Goal: Task Accomplishment & Management: Complete application form

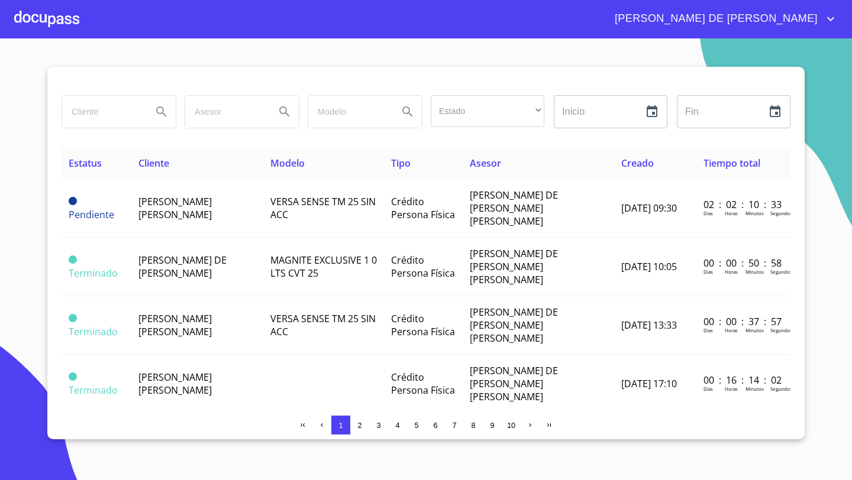
click at [46, 16] on div at bounding box center [46, 19] width 65 height 38
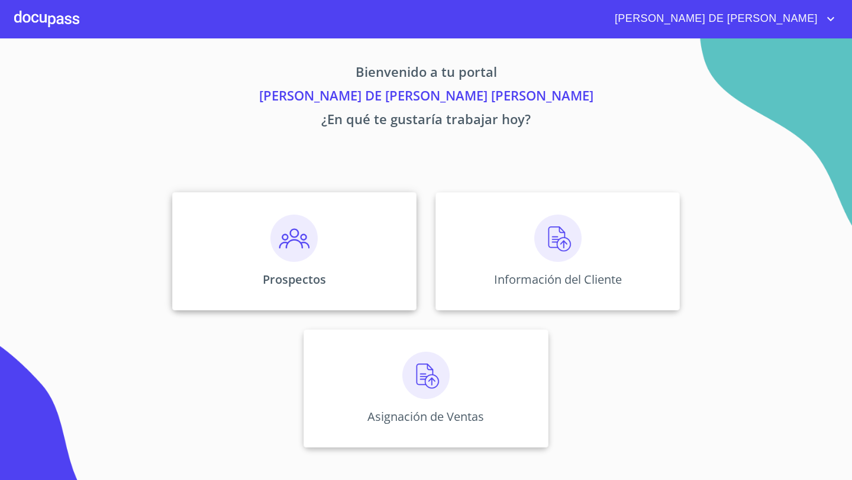
click at [274, 240] on img at bounding box center [293, 238] width 47 height 47
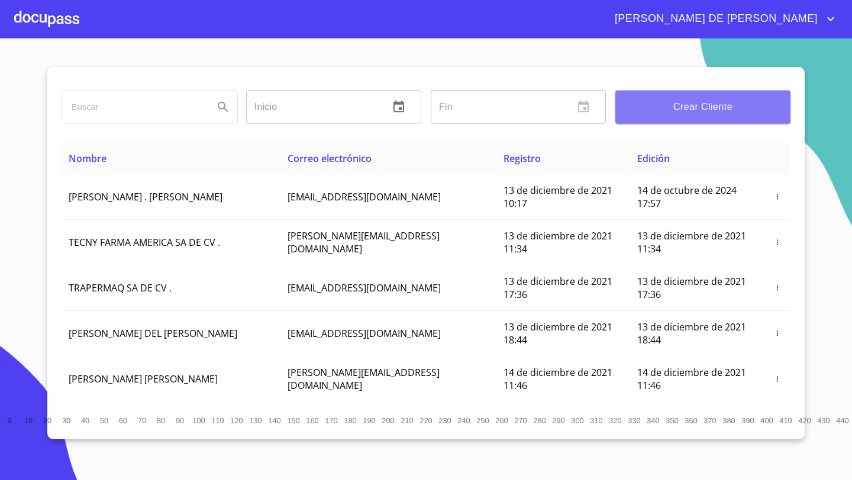
click at [695, 99] on span "Crear Cliente" at bounding box center [703, 107] width 156 height 17
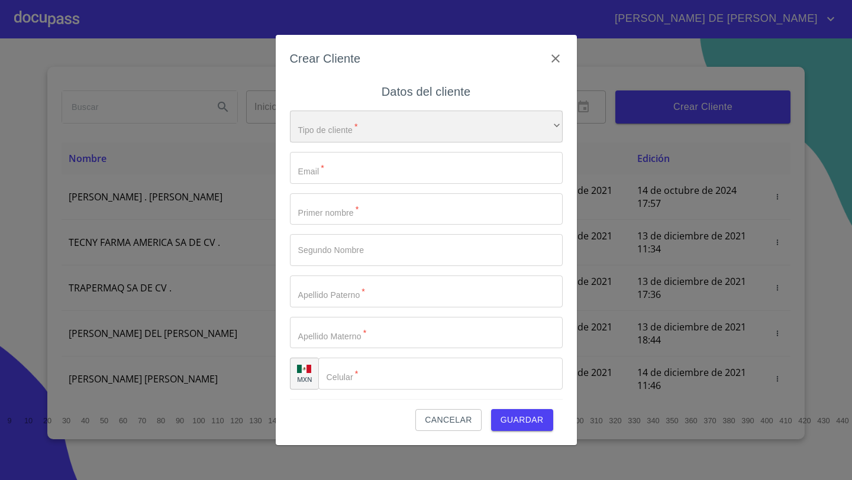
click at [436, 118] on div "​" at bounding box center [426, 127] width 273 height 32
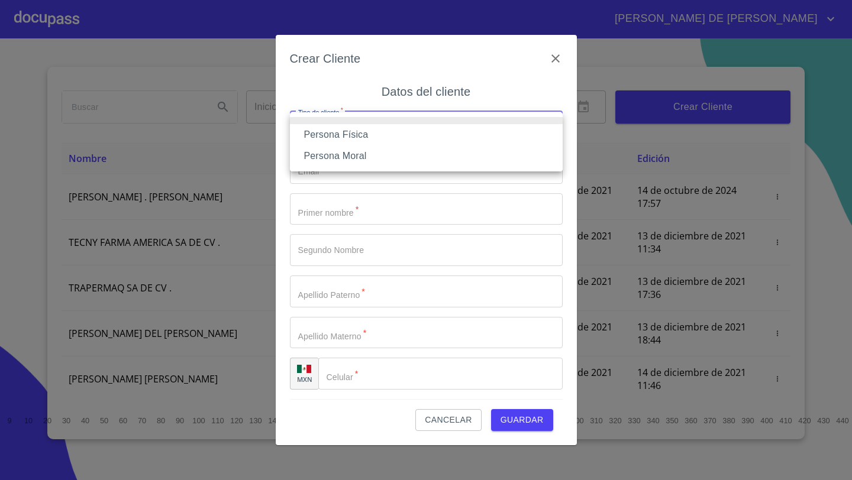
click at [380, 127] on li "Persona Física" at bounding box center [426, 134] width 273 height 21
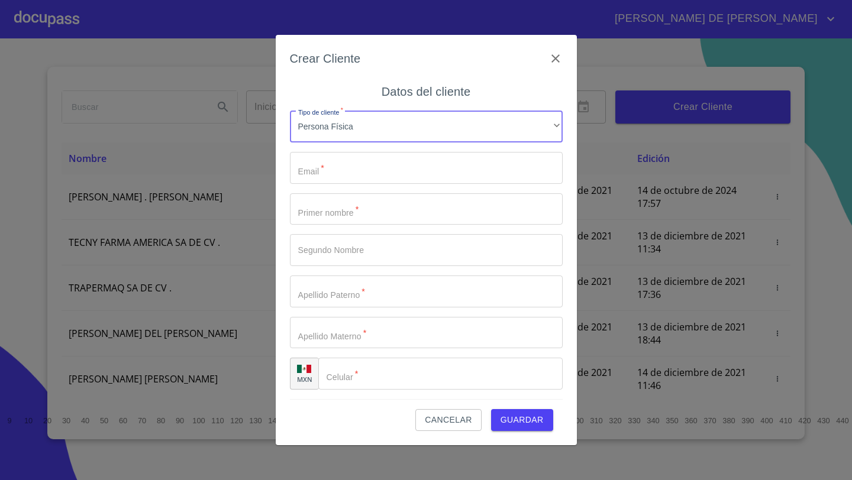
click at [358, 167] on input "Tipo de cliente   *" at bounding box center [426, 168] width 273 height 32
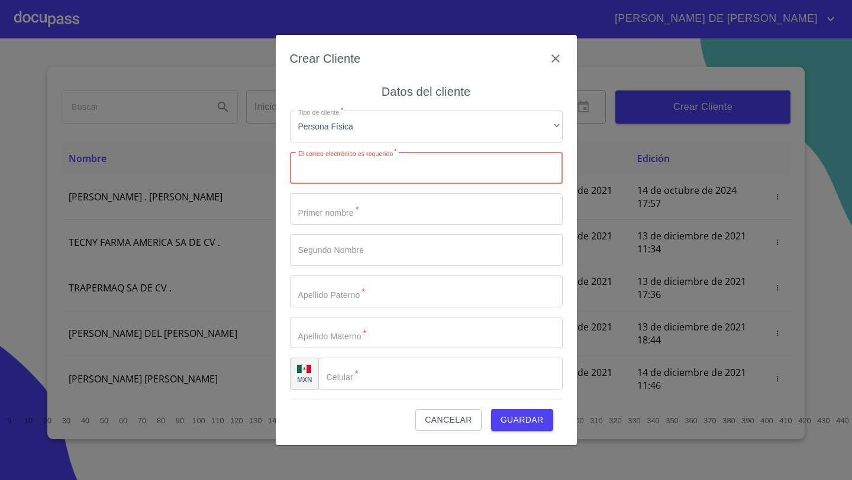
paste input "[EMAIL_ADDRESS][DOMAIN_NAME]"
type input "[EMAIL_ADDRESS][DOMAIN_NAME]"
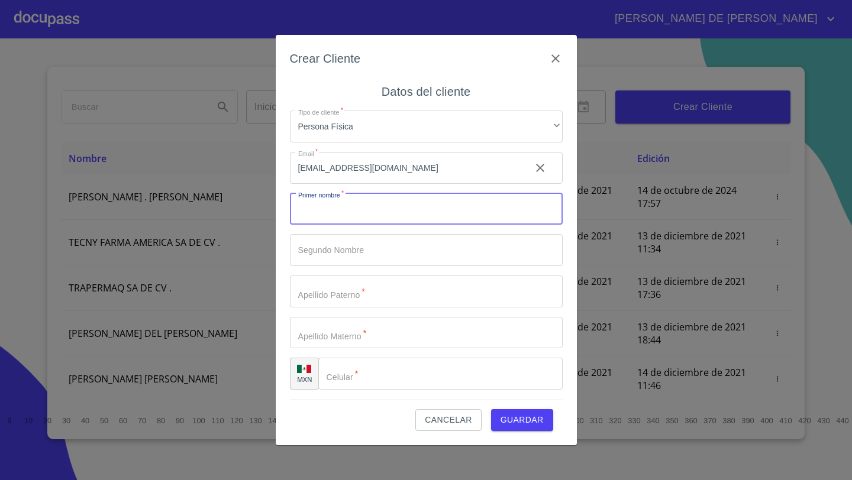
click at [322, 218] on input "Tipo de cliente   *" at bounding box center [426, 209] width 273 height 32
type input "j"
type input "[PERSON_NAME]"
click at [312, 251] on input "Tipo de cliente   *" at bounding box center [426, 250] width 273 height 32
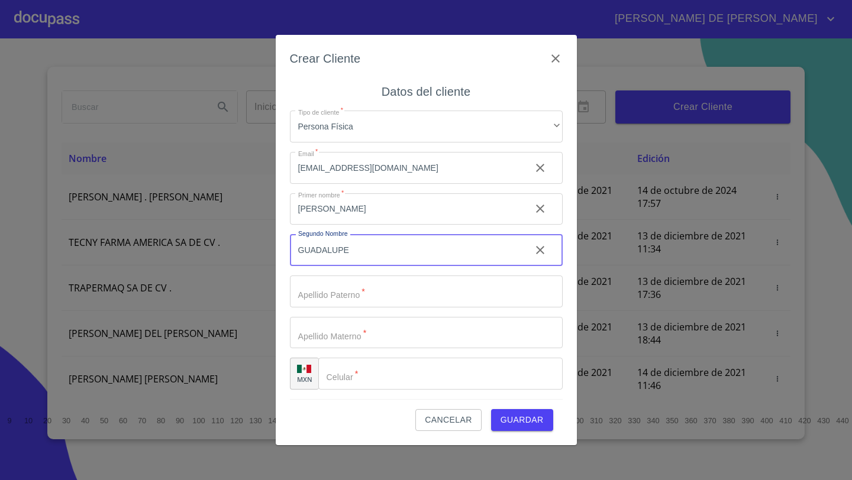
type input "GUADALUPE"
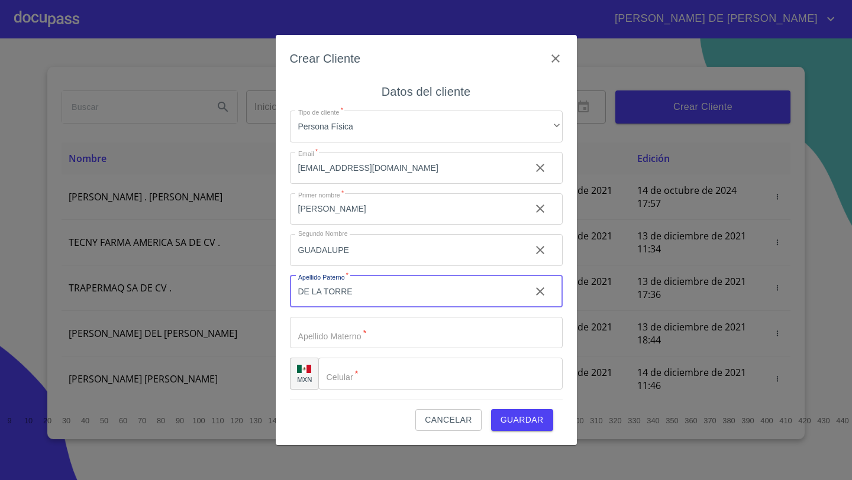
type input "DE LA TORRE"
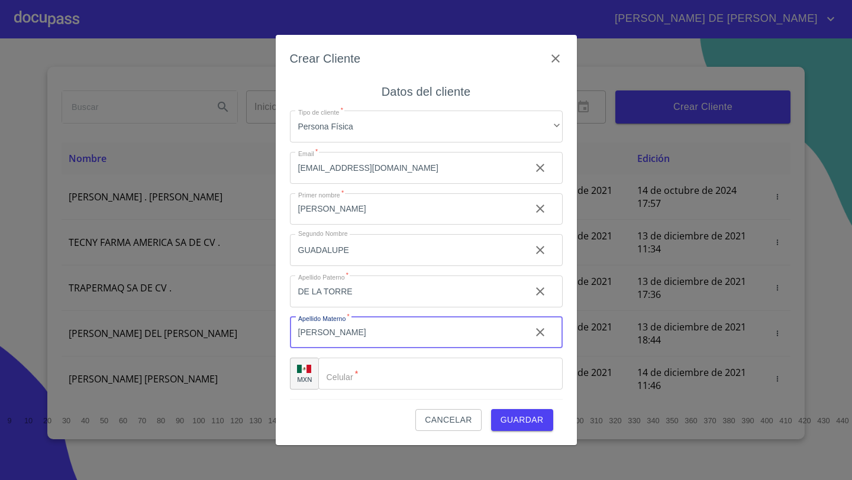
type input "[PERSON_NAME]"
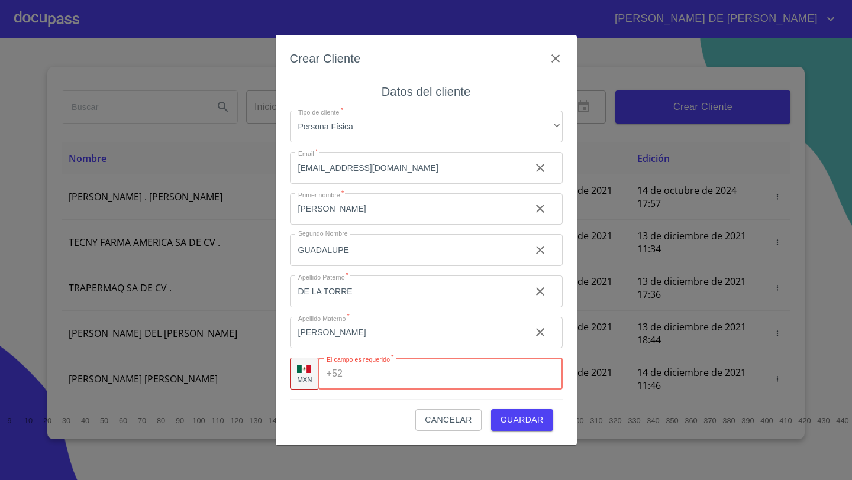
paste input "[PHONE_NUMBER]"
type input "[PHONE_NUMBER]"
click at [387, 426] on div "Cancelar Guardar" at bounding box center [426, 415] width 273 height 32
click at [510, 414] on span "Guardar" at bounding box center [521, 420] width 43 height 15
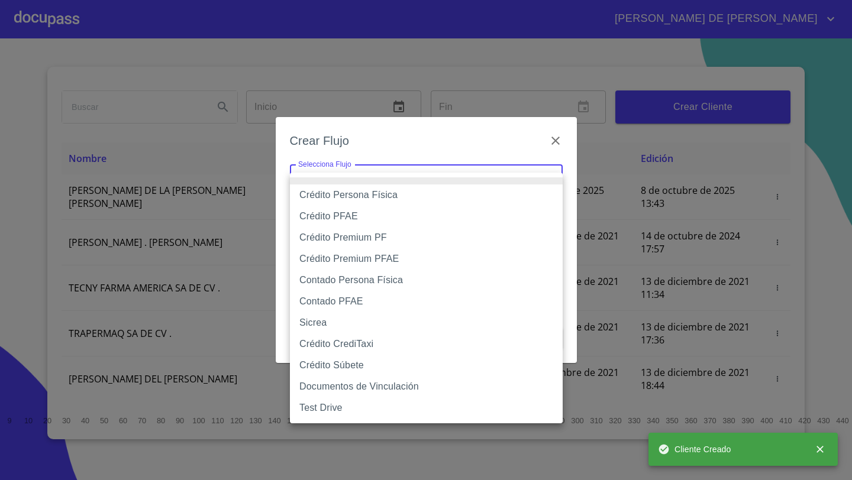
click at [392, 196] on body "[PERSON_NAME] DE [PERSON_NAME] Inicio ​ Fin ​ Crear Cliente Nombre Correo elect…" at bounding box center [426, 240] width 852 height 480
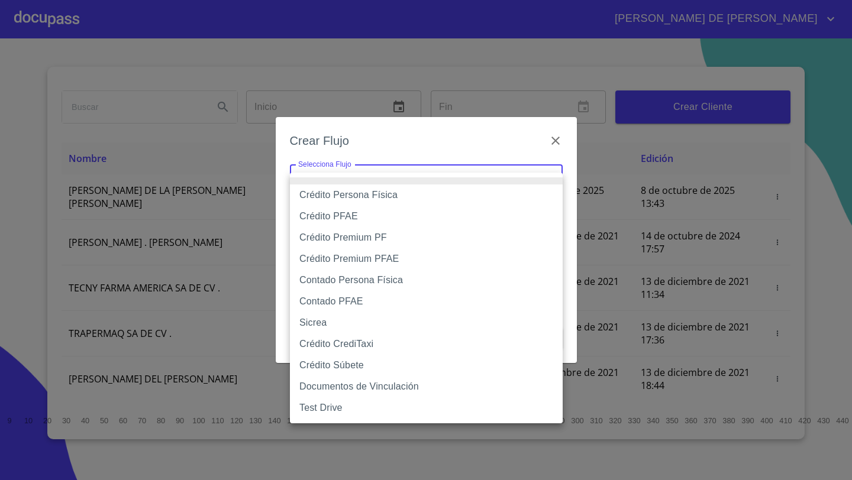
click at [392, 196] on li "Crédito Persona Física" at bounding box center [426, 195] width 273 height 21
type input "61b033e49b8c202ad5bb7912"
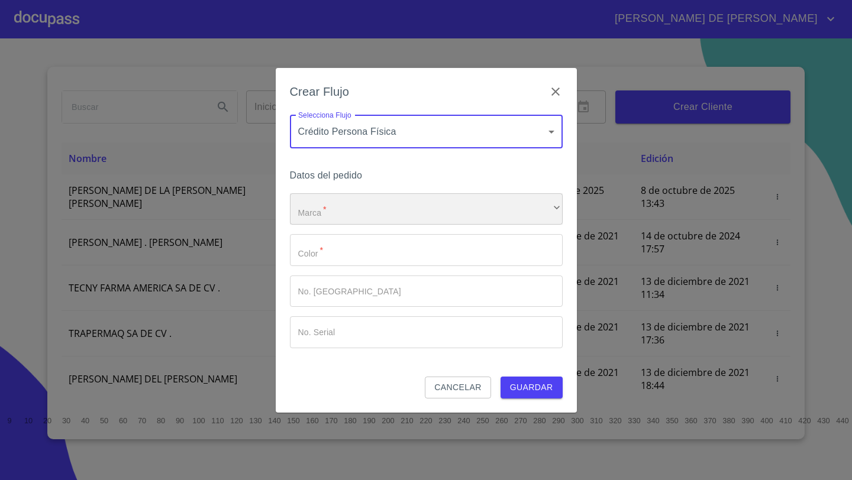
click at [341, 200] on div "​" at bounding box center [426, 209] width 273 height 32
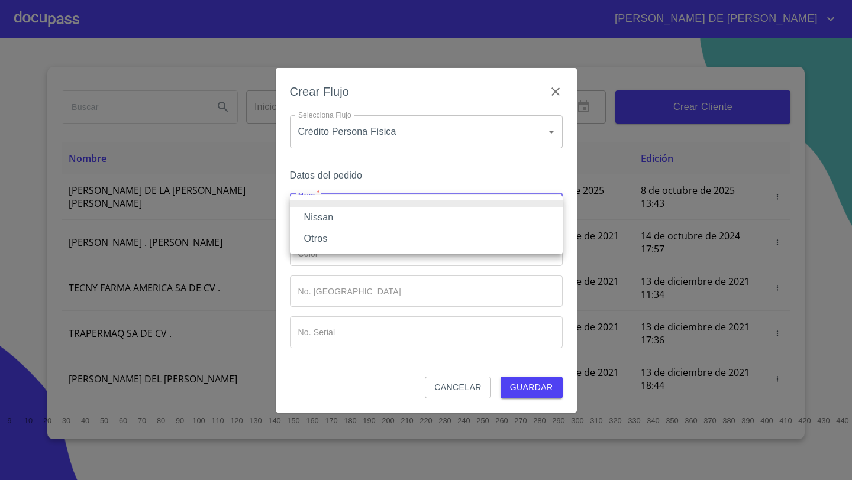
click at [320, 216] on li "Nissan" at bounding box center [426, 217] width 273 height 21
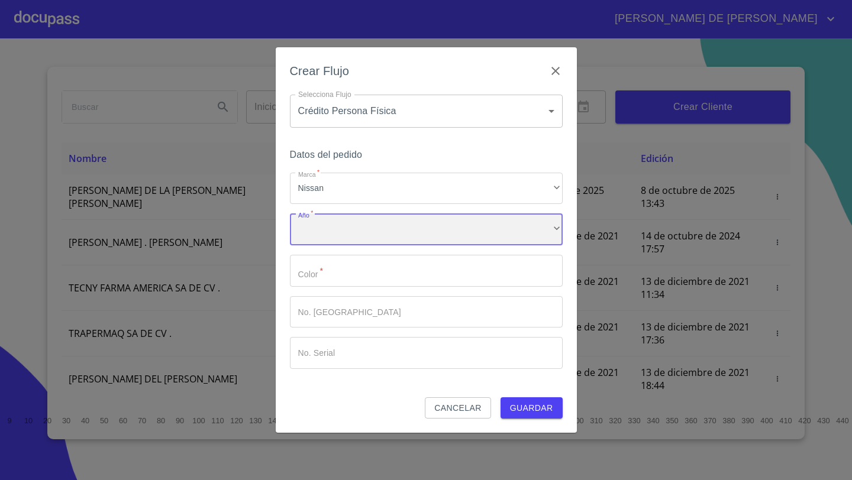
click at [316, 227] on div "​" at bounding box center [426, 229] width 273 height 32
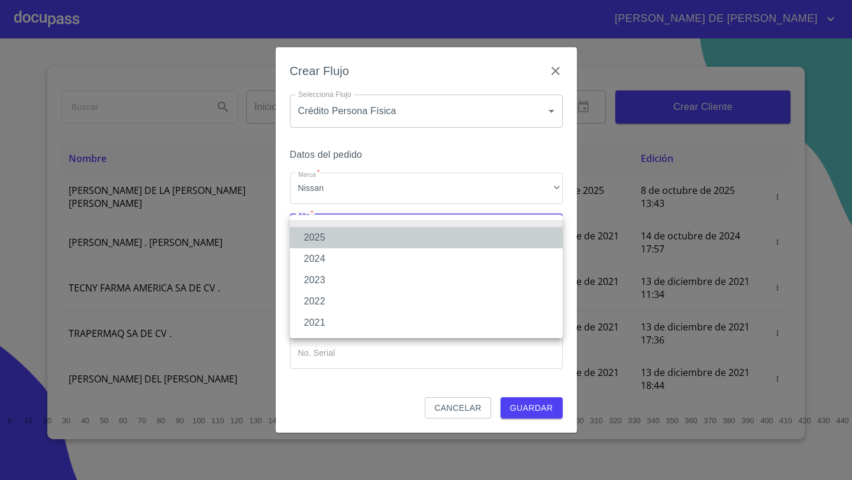
click at [324, 235] on li "2025" at bounding box center [426, 237] width 273 height 21
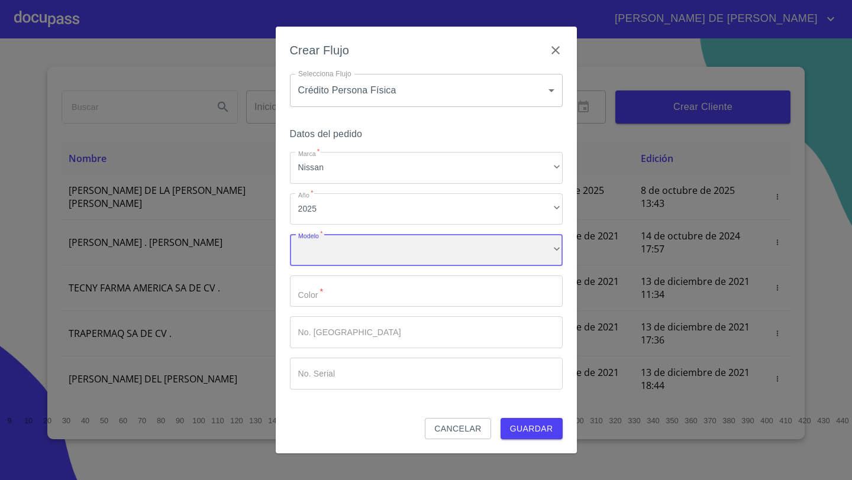
click at [337, 248] on div "​" at bounding box center [426, 250] width 273 height 32
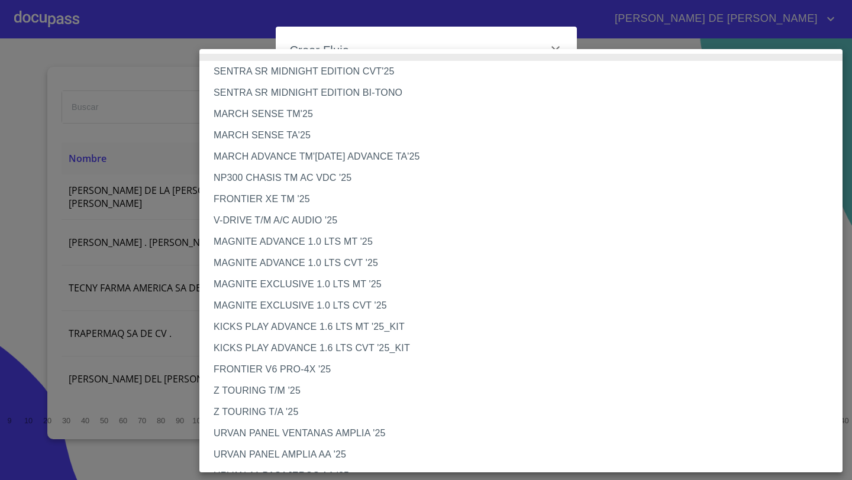
click at [252, 197] on li "FRONTIER XE TM '25" at bounding box center [520, 199] width 643 height 21
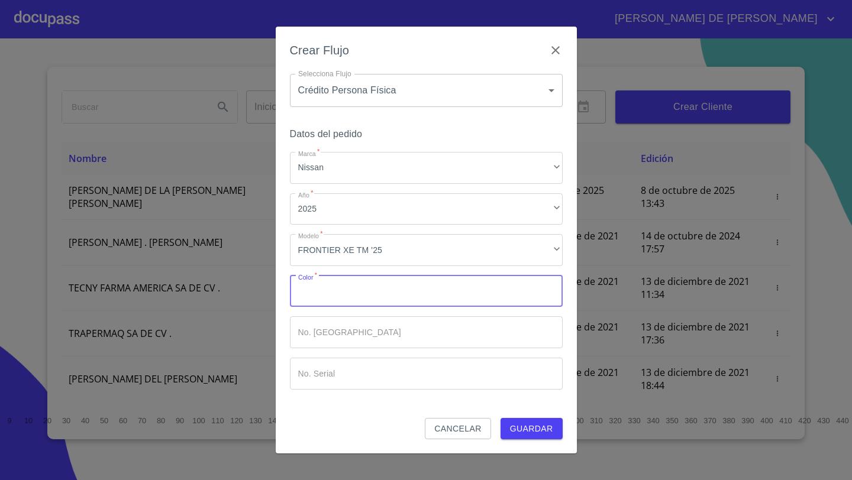
click at [343, 284] on input "Marca   *" at bounding box center [426, 292] width 273 height 32
type input "R"
type input "GRIS [GEOGRAPHIC_DATA]"
click at [518, 426] on span "Guardar" at bounding box center [531, 429] width 43 height 15
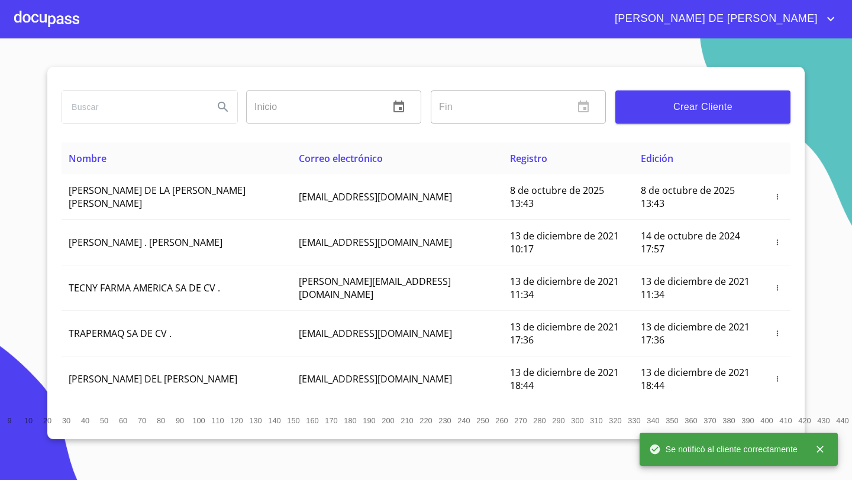
click at [45, 21] on div at bounding box center [46, 19] width 65 height 38
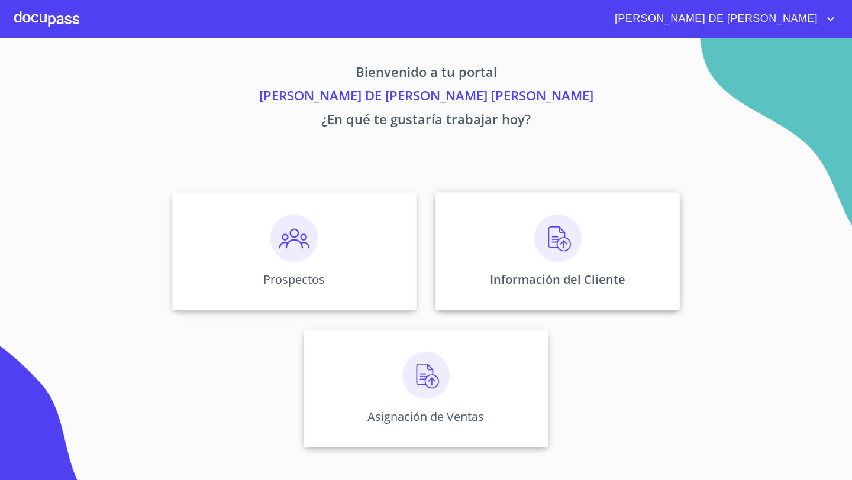
click at [500, 240] on div "Información del Cliente" at bounding box center [557, 251] width 244 height 118
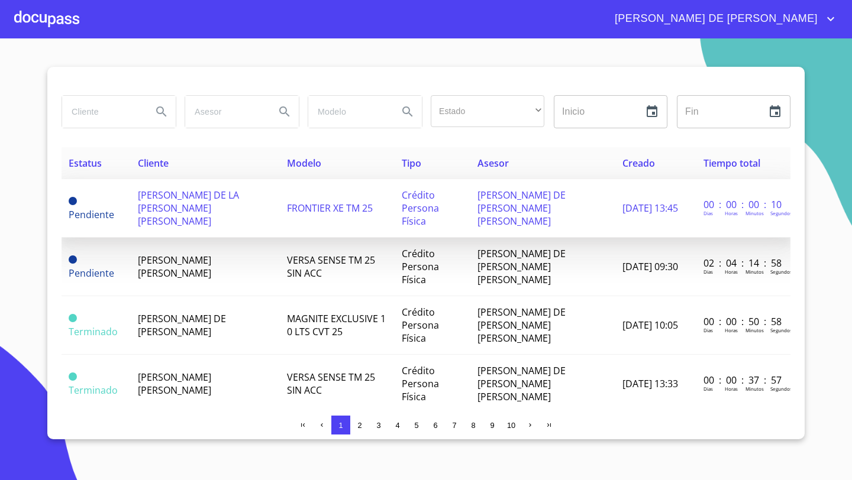
click at [186, 206] on span "[PERSON_NAME] DE LA [PERSON_NAME] [PERSON_NAME]" at bounding box center [188, 208] width 101 height 39
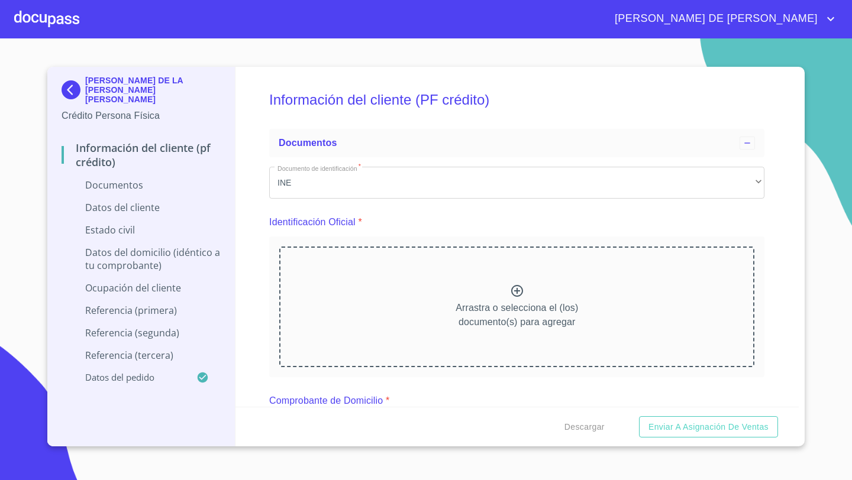
scroll to position [21, 0]
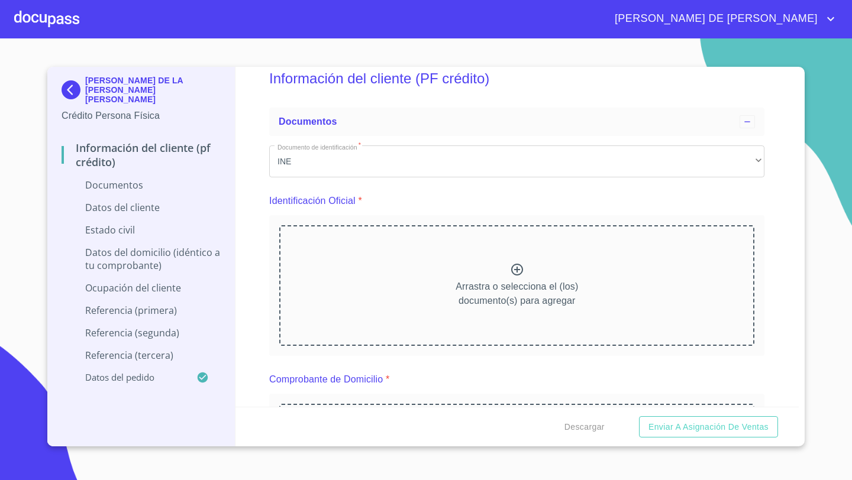
click at [498, 266] on div "Arrastra o selecciona el (los) documento(s) para agregar" at bounding box center [516, 285] width 475 height 121
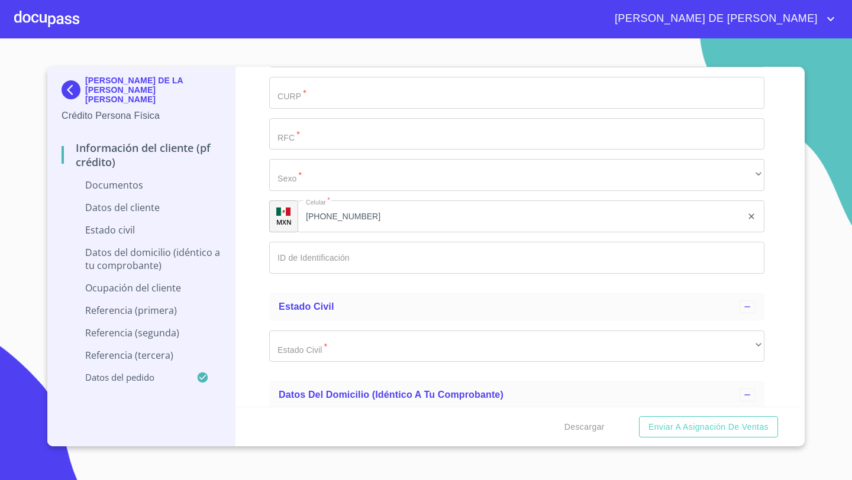
scroll to position [2089, 0]
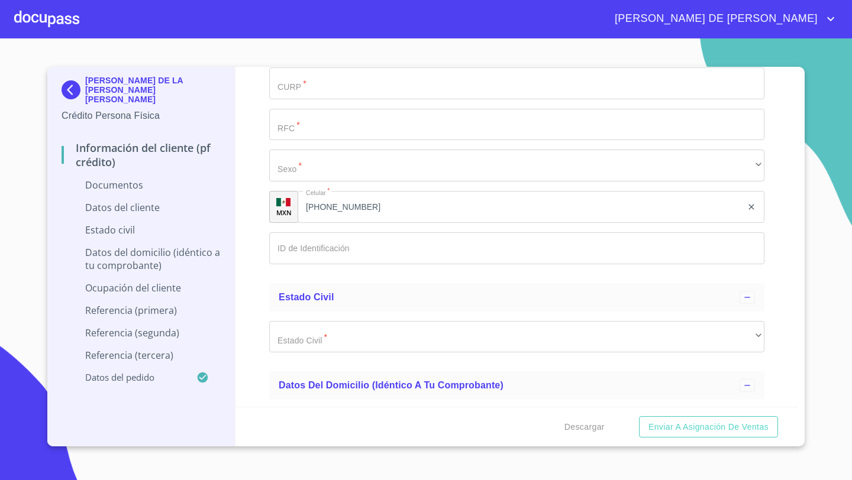
click at [293, 261] on input "Documento de identificación   *" at bounding box center [516, 248] width 495 height 32
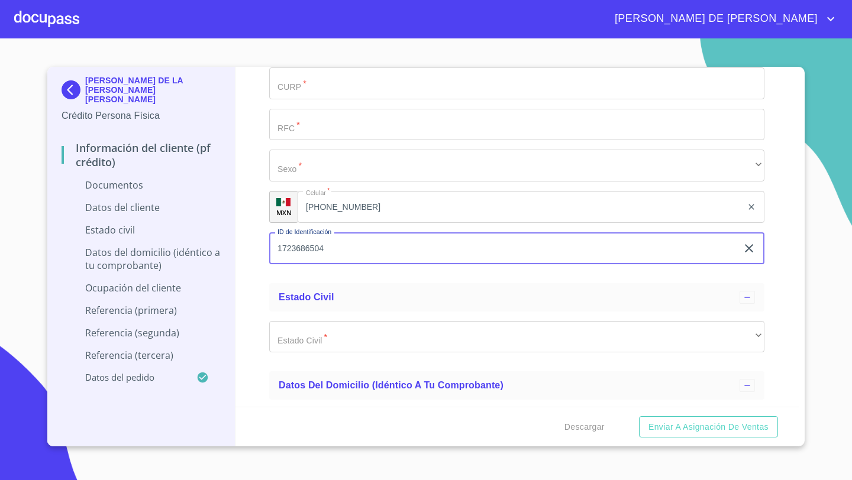
type input "1723686504"
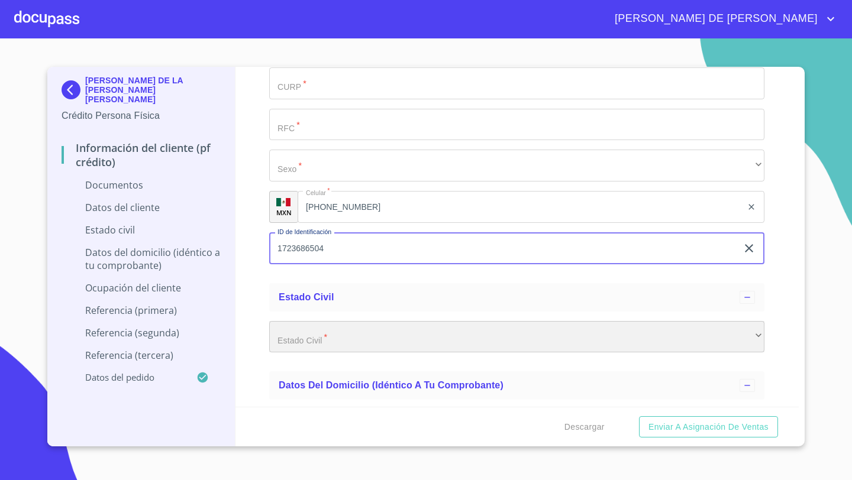
click at [286, 334] on div "​" at bounding box center [516, 337] width 495 height 32
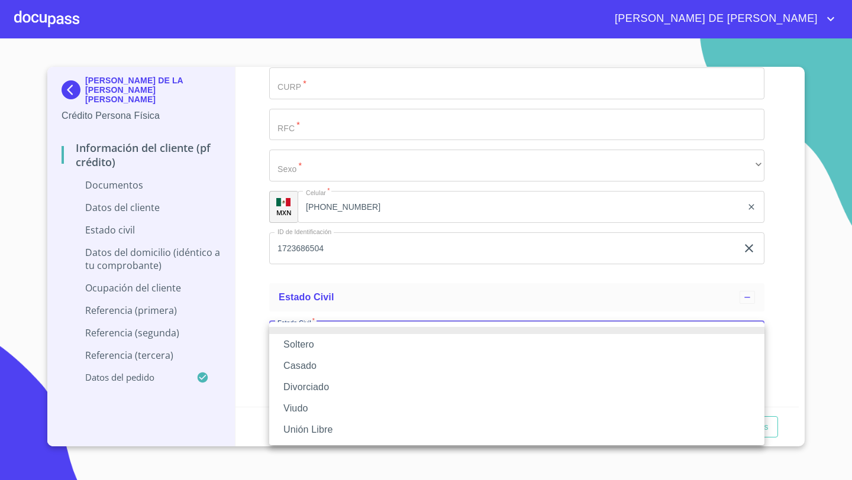
click at [298, 364] on li "Casado" at bounding box center [516, 365] width 495 height 21
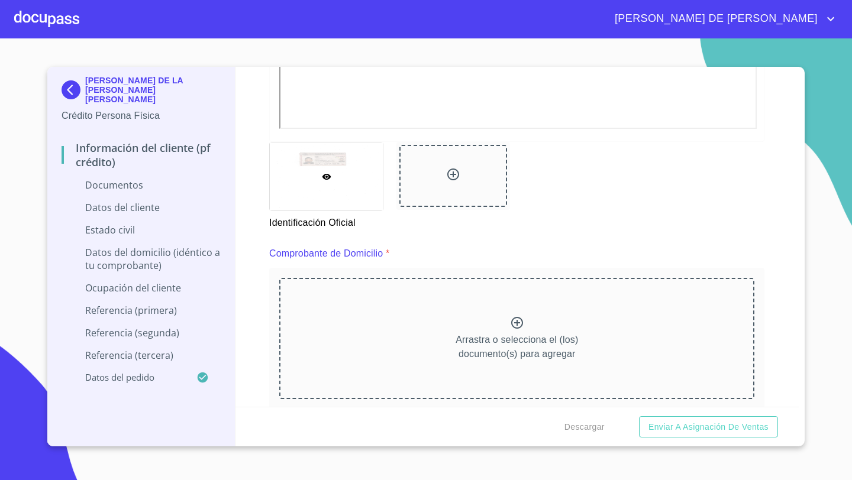
scroll to position [498, 0]
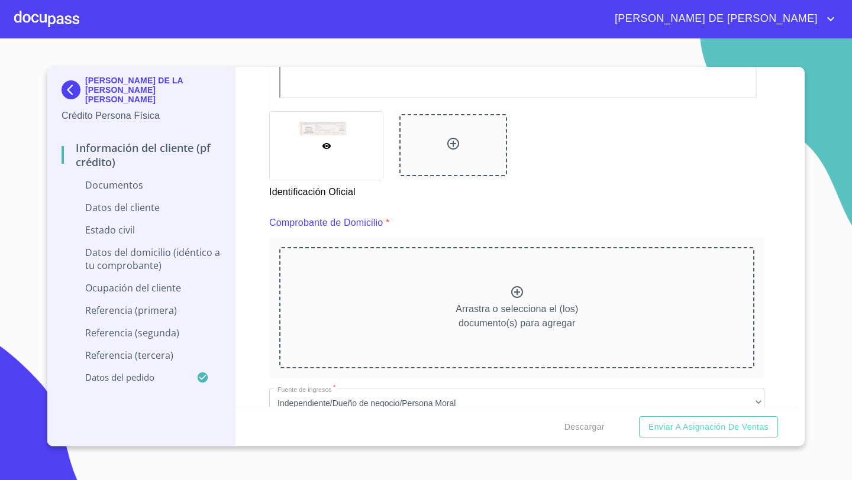
click at [387, 264] on div "Arrastra o selecciona el (los) documento(s) para agregar" at bounding box center [516, 307] width 475 height 121
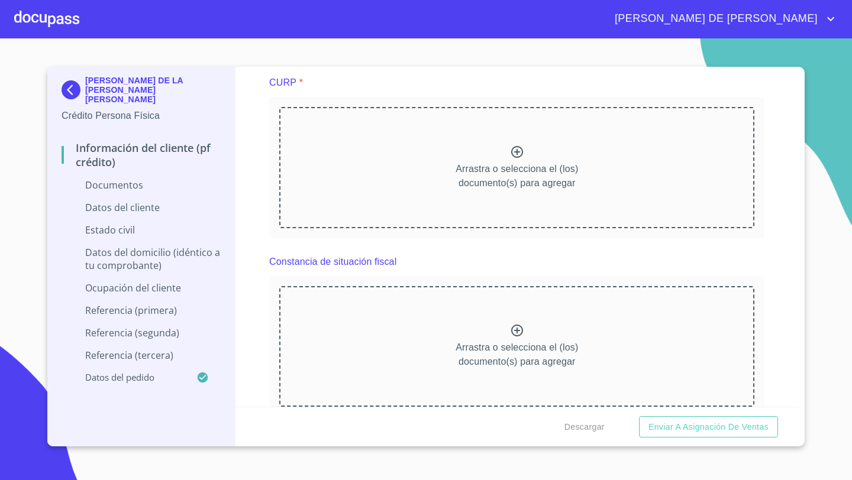
scroll to position [1726, 0]
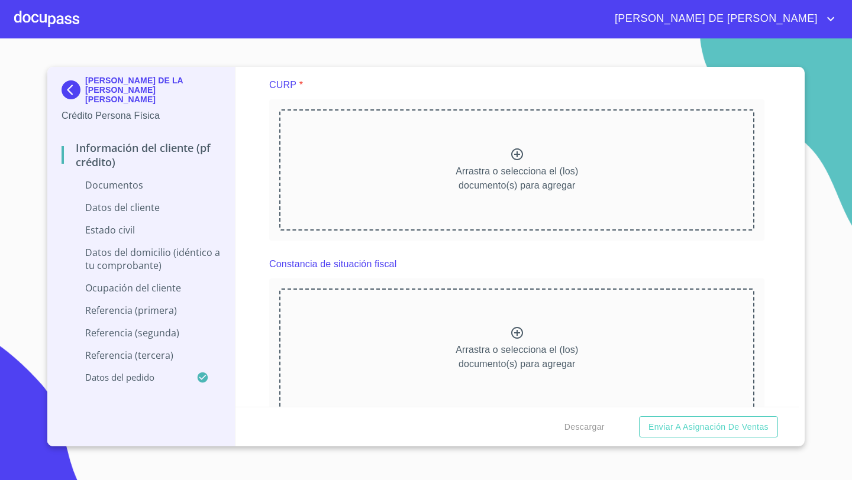
click at [486, 156] on div "Arrastra o selecciona el (los) documento(s) para agregar" at bounding box center [516, 169] width 475 height 121
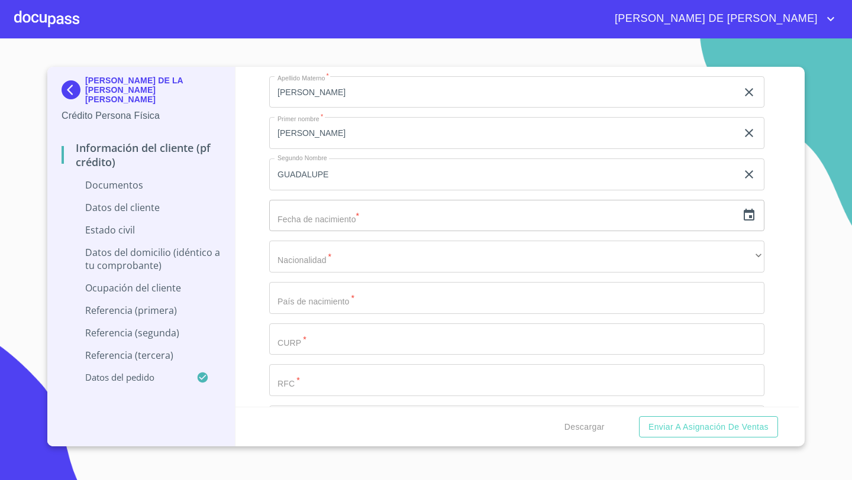
scroll to position [2561, 0]
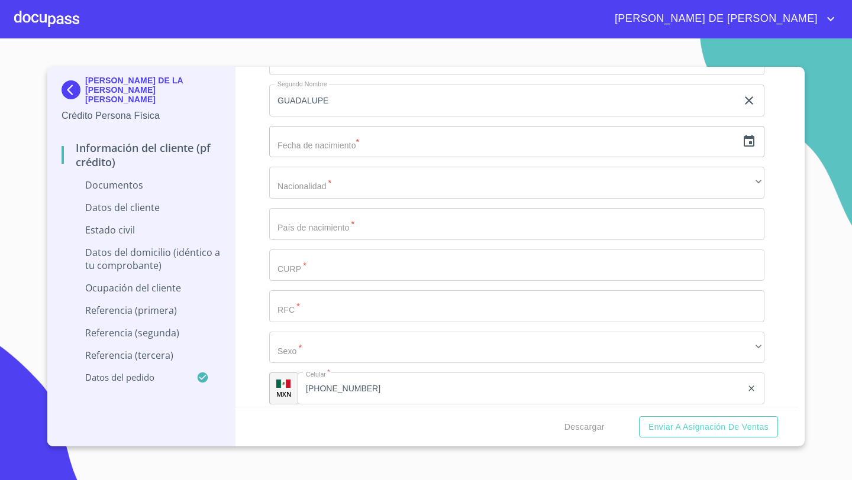
click at [755, 140] on icon "button" at bounding box center [749, 141] width 14 height 14
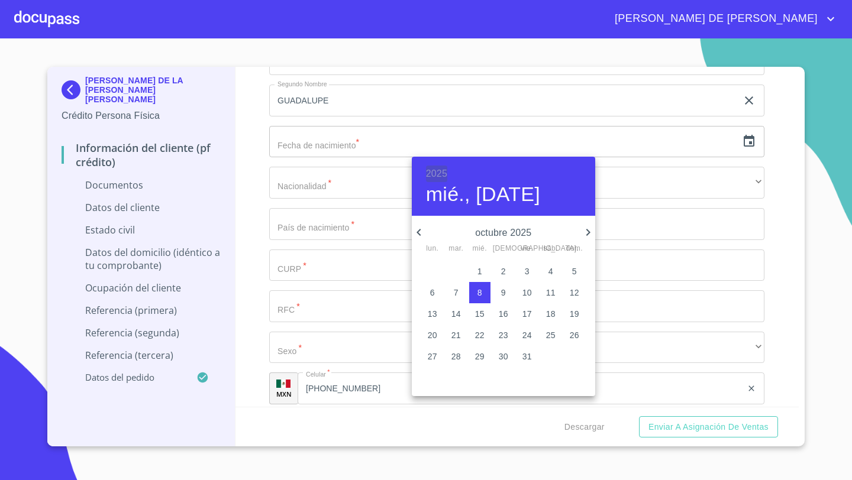
click at [445, 174] on h6 "2025" at bounding box center [436, 174] width 21 height 17
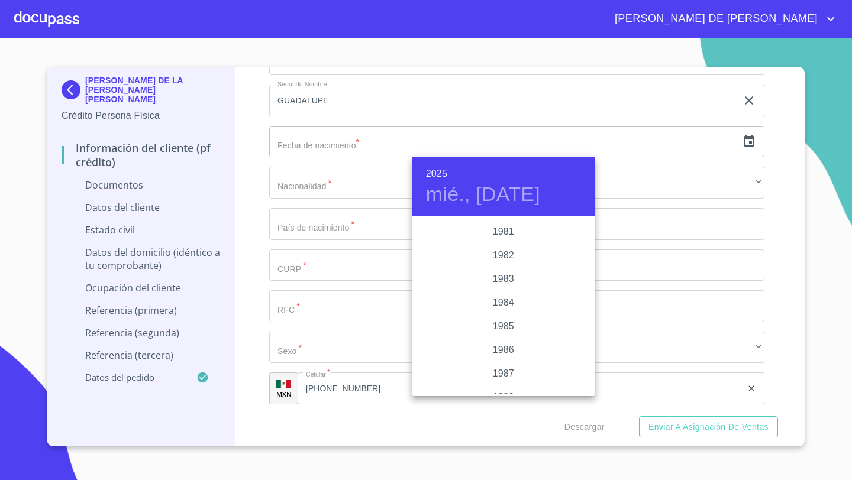
scroll to position [1314, 0]
click at [508, 265] on div "1982" at bounding box center [503, 264] width 183 height 24
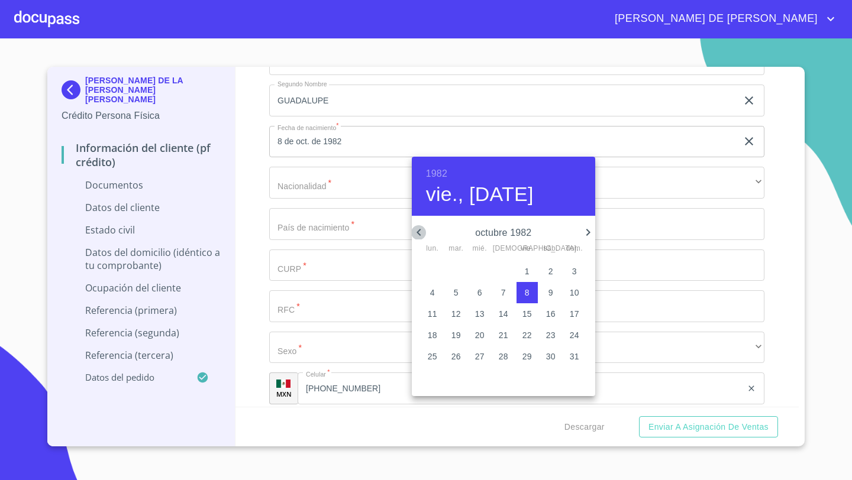
click at [416, 229] on icon "button" at bounding box center [419, 232] width 14 height 14
click at [590, 233] on icon "button" at bounding box center [588, 232] width 14 height 14
click at [587, 234] on icon "button" at bounding box center [587, 232] width 4 height 7
click at [580, 315] on span "21" at bounding box center [574, 314] width 21 height 12
type input "21 de nov. de 1982"
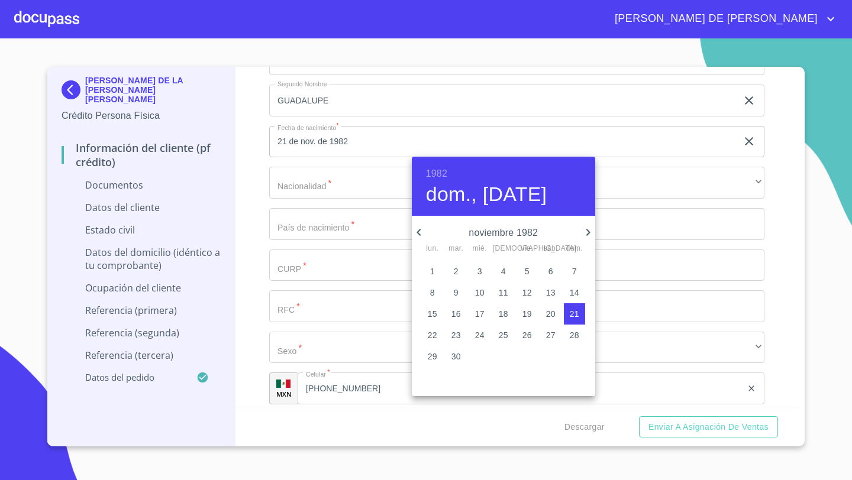
click at [302, 189] on div at bounding box center [426, 240] width 852 height 480
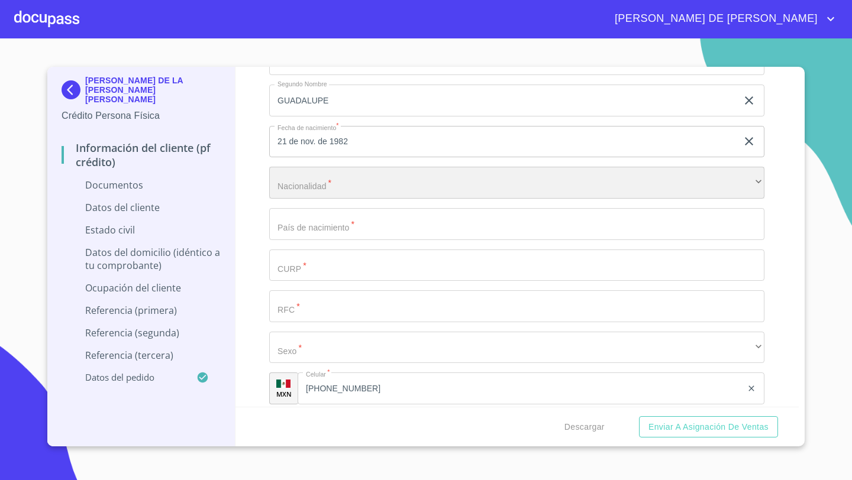
click at [305, 189] on div "​" at bounding box center [516, 183] width 495 height 32
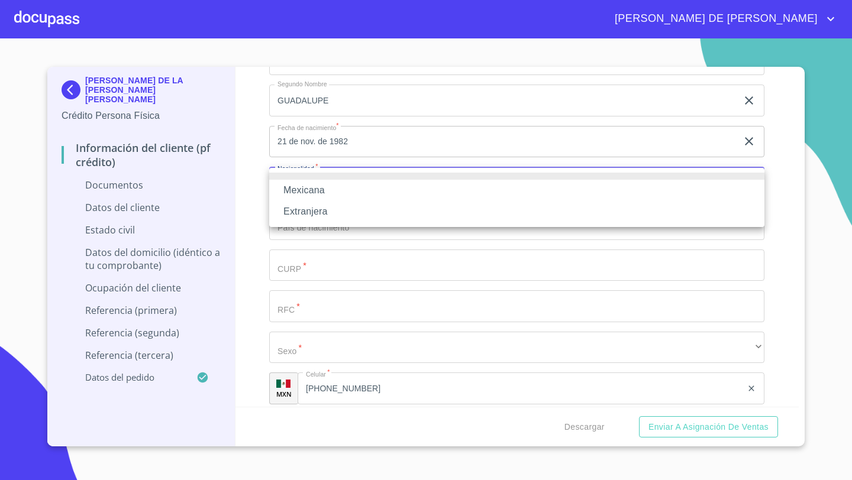
click at [305, 196] on li "Mexicana" at bounding box center [516, 190] width 495 height 21
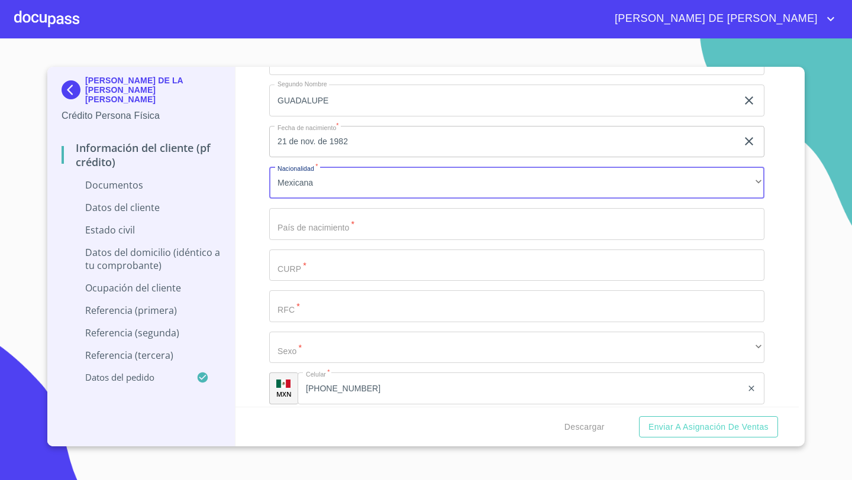
click at [302, 215] on input "Documento de identificación   *" at bounding box center [516, 224] width 495 height 32
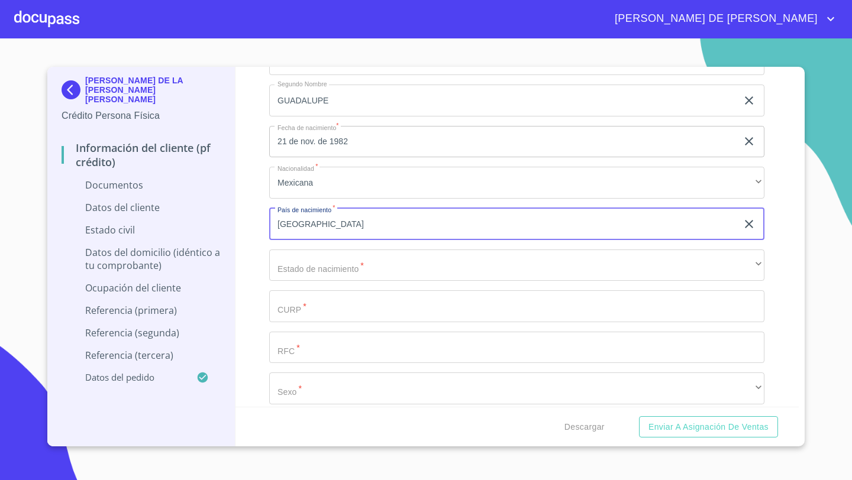
type input "[GEOGRAPHIC_DATA]"
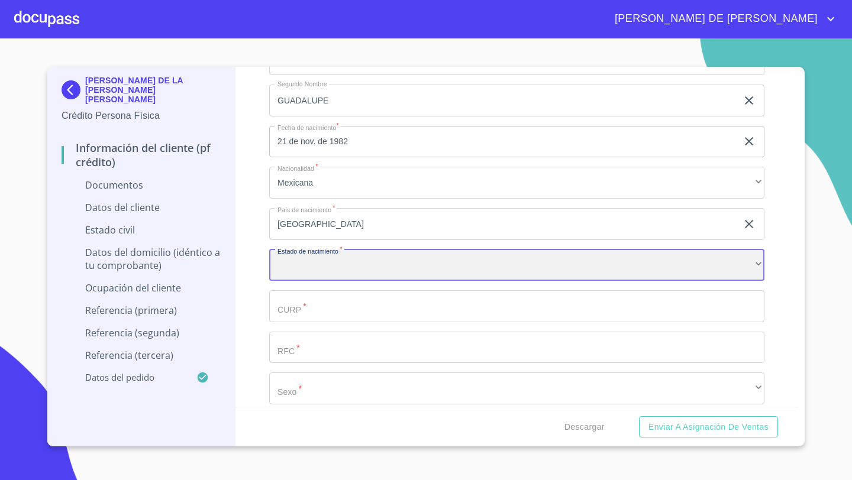
click at [289, 274] on div "​" at bounding box center [516, 266] width 495 height 32
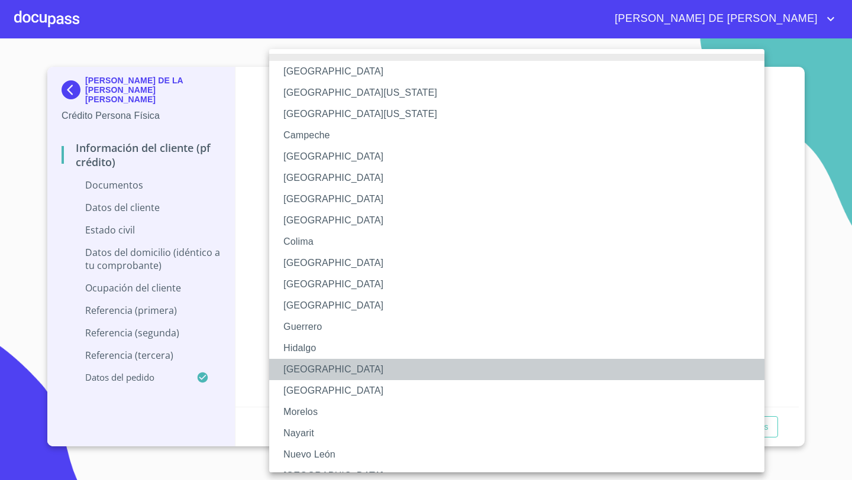
click at [297, 367] on li "[GEOGRAPHIC_DATA]" at bounding box center [516, 369] width 495 height 21
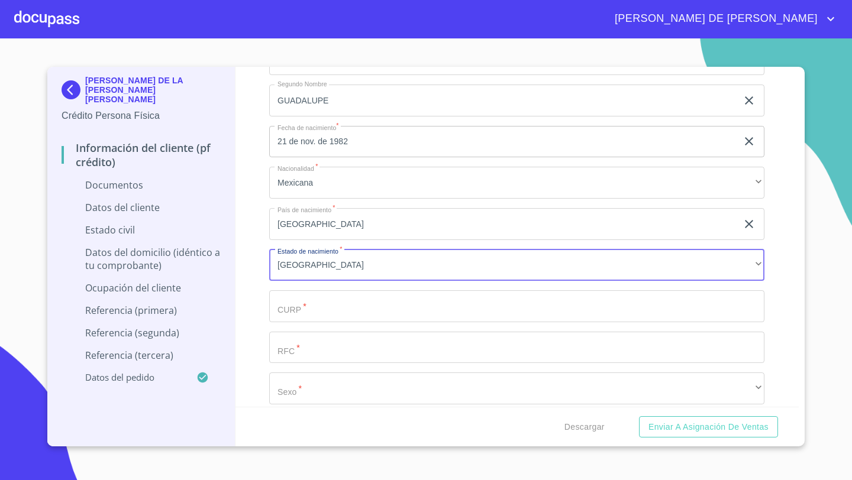
click at [290, 303] on input "Documento de identificación   *" at bounding box center [516, 306] width 495 height 32
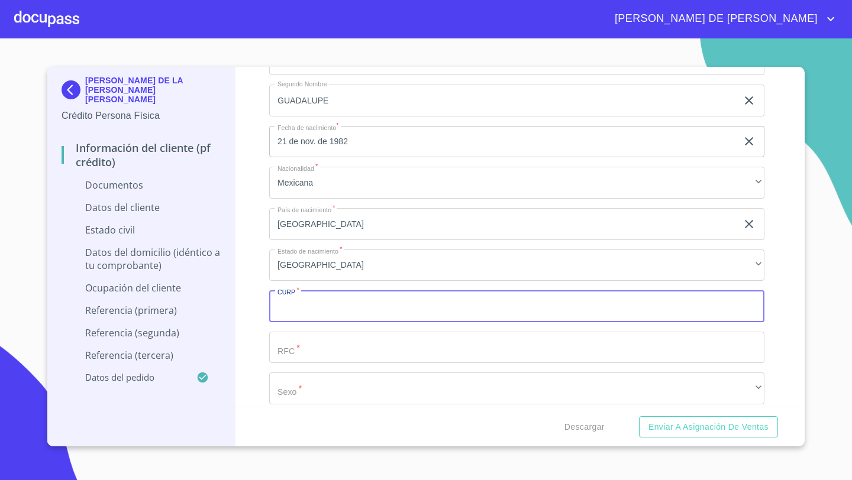
paste input "TOLG821121HJCRPD05"
type input "TOLG821121HJCRPD05"
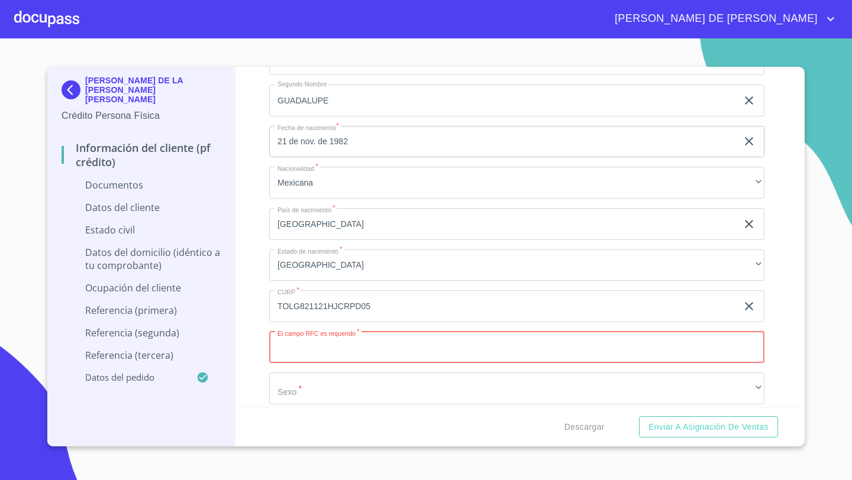
paste input "TOLJ821121"
type input "TOLJ8211219L3"
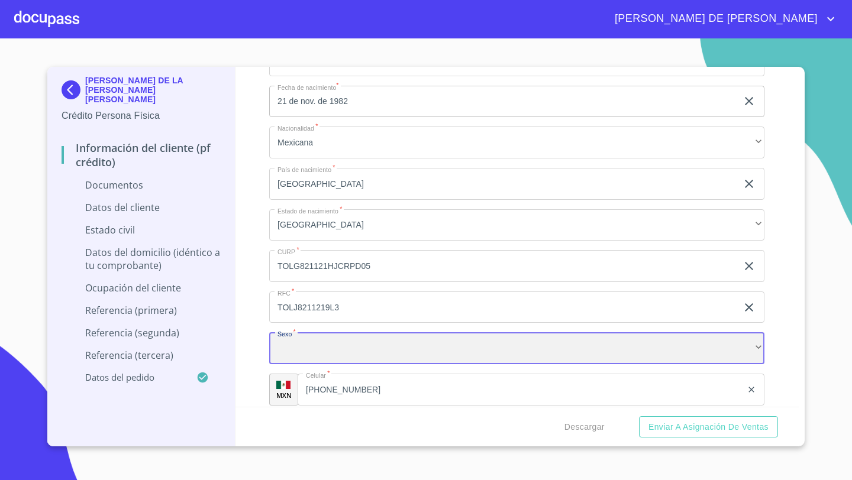
scroll to position [2608, 0]
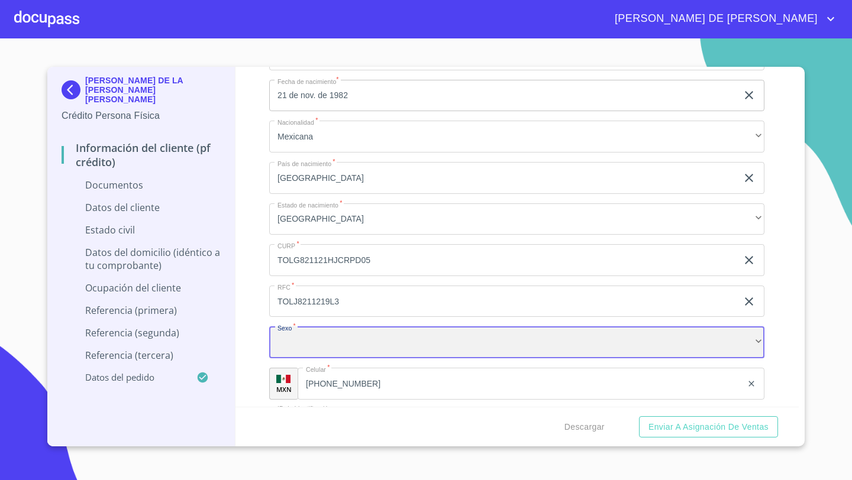
click at [292, 337] on div "​" at bounding box center [516, 342] width 495 height 32
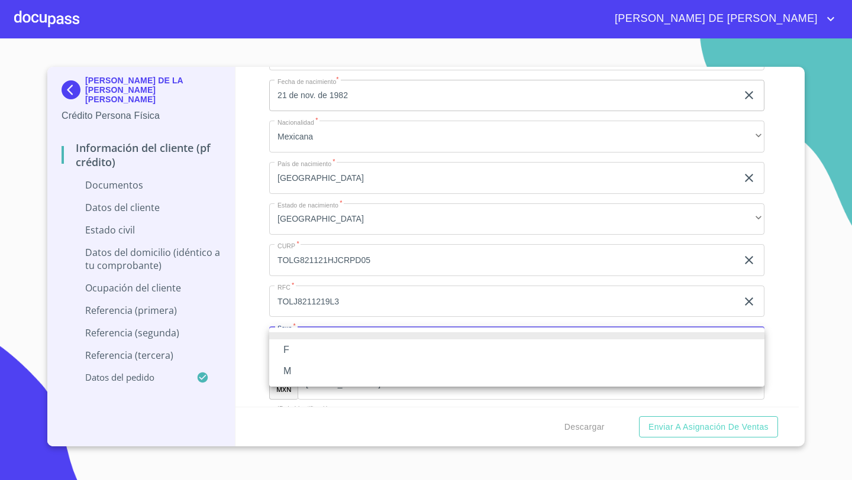
click at [287, 370] on li "M" at bounding box center [516, 371] width 495 height 21
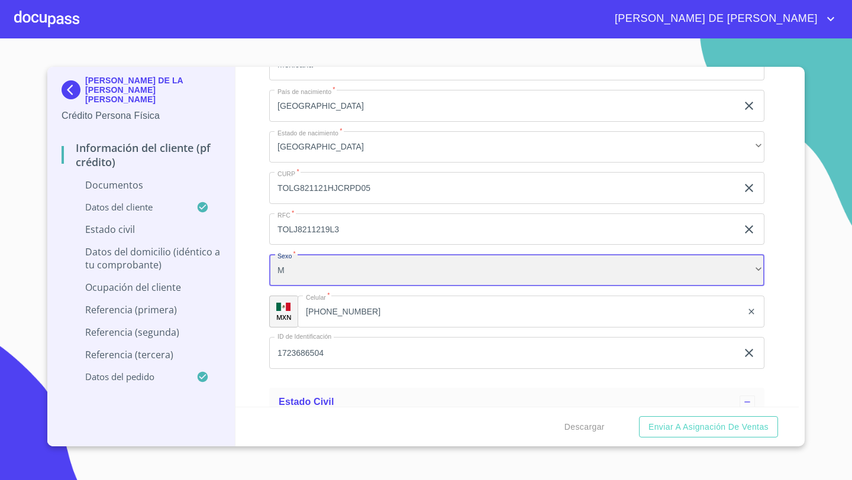
scroll to position [2745, 0]
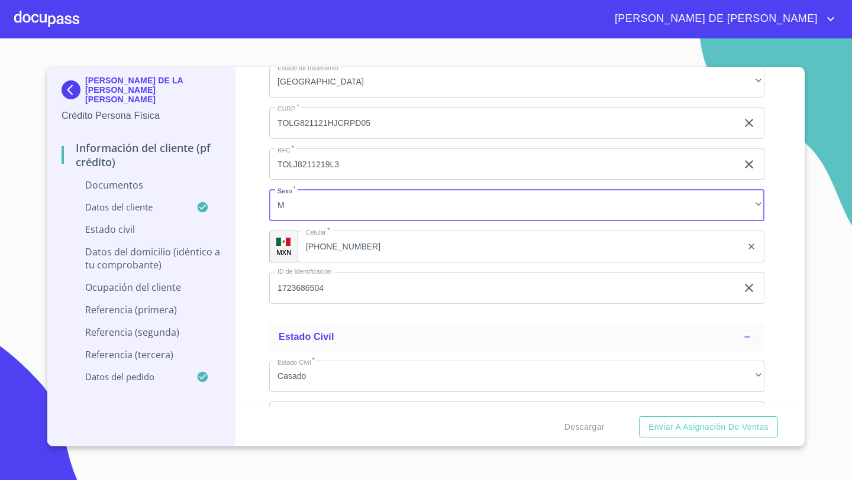
click at [305, 296] on input "1723686504" at bounding box center [503, 288] width 468 height 32
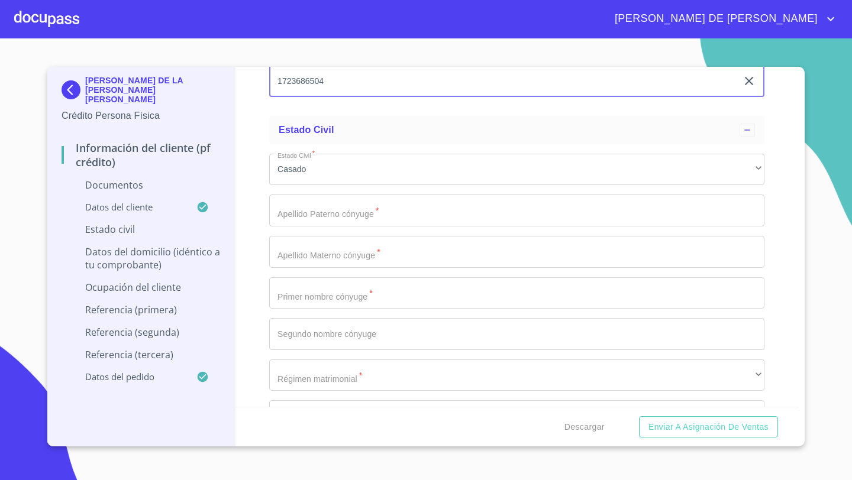
scroll to position [2930, 0]
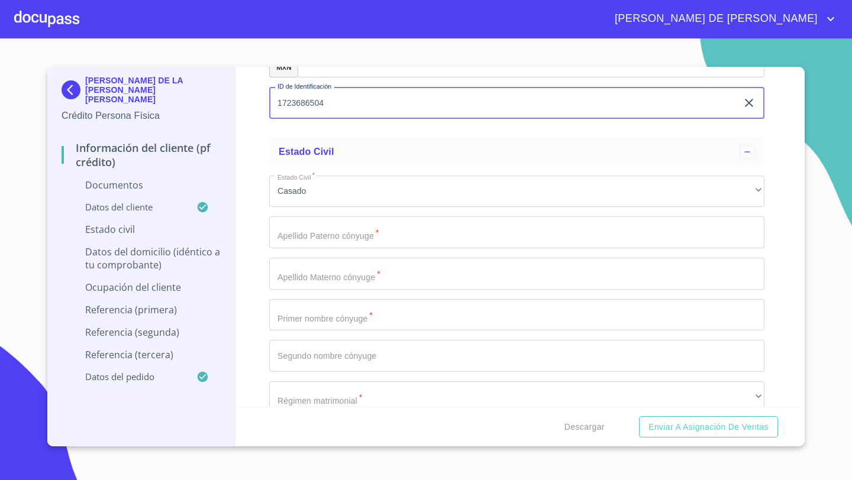
click at [295, 239] on input "Documento de identificación   *" at bounding box center [516, 232] width 495 height 32
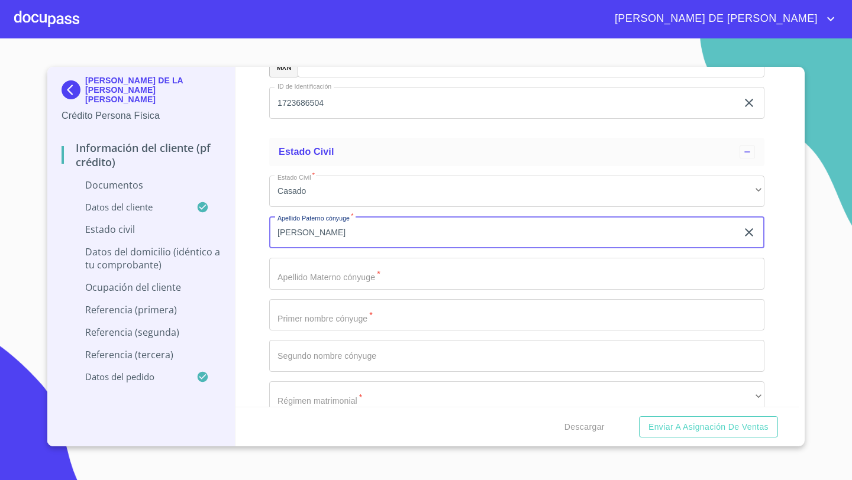
type input "[PERSON_NAME]"
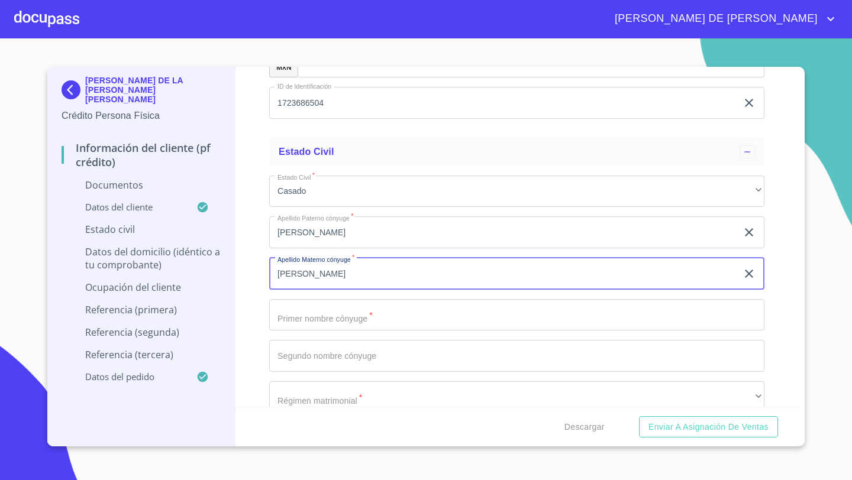
type input "[PERSON_NAME]"
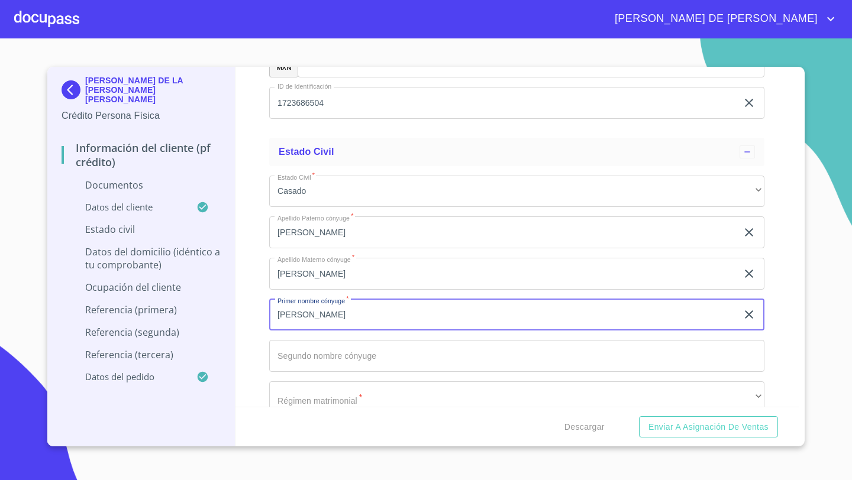
type input "[PERSON_NAME]"
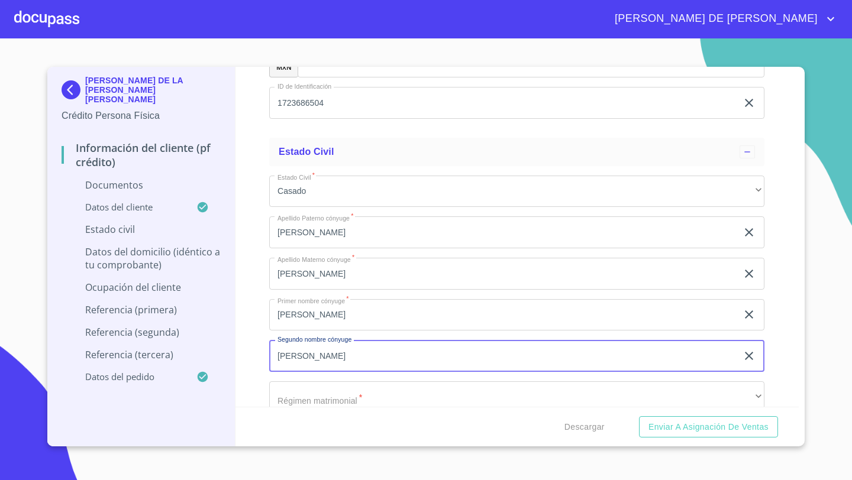
type input "[PERSON_NAME]"
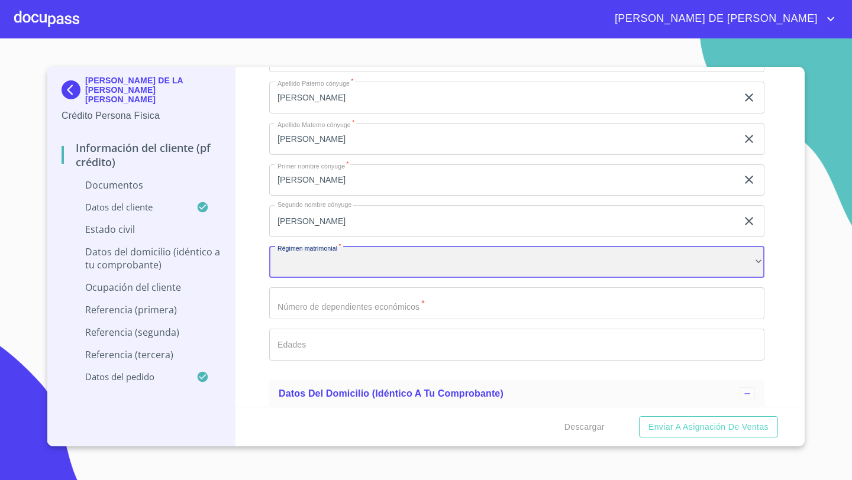
scroll to position [3083, 0]
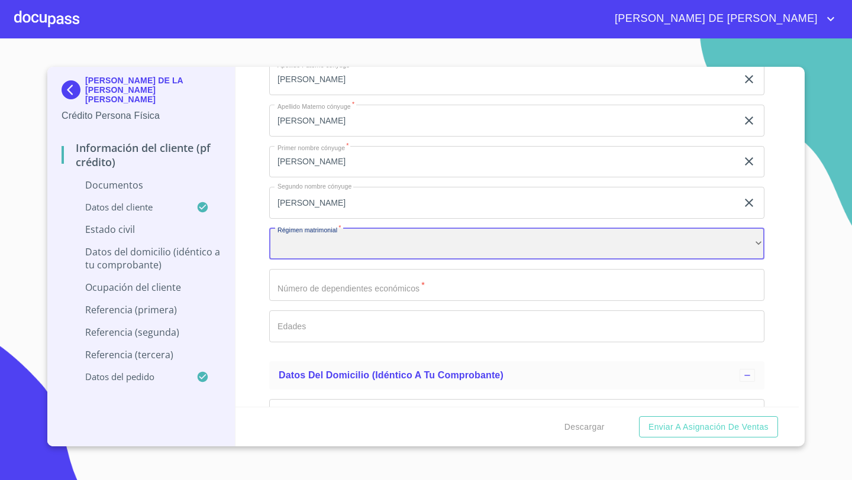
click at [308, 246] on div "​" at bounding box center [516, 244] width 495 height 32
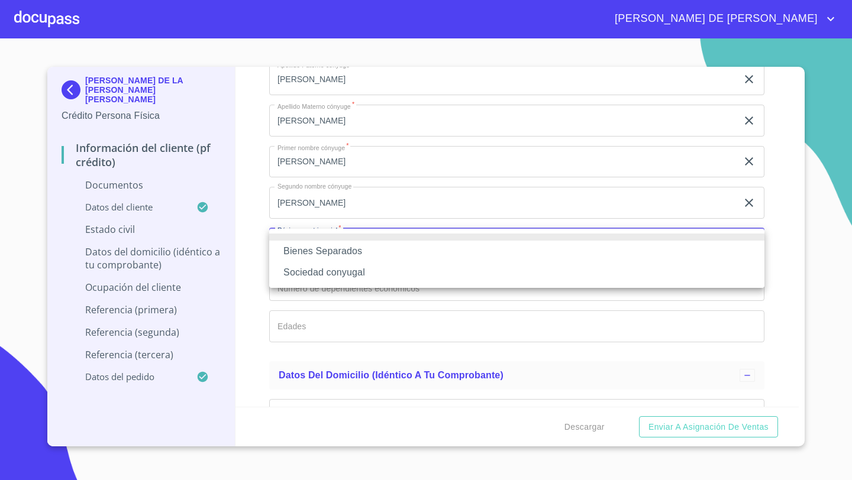
click at [347, 276] on li "Sociedad conyugal" at bounding box center [516, 272] width 495 height 21
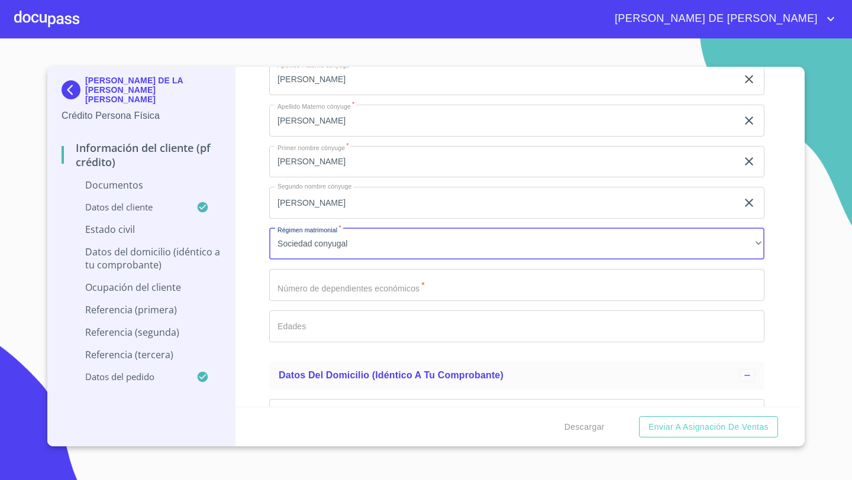
click at [279, 287] on input "Documento de identificación   *" at bounding box center [516, 285] width 495 height 32
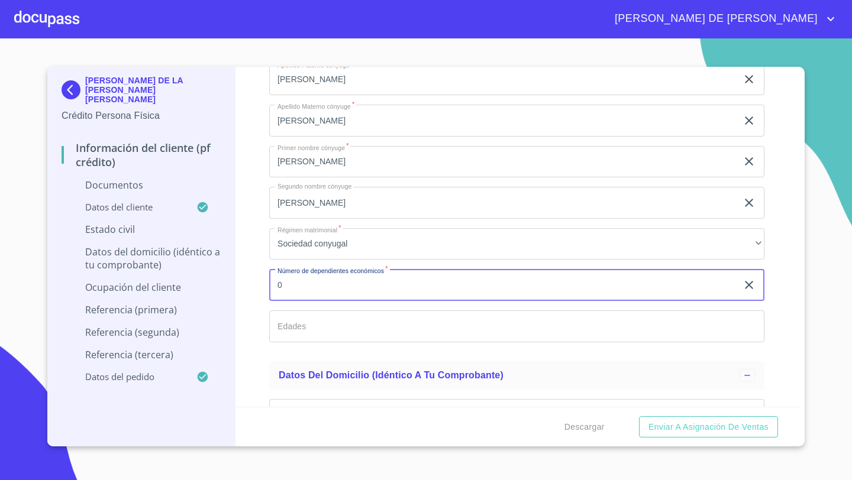
type input "0"
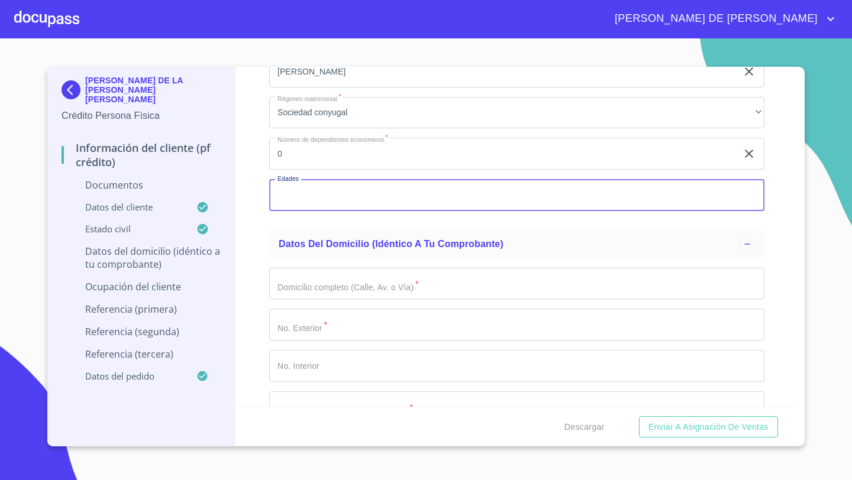
scroll to position [3250, 0]
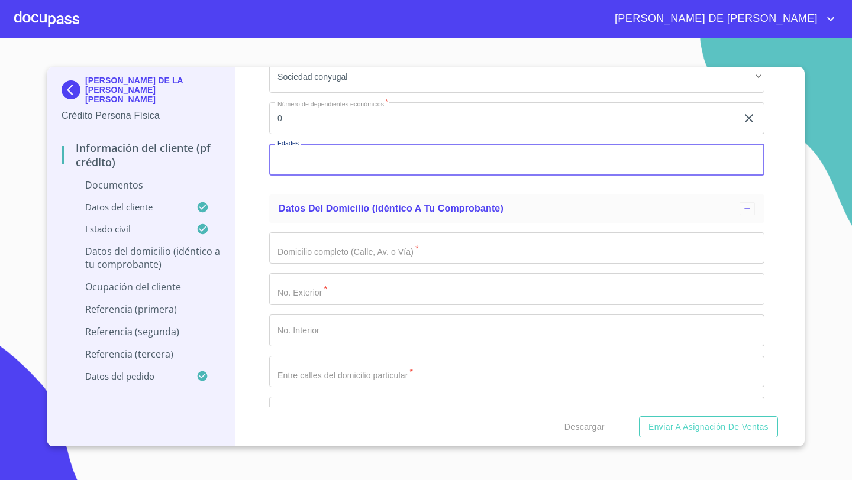
click at [296, 255] on input "Documento de identificación   *" at bounding box center [516, 248] width 495 height 32
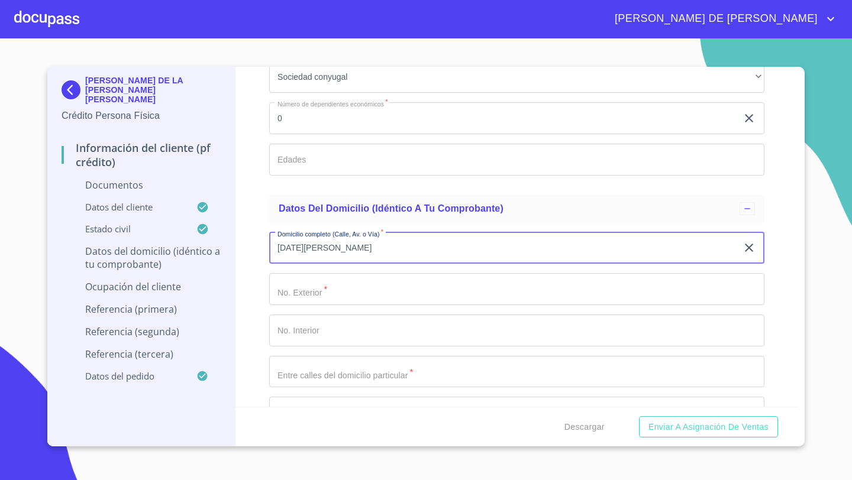
type input "[DATE][PERSON_NAME]"
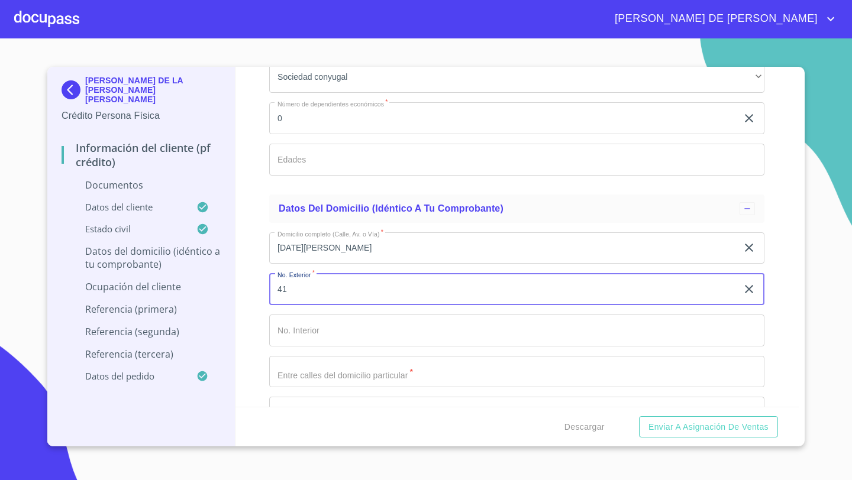
type input "41"
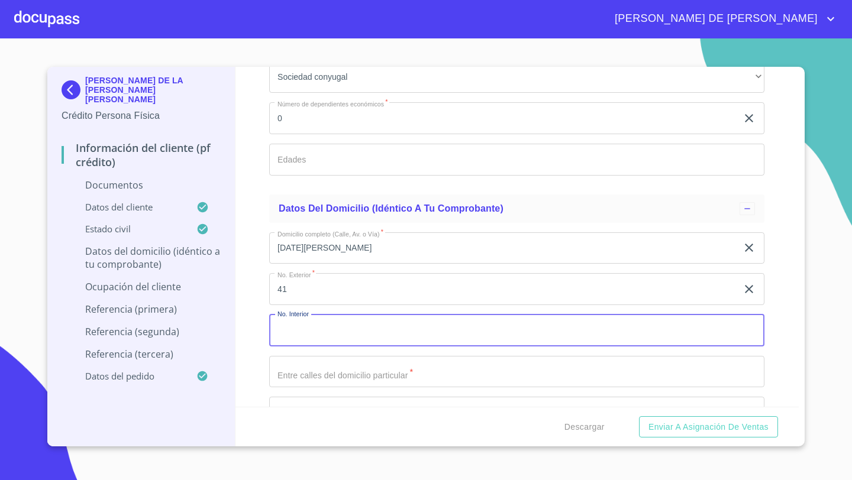
click at [299, 367] on input "Documento de identificación   *" at bounding box center [516, 372] width 495 height 32
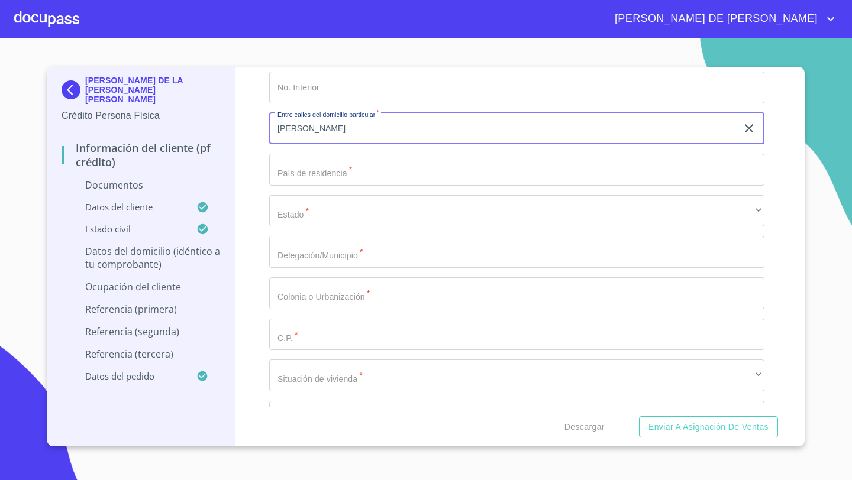
scroll to position [3499, 0]
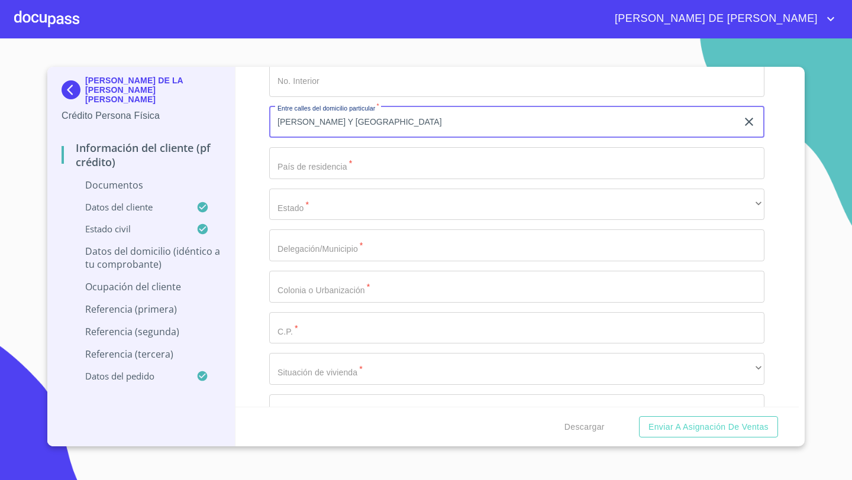
type input "[PERSON_NAME] Y [GEOGRAPHIC_DATA]"
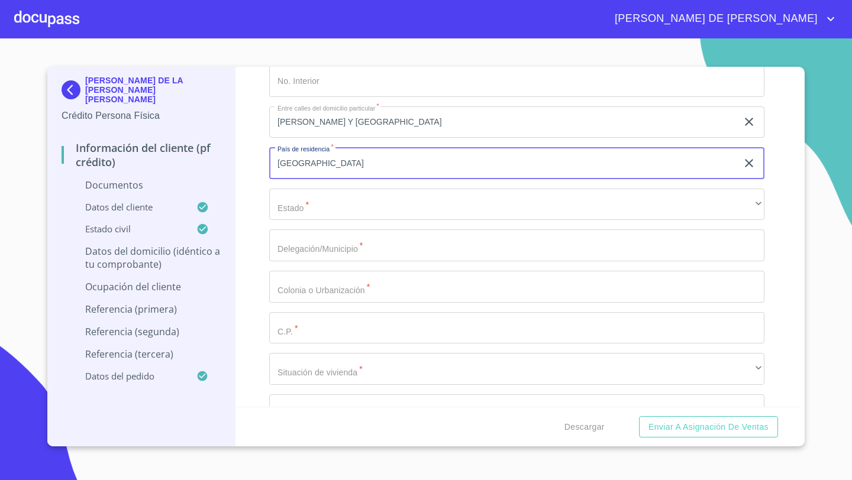
type input "[GEOGRAPHIC_DATA]"
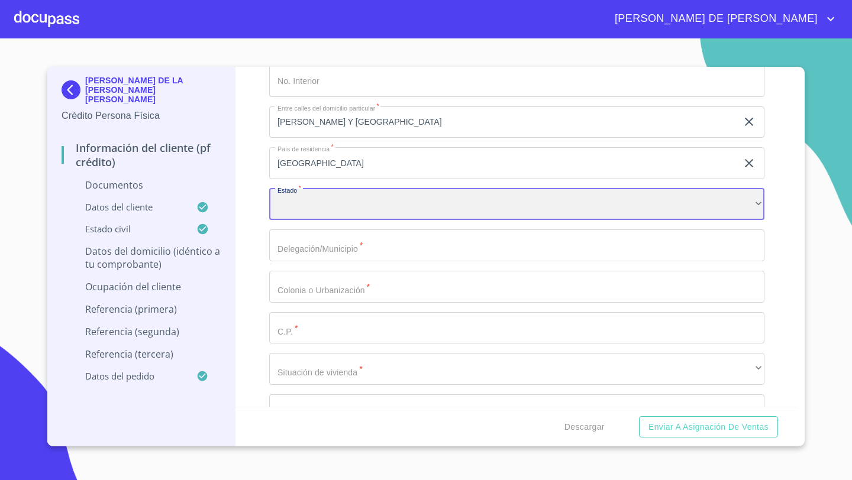
click at [329, 203] on div "​" at bounding box center [516, 205] width 495 height 32
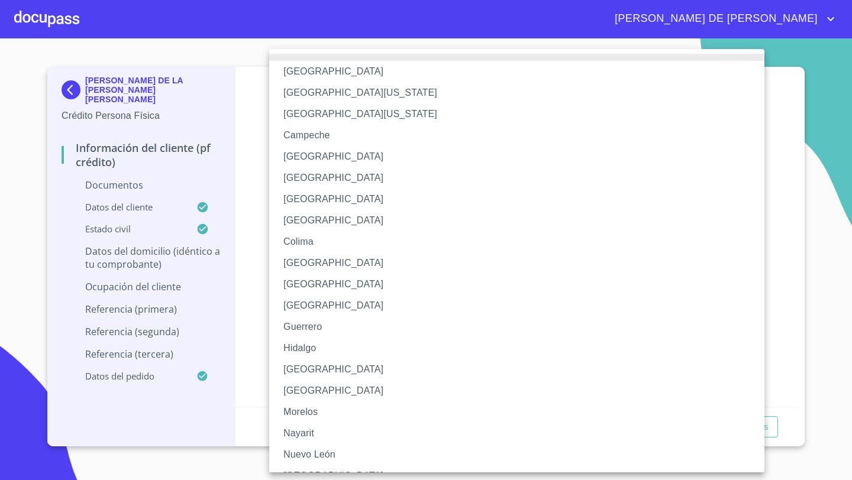
click at [302, 367] on li "[GEOGRAPHIC_DATA]" at bounding box center [516, 369] width 495 height 21
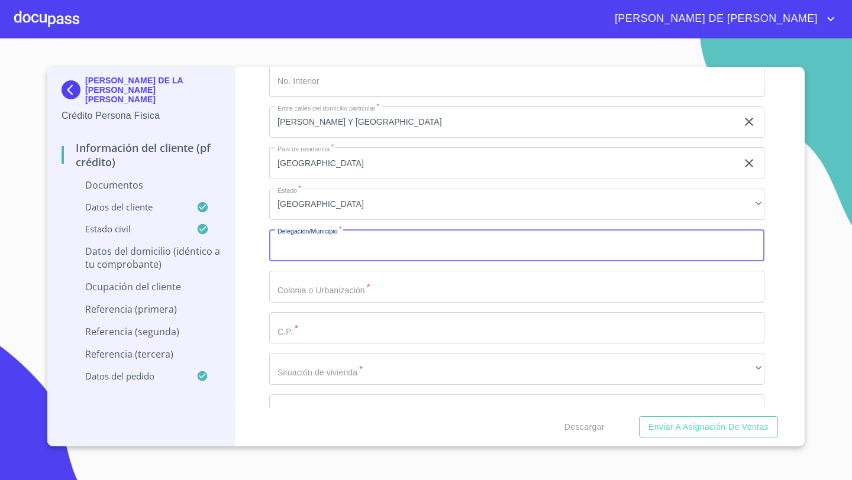
click at [291, 252] on input "Documento de identificación   *" at bounding box center [516, 245] width 495 height 32
type input "TLAJOMULCO [PERSON_NAME]"
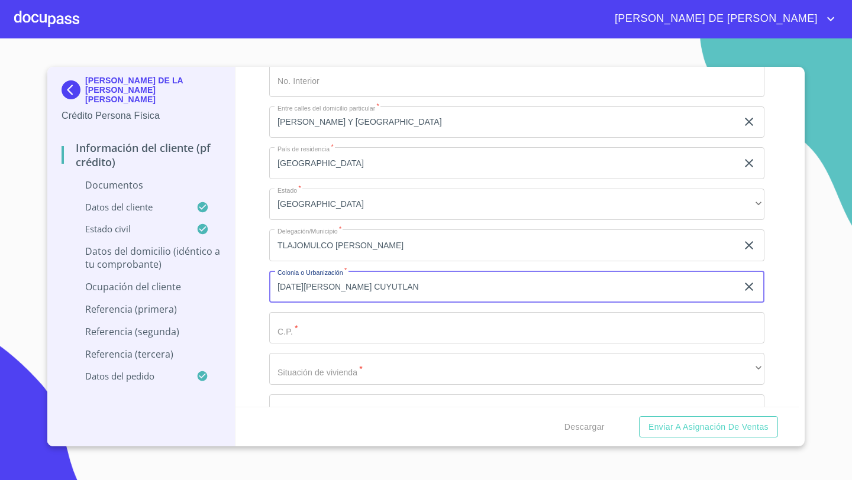
type input "[DATE][PERSON_NAME] CUYUTLAN"
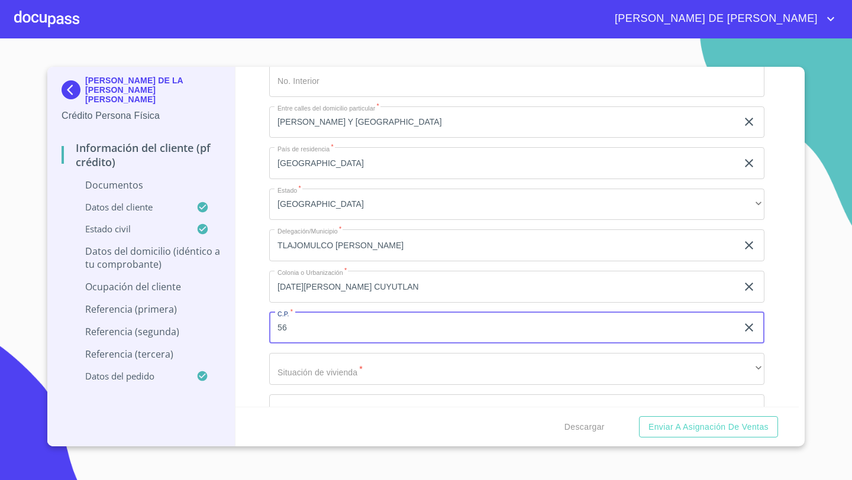
type input "5"
type input "45660"
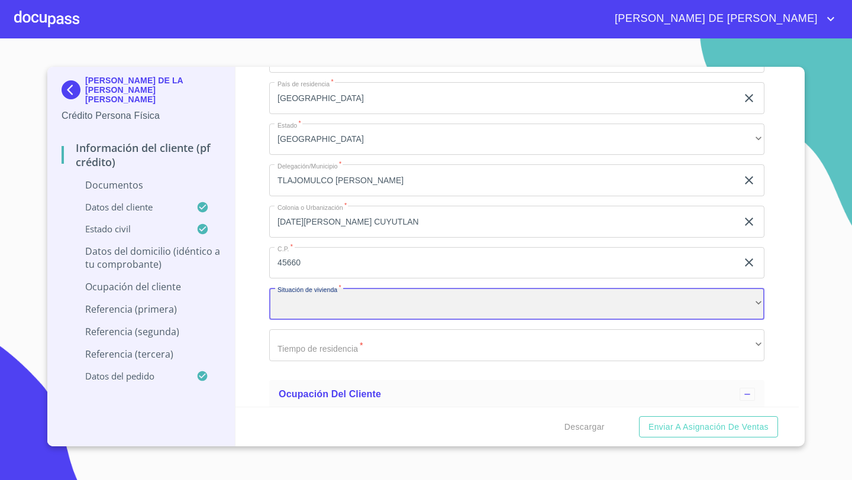
scroll to position [3579, 0]
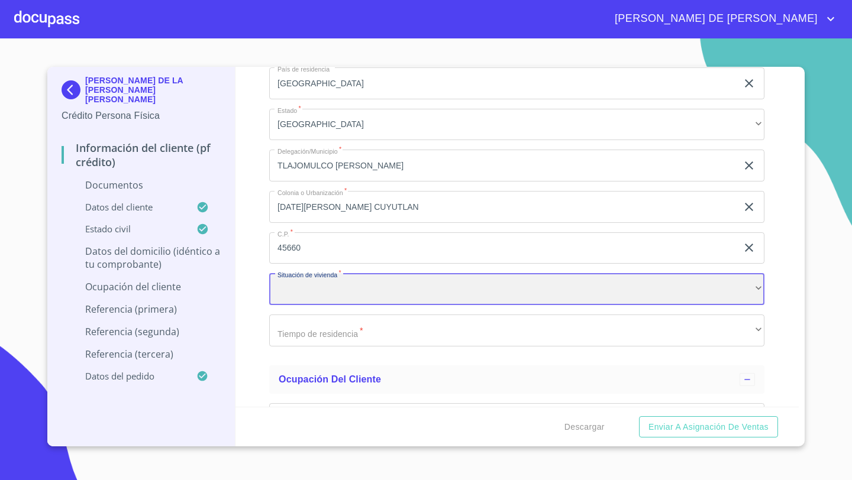
click at [316, 293] on div "​" at bounding box center [516, 289] width 495 height 32
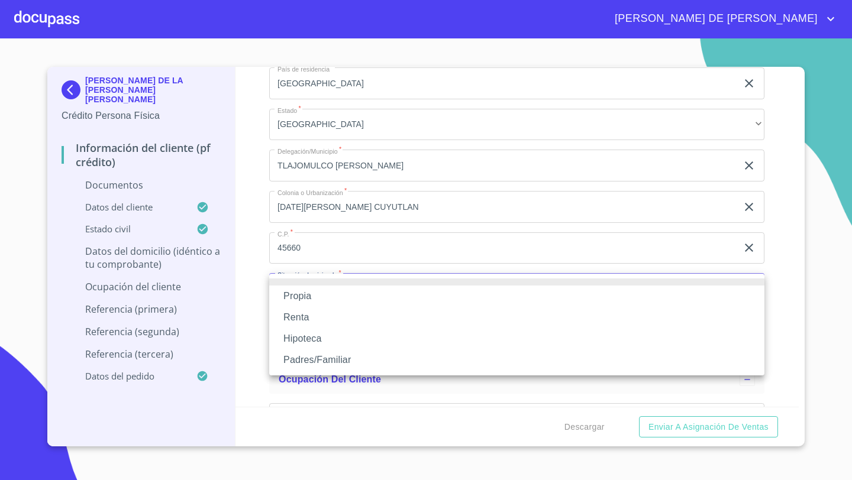
click at [305, 362] on li "Padres/Familiar" at bounding box center [516, 360] width 495 height 21
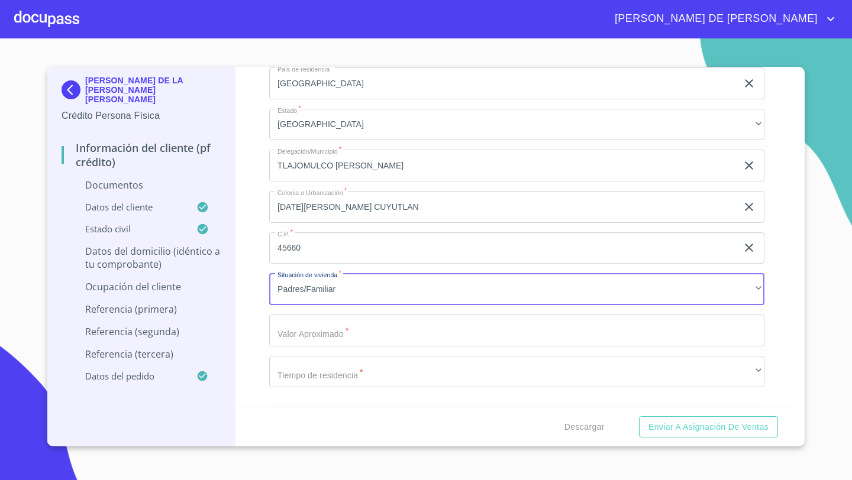
click at [305, 323] on input "Documento de identificación   *" at bounding box center [516, 331] width 495 height 32
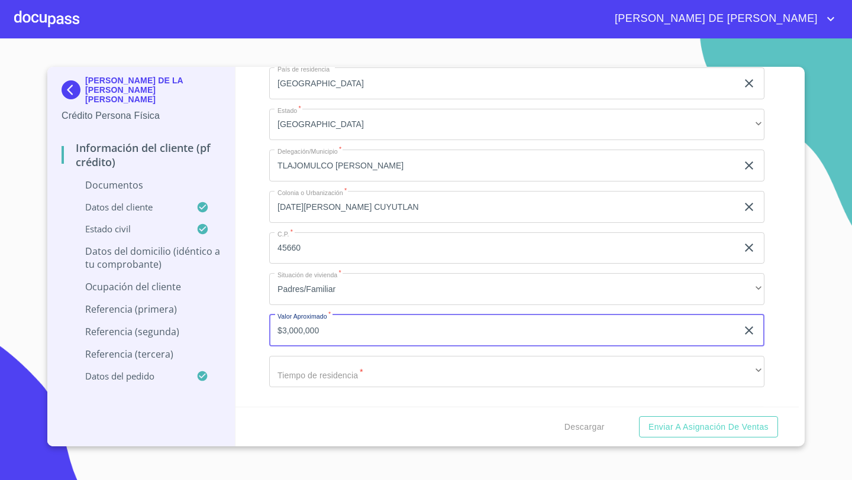
type input "$3,000,000"
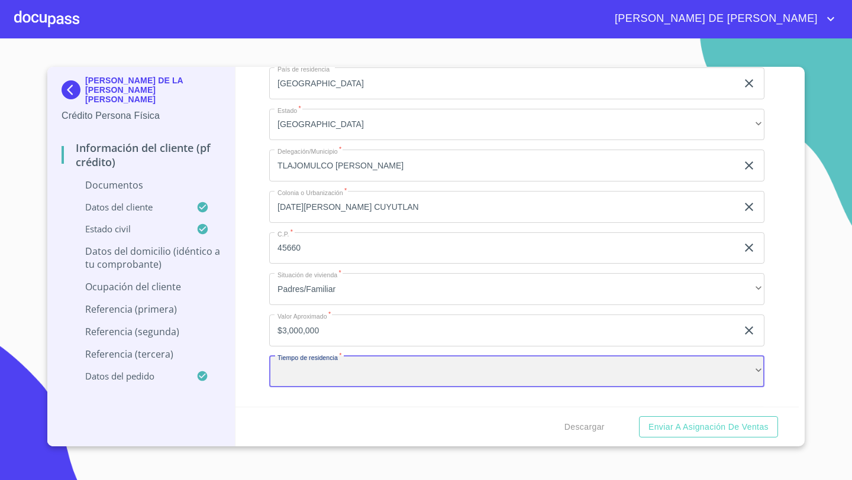
click at [296, 365] on div "​" at bounding box center [516, 372] width 495 height 32
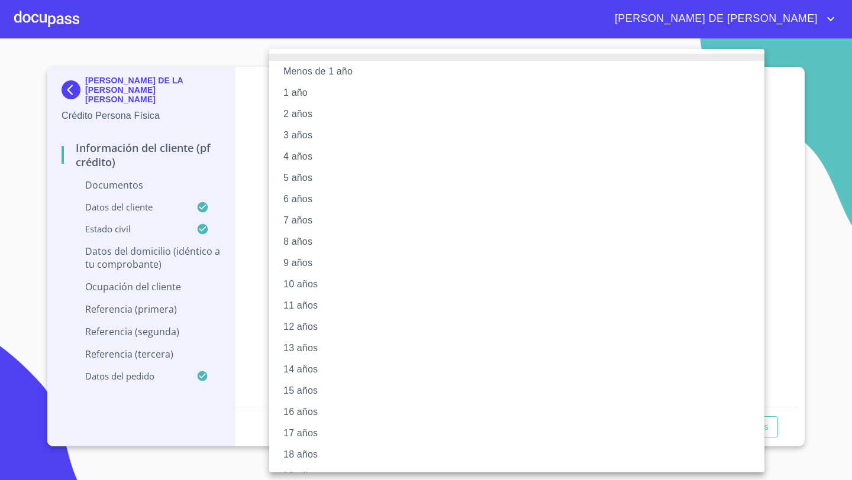
scroll to position [40, 0]
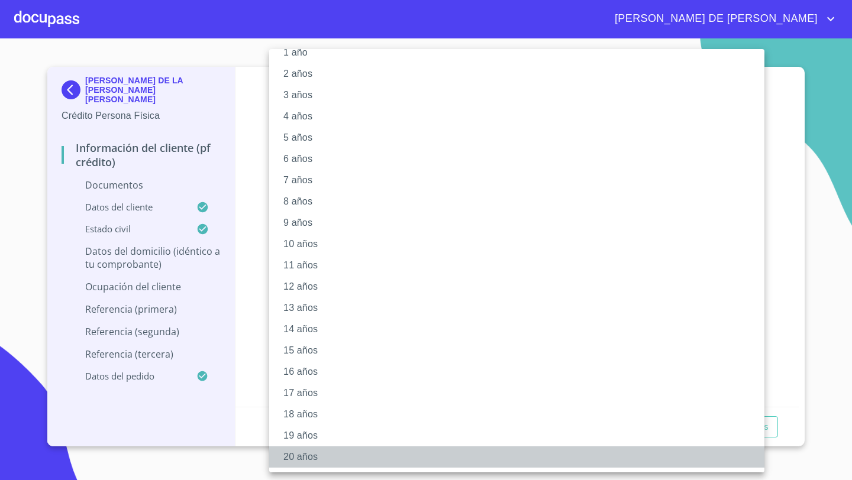
click at [296, 457] on li "20 años" at bounding box center [516, 457] width 495 height 21
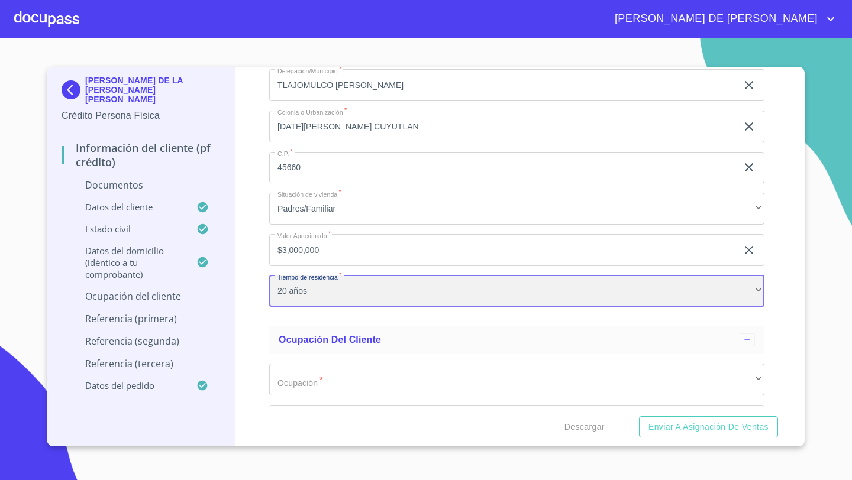
scroll to position [3843, 0]
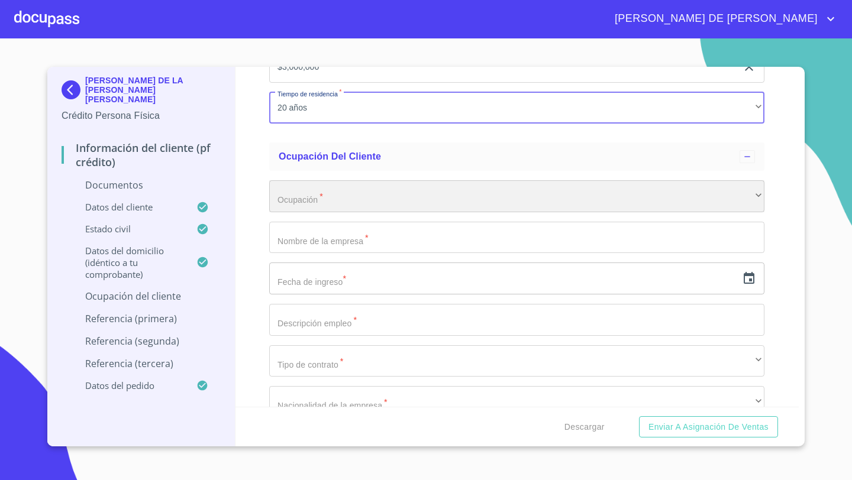
click at [302, 183] on div "​" at bounding box center [516, 196] width 495 height 32
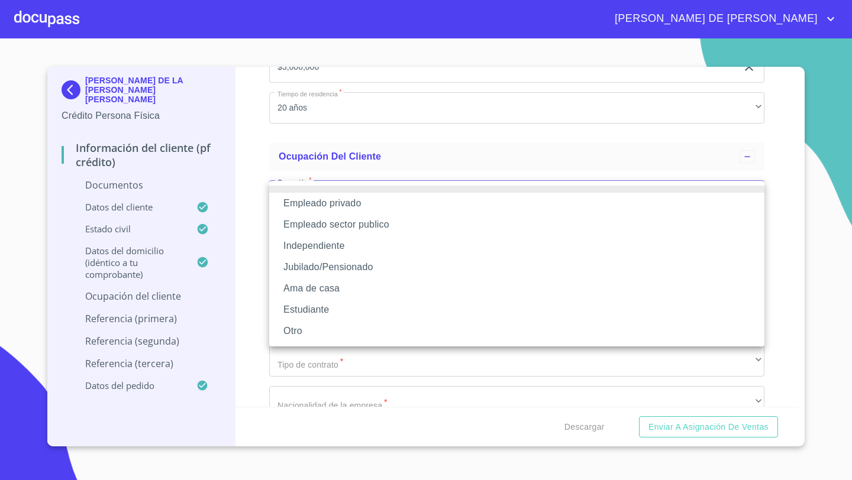
click at [304, 243] on li "Independiente" at bounding box center [516, 245] width 495 height 21
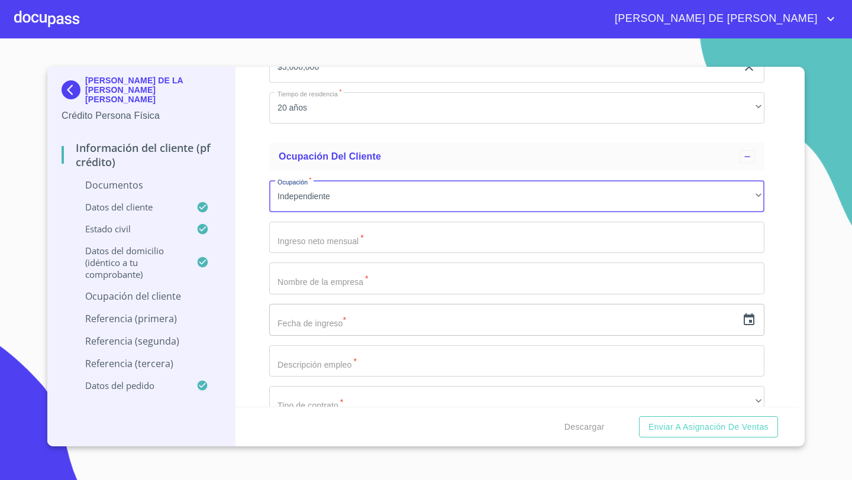
click at [287, 238] on input "Documento de identificación   *" at bounding box center [516, 238] width 495 height 32
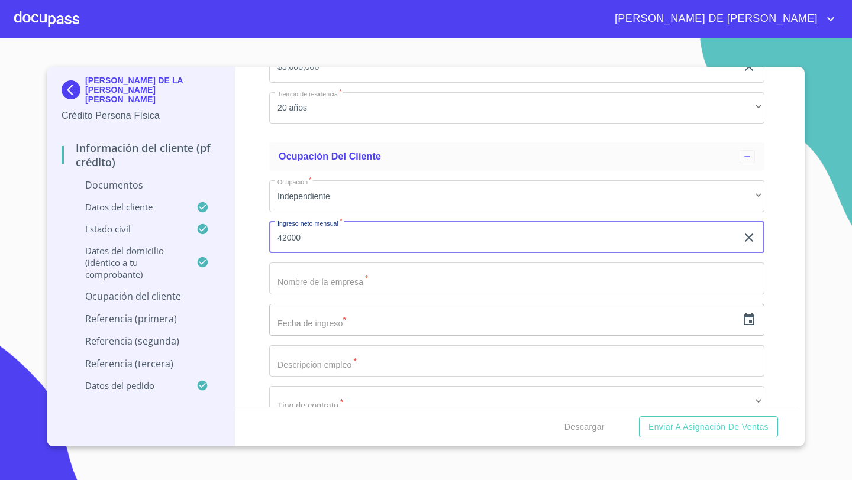
type input "42000"
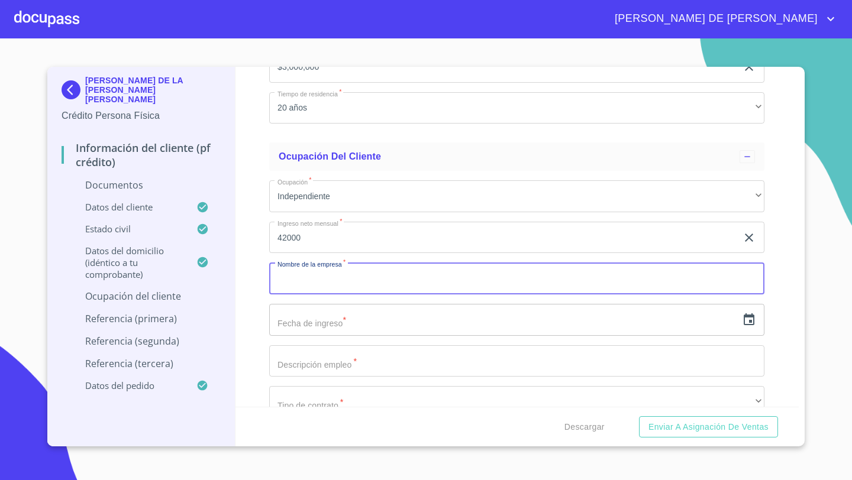
click at [305, 290] on input "Documento de identificación   *" at bounding box center [516, 279] width 495 height 32
type input "TAQUERIA LOS GORDITOS"
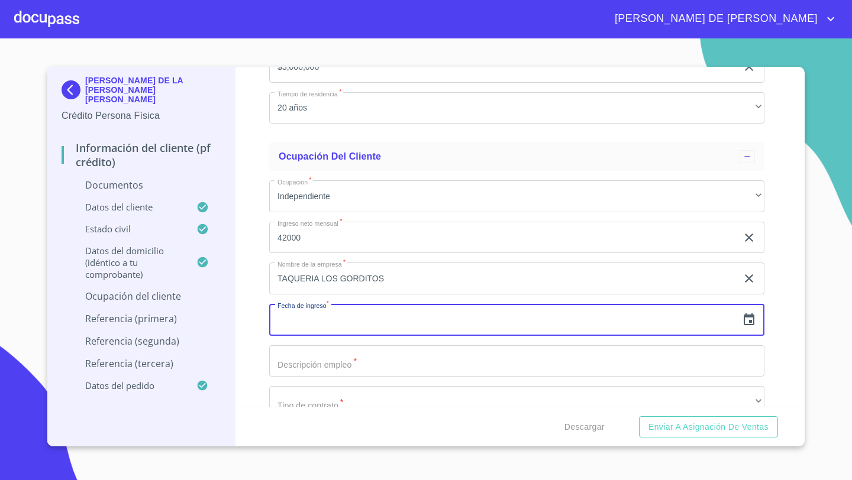
click at [748, 320] on icon "button" at bounding box center [749, 320] width 14 height 14
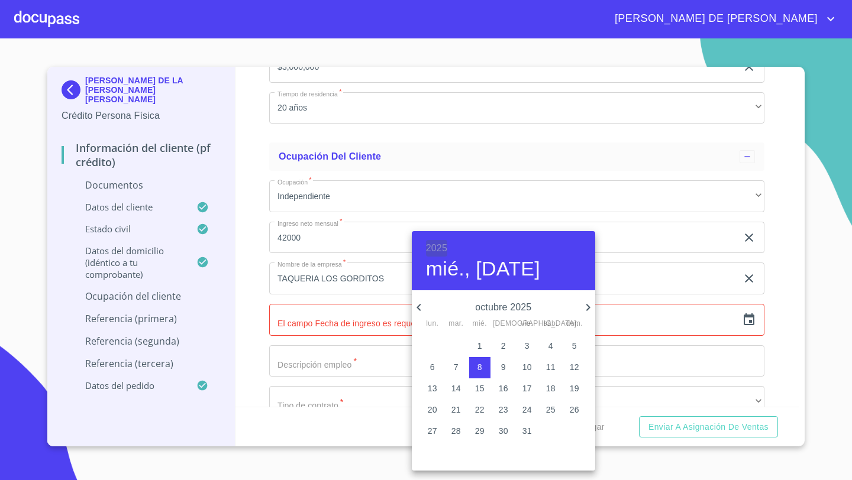
click at [443, 248] on h6 "2025" at bounding box center [436, 248] width 21 height 17
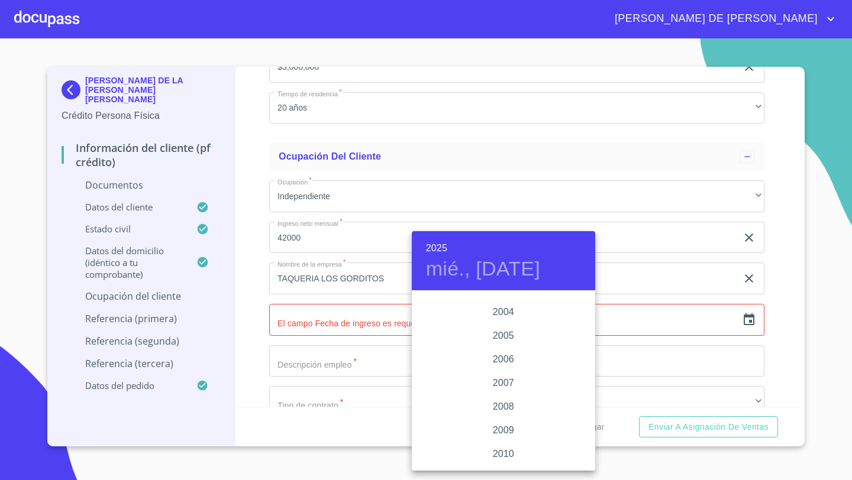
scroll to position [1846, 0]
click at [509, 326] on div "2004" at bounding box center [503, 327] width 183 height 24
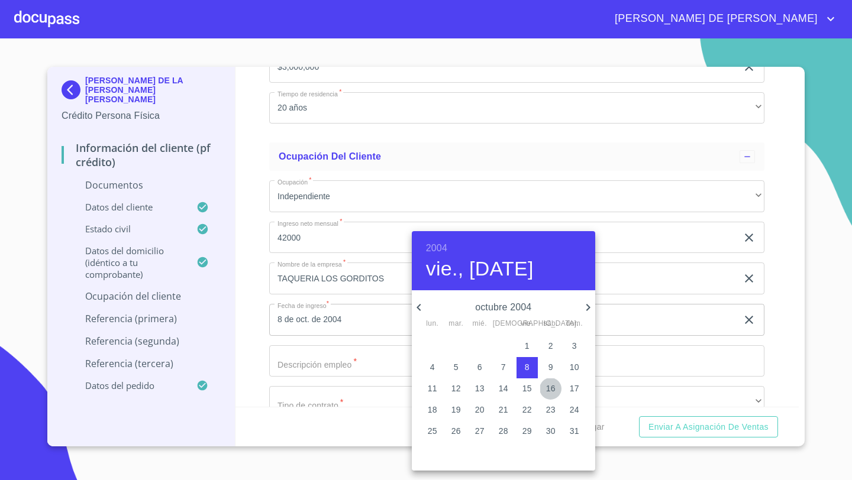
click at [549, 388] on p "16" at bounding box center [550, 389] width 9 height 12
type input "16 de oct. de 2004"
click at [266, 355] on div at bounding box center [426, 240] width 852 height 480
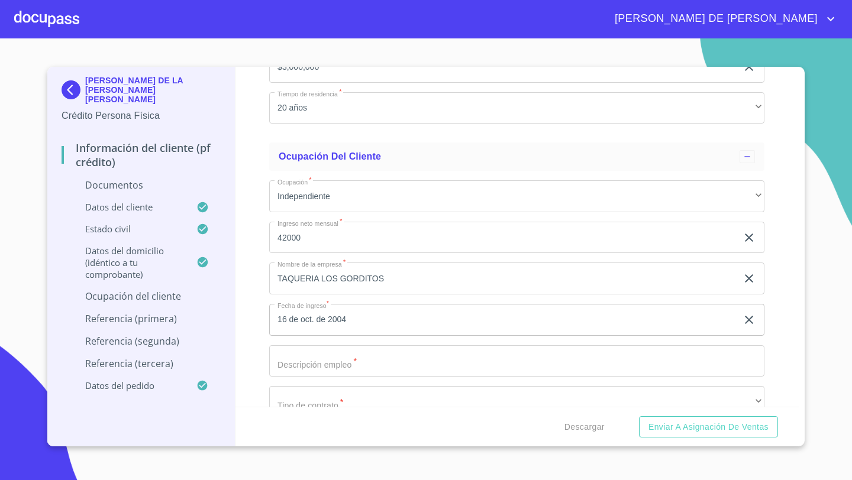
click at [287, 363] on input "Documento de identificación   *" at bounding box center [516, 361] width 495 height 32
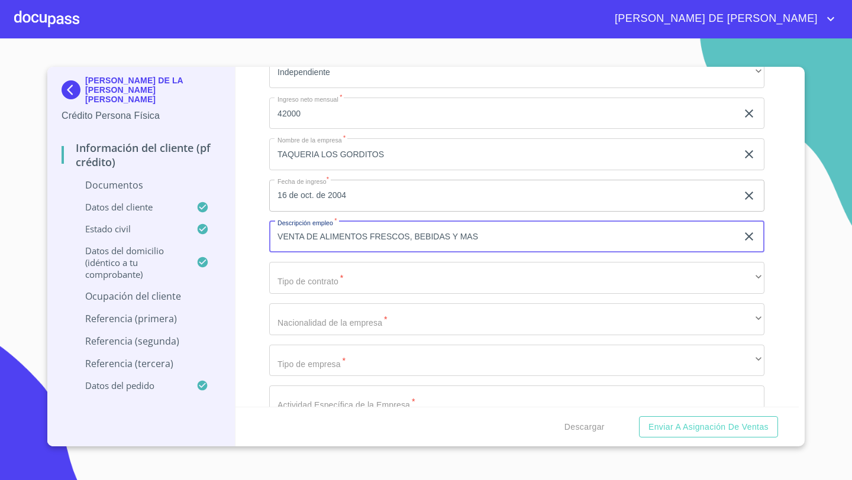
scroll to position [3971, 0]
type input "VENTA DE ALIMENTOS FRESCOS, BEBIDAS Y MAS"
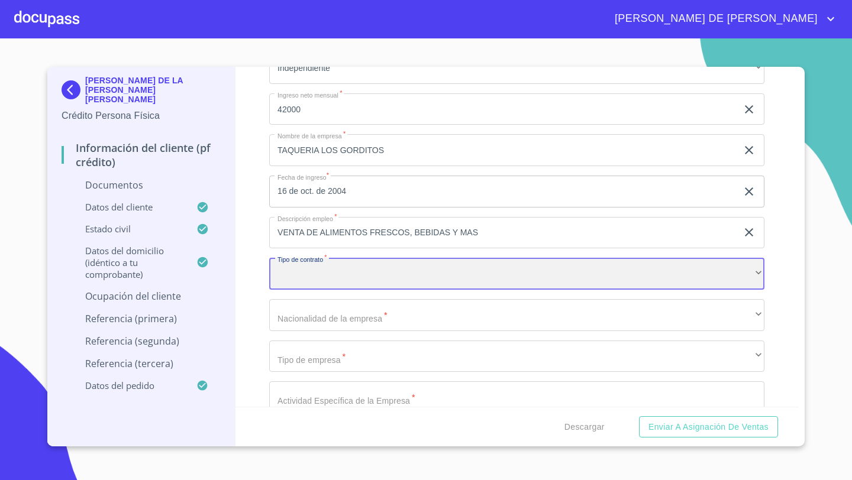
click at [300, 278] on div "​" at bounding box center [516, 274] width 495 height 32
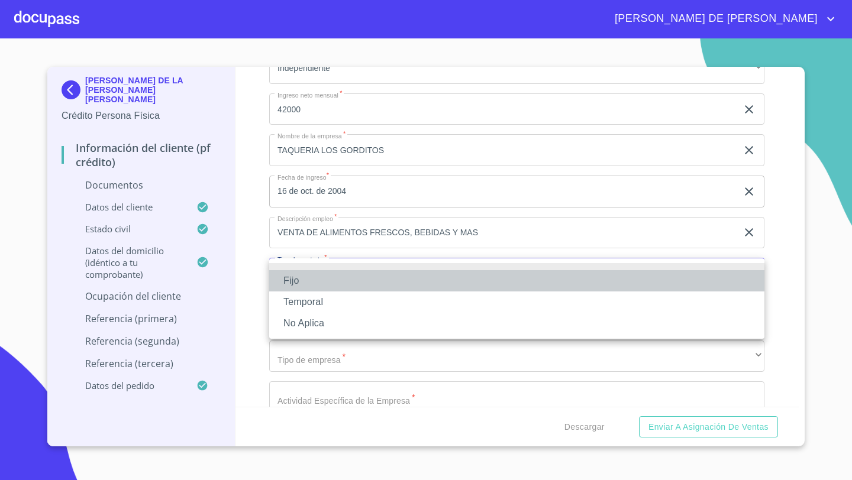
click at [293, 276] on li "Fijo" at bounding box center [516, 280] width 495 height 21
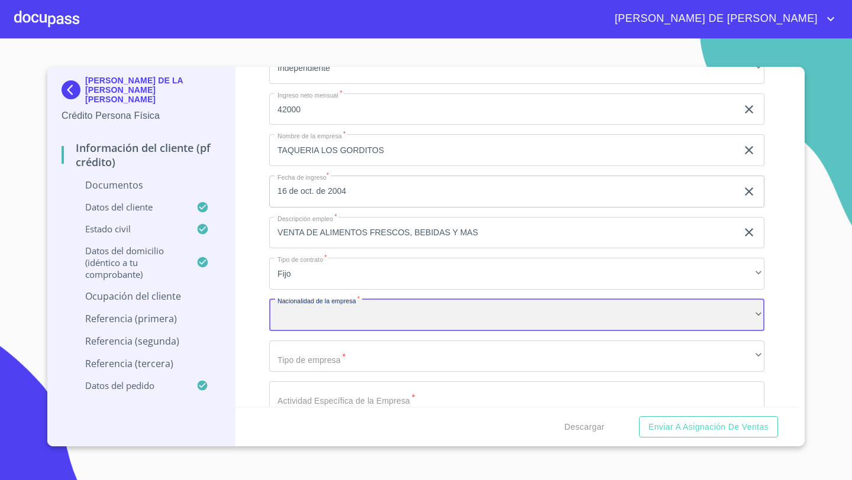
click at [302, 312] on div "​" at bounding box center [516, 315] width 495 height 32
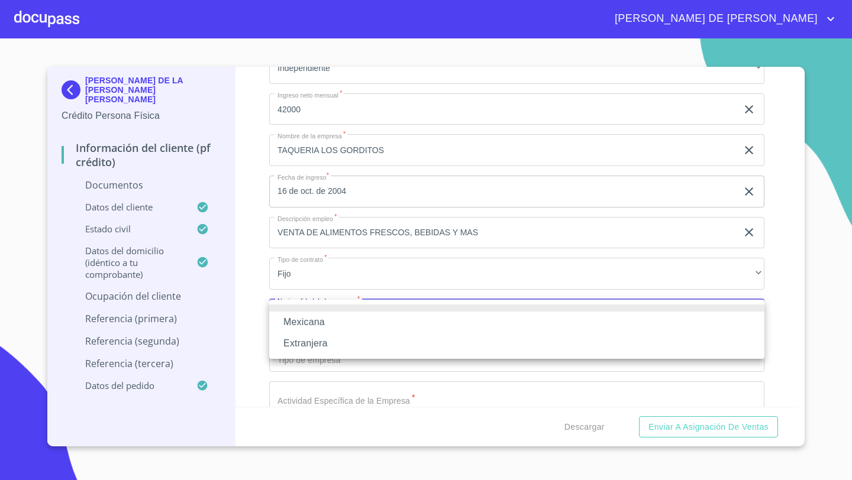
click at [302, 322] on li "Mexicana" at bounding box center [516, 322] width 495 height 21
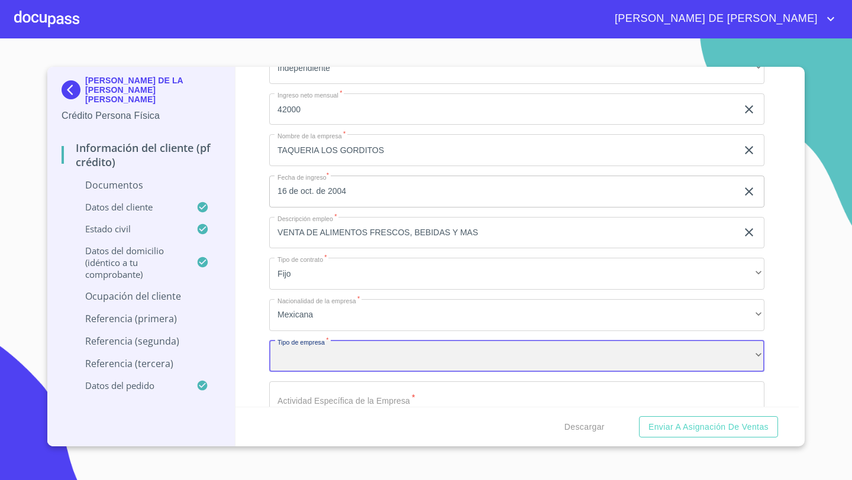
click at [291, 358] on div "​" at bounding box center [516, 357] width 495 height 32
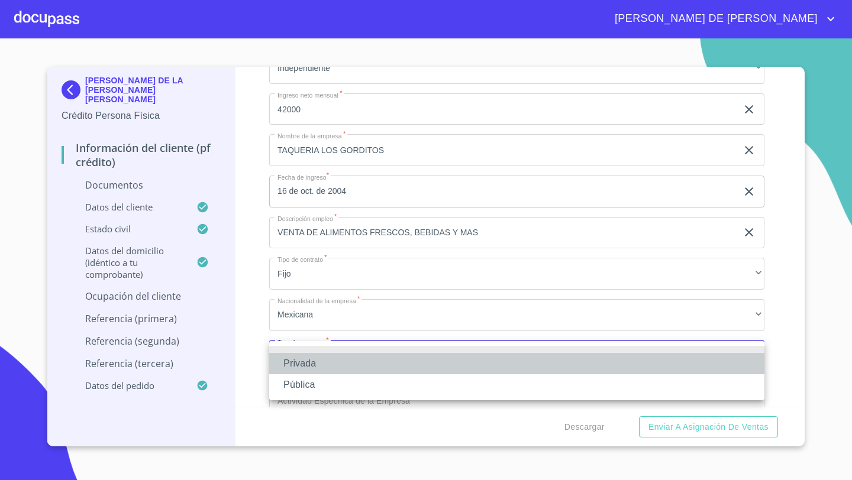
click at [302, 360] on li "Privada" at bounding box center [516, 363] width 495 height 21
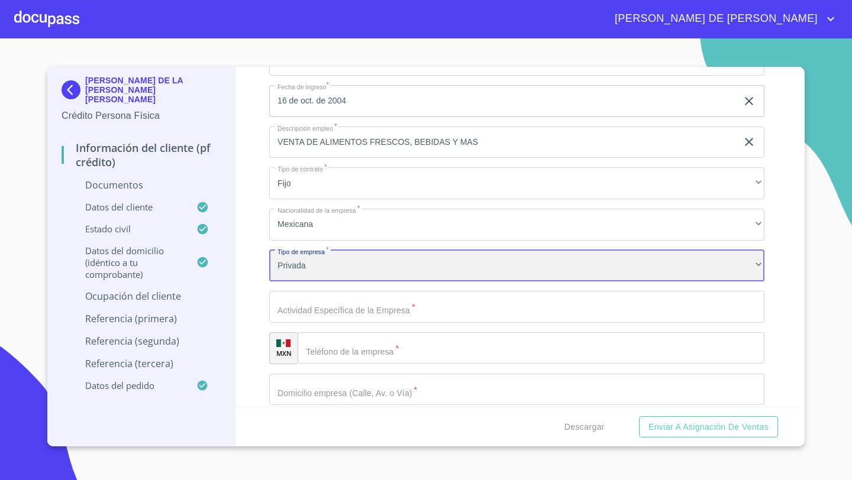
scroll to position [4100, 0]
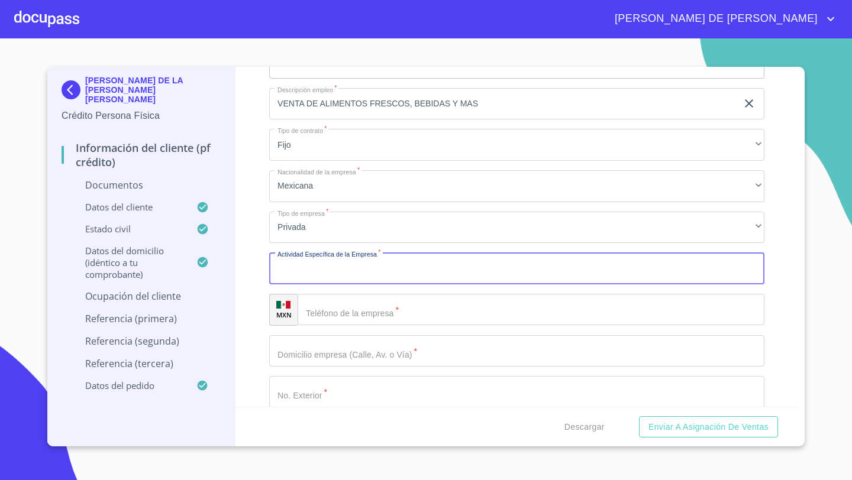
click at [299, 281] on input "Documento de identificación   *" at bounding box center [516, 269] width 495 height 32
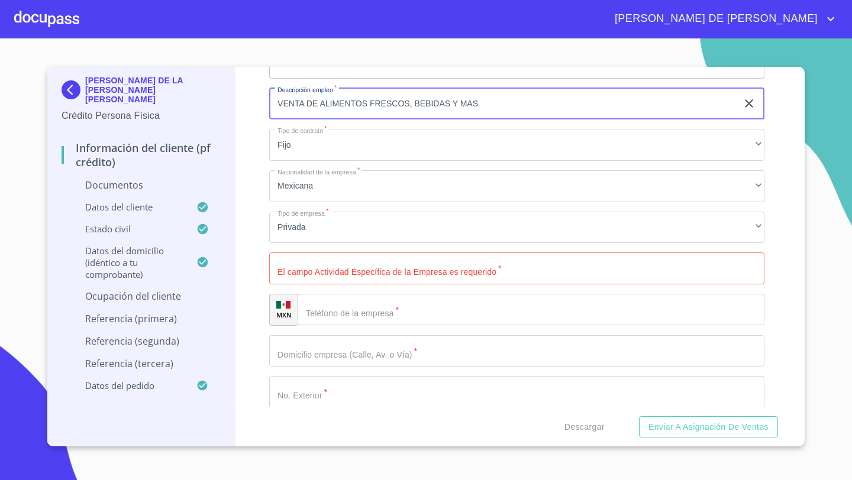
click at [488, 105] on input "VENTA DE ALIMENTOS FRESCOS, BEBIDAS Y MAS" at bounding box center [503, 104] width 468 height 32
click at [339, 276] on input "Documento de identificación   *" at bounding box center [516, 269] width 495 height 32
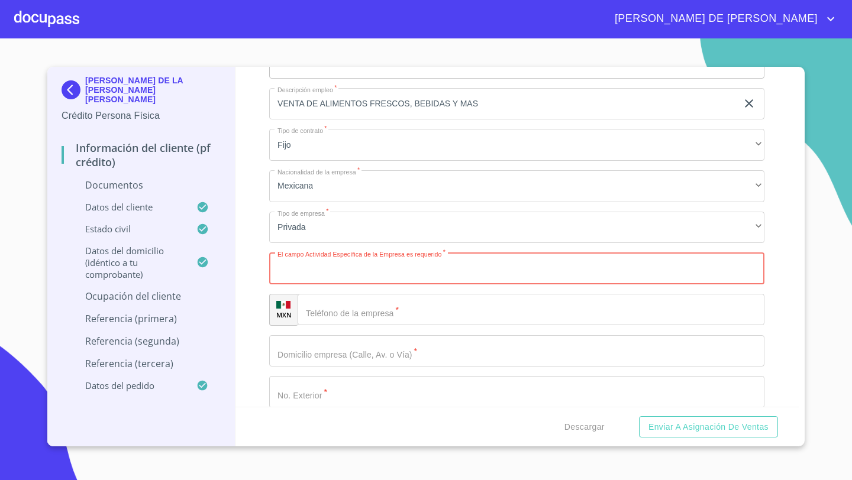
paste input "VENTA DE ALIMENTOS FRESCOS, BEBIDAS Y MAS"
type input "VENTA DE ALIMENTOS FRESCOS, BEBIDAS Y MAS"
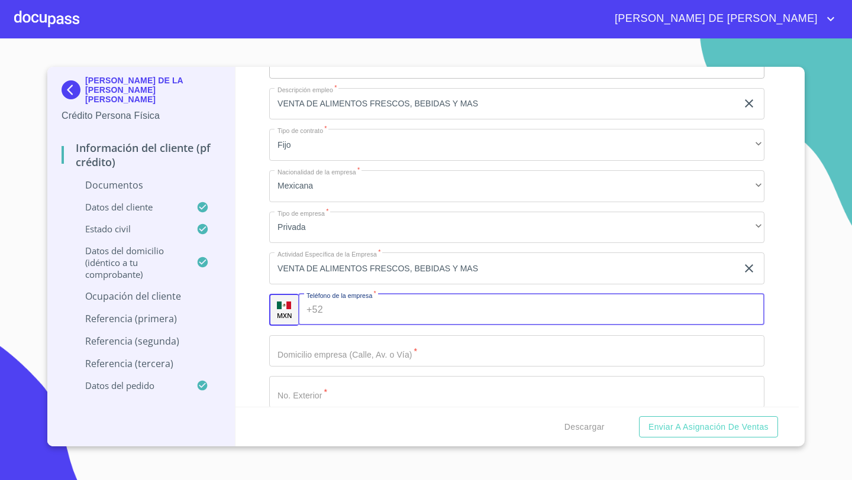
click at [331, 306] on input "Documento de identificación   *" at bounding box center [546, 310] width 437 height 32
type input "[PHONE_NUMBER]"
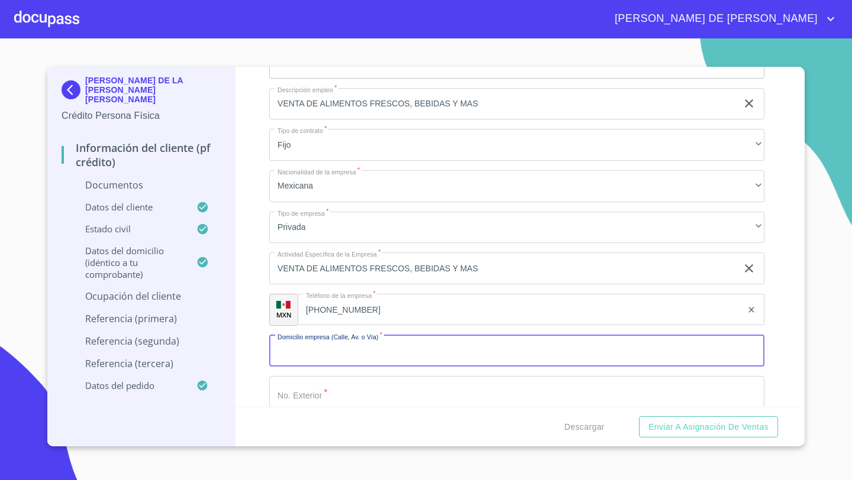
click at [316, 348] on input "Documento de identificación   *" at bounding box center [516, 351] width 495 height 32
type input "JUAREZ"
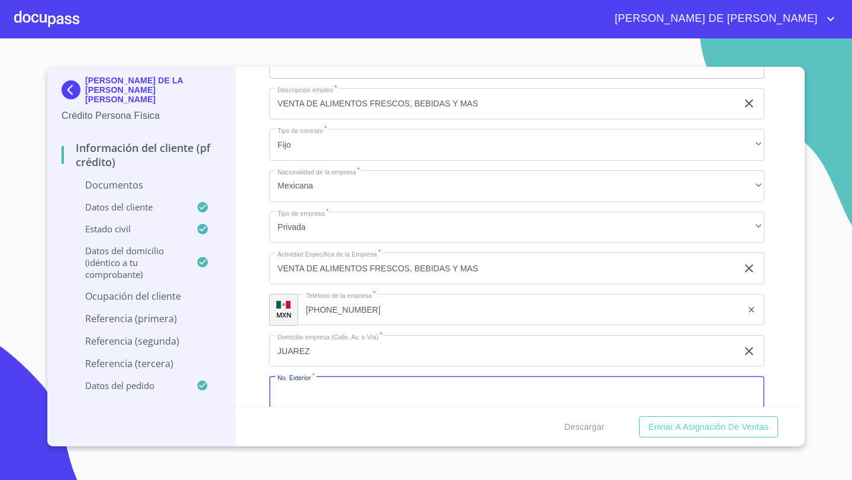
scroll to position [4101, 0]
type input "3"
type input "51"
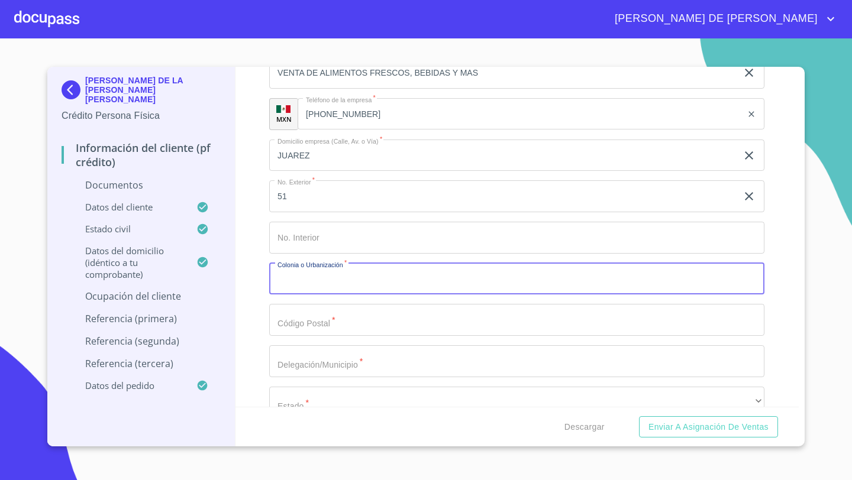
click at [296, 280] on input "Documento de identificación   *" at bounding box center [516, 279] width 495 height 32
click at [384, 279] on input "[DATE][PERSON_NAME] CUYUTLA" at bounding box center [503, 279] width 468 height 32
type input "[DATE][PERSON_NAME] CUYUTLAN"
click at [252, 288] on div "Información del cliente (PF crédito) Documentos Documento de identificación   *…" at bounding box center [517, 237] width 564 height 340
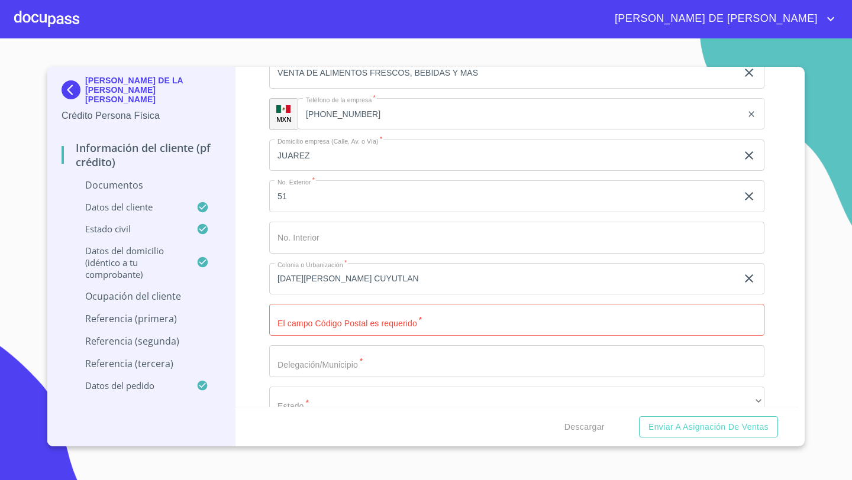
click at [284, 328] on input "Documento de identificación   *" at bounding box center [516, 320] width 495 height 32
type input "5"
type input "45660"
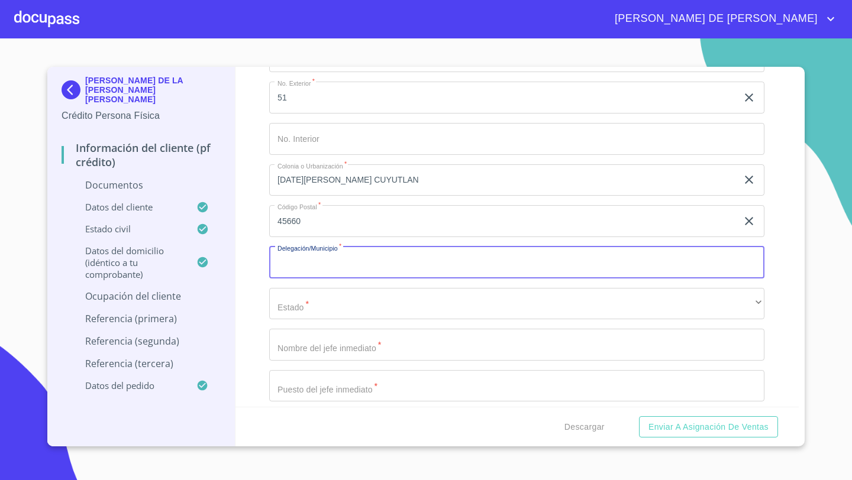
scroll to position [4427, 0]
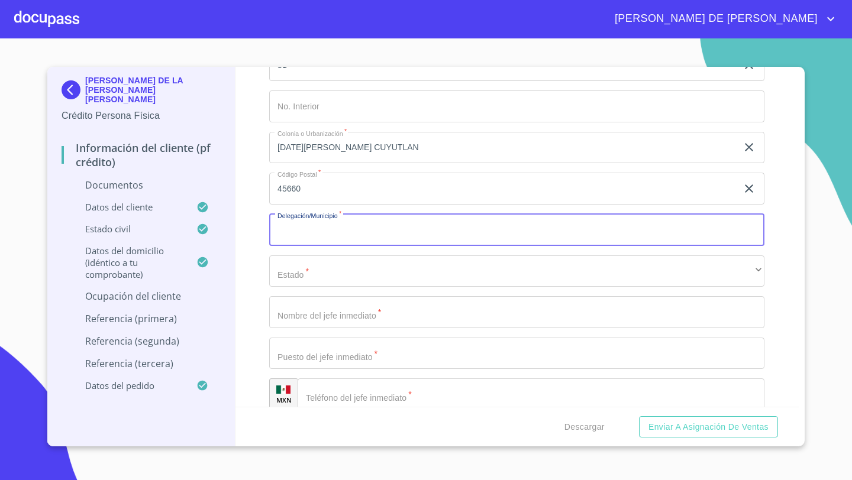
click at [292, 237] on input "Documento de identificación   *" at bounding box center [516, 230] width 495 height 32
type input "TLAJOMULCO [PERSON_NAME]"
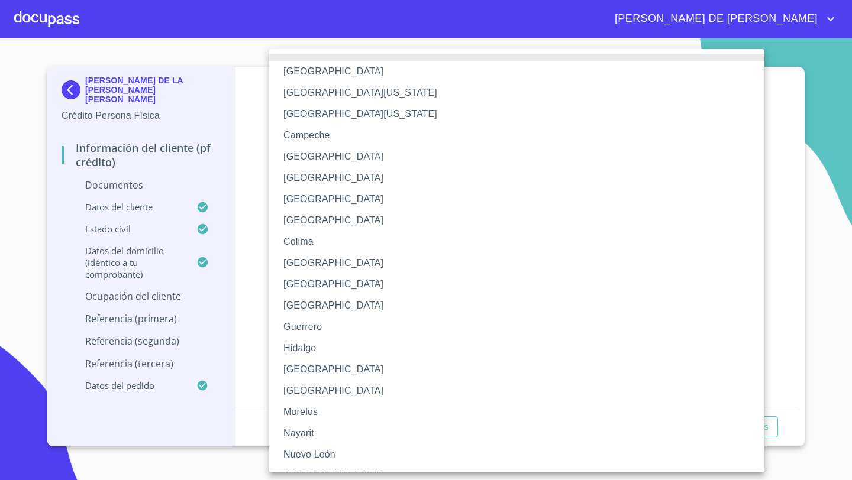
click at [297, 368] on li "[GEOGRAPHIC_DATA]" at bounding box center [516, 369] width 495 height 21
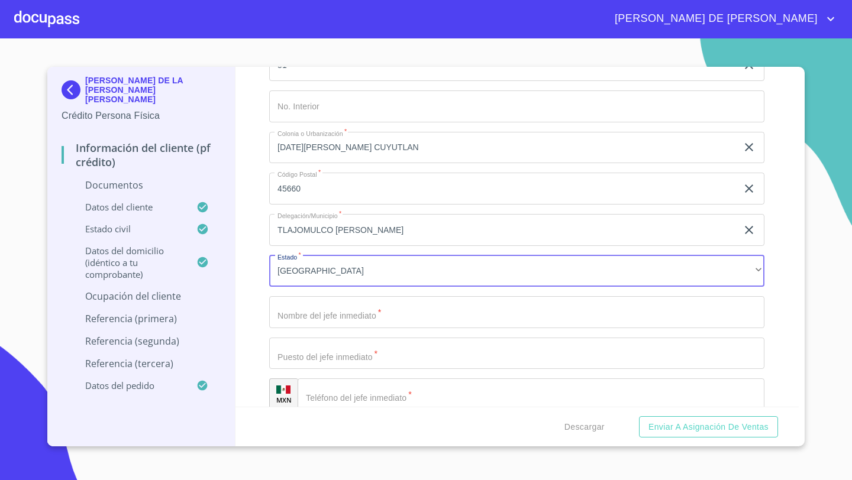
click at [286, 315] on input "Documento de identificación   *" at bounding box center [516, 312] width 495 height 32
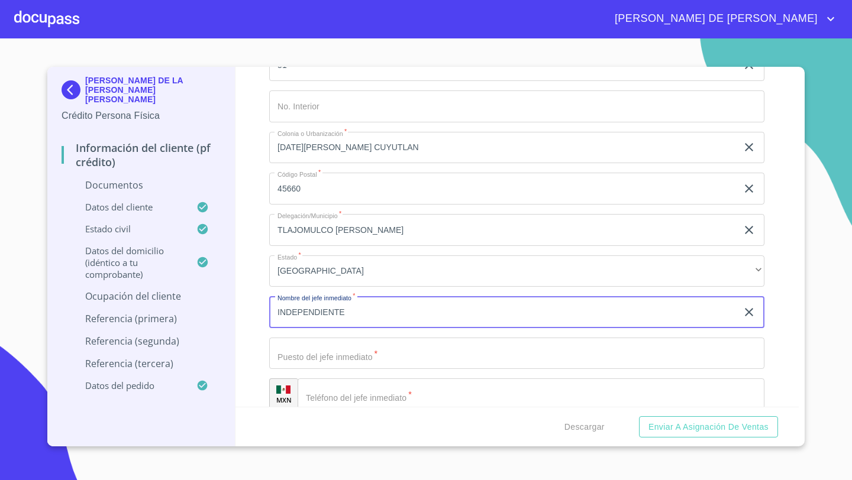
type input "INDEPENDIENTE"
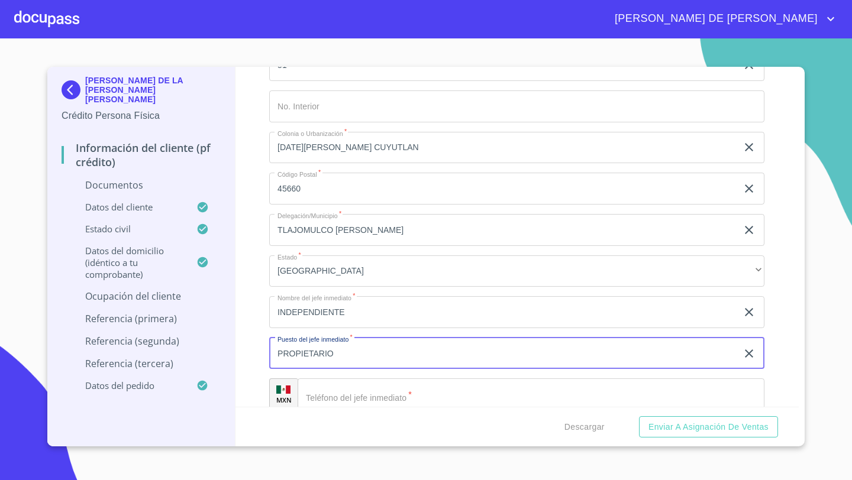
type input "PROPIETARIO"
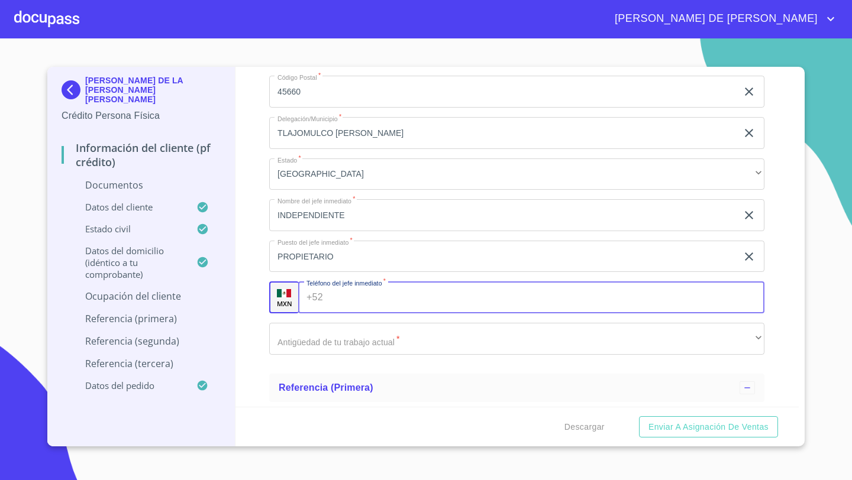
scroll to position [4563, 0]
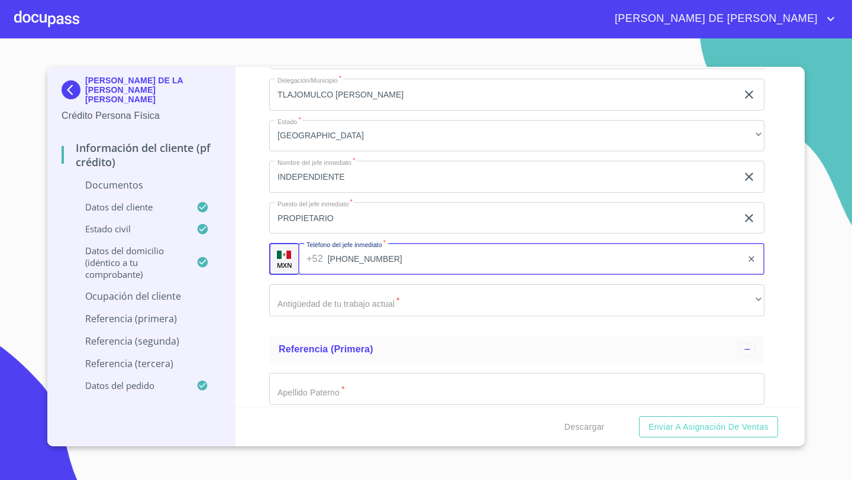
type input "[PHONE_NUMBER]"
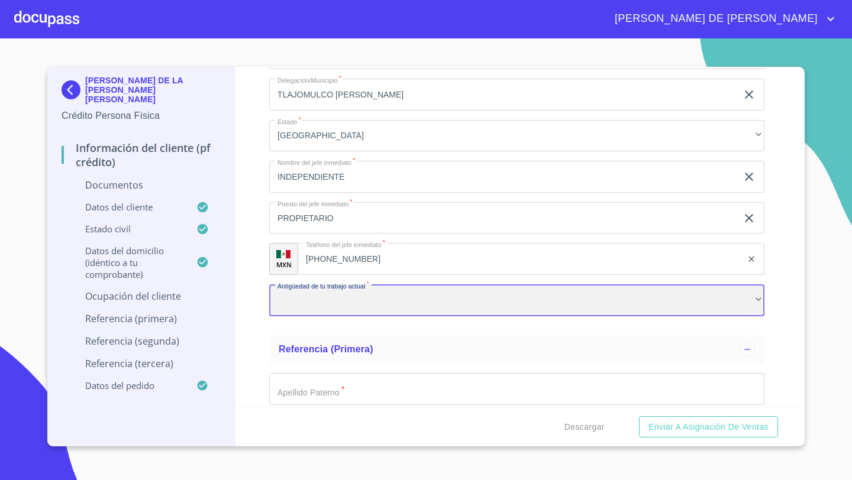
click at [289, 307] on div "​" at bounding box center [516, 300] width 495 height 32
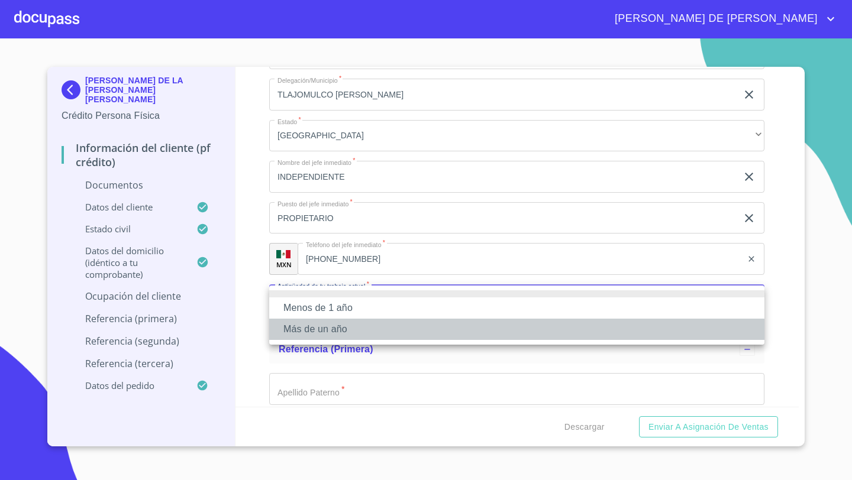
click at [299, 324] on li "Más de un año" at bounding box center [516, 329] width 495 height 21
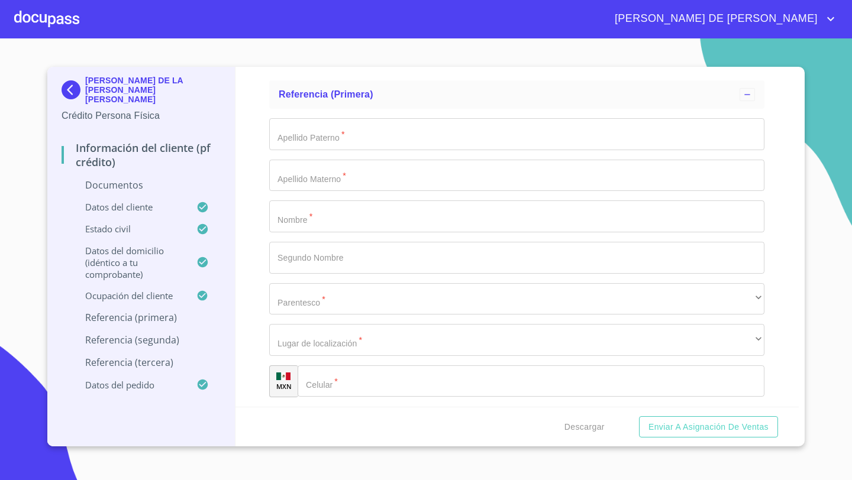
scroll to position [4821, 0]
click at [292, 131] on input "Documento de identificación   *" at bounding box center [516, 131] width 495 height 32
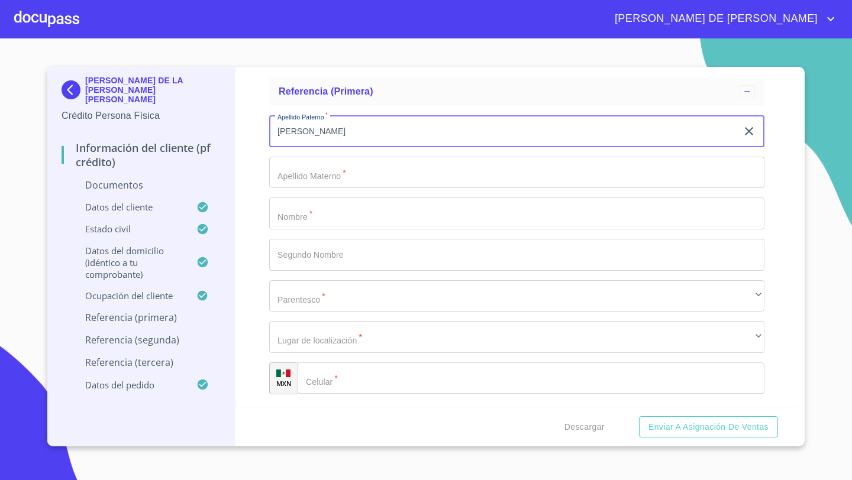
type input "[PERSON_NAME]"
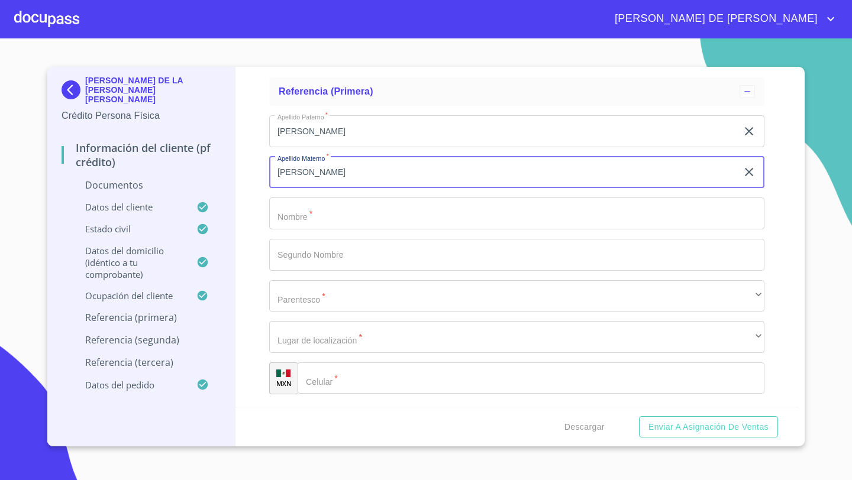
type input "[PERSON_NAME]"
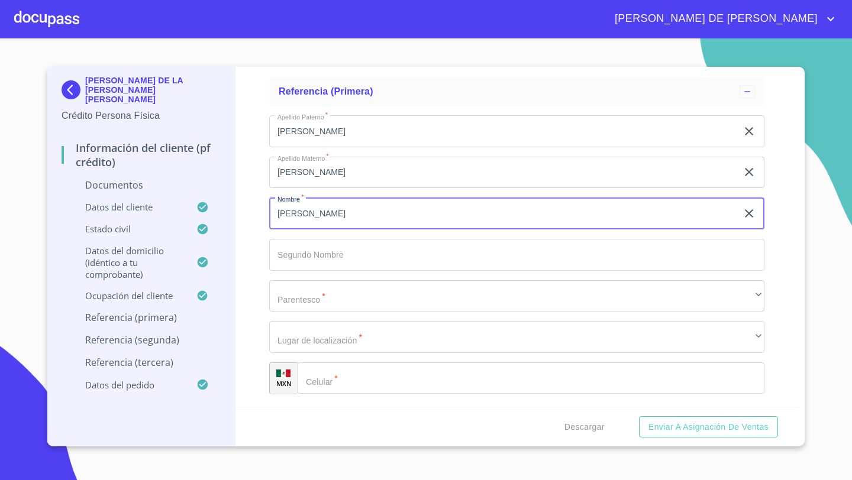
type input "[PERSON_NAME]"
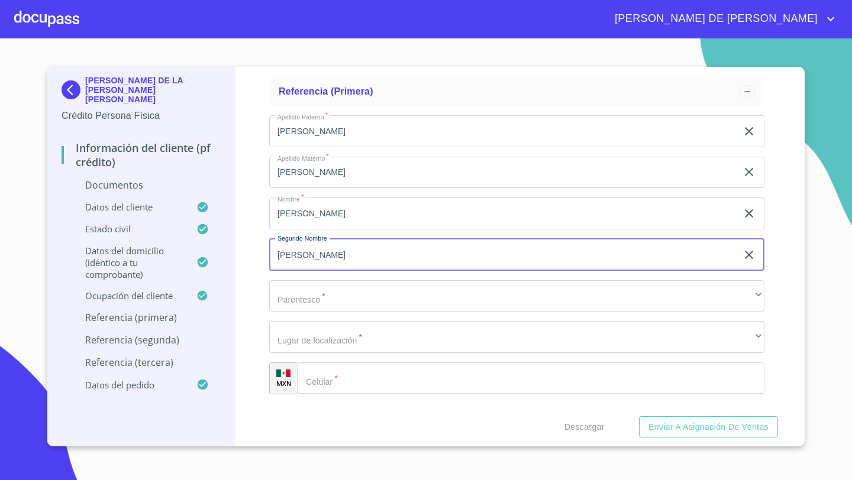
type input "[PERSON_NAME]"
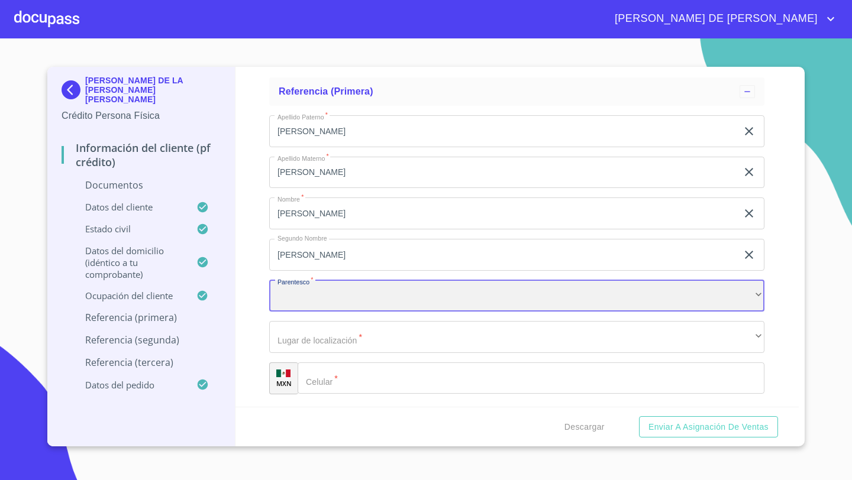
click at [300, 300] on div "​" at bounding box center [516, 296] width 495 height 32
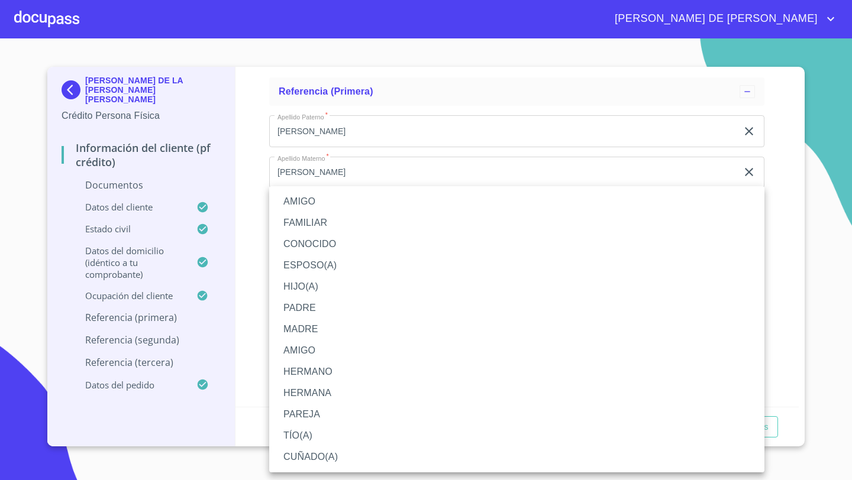
click at [313, 264] on li "ESPOSO(A)" at bounding box center [516, 265] width 495 height 21
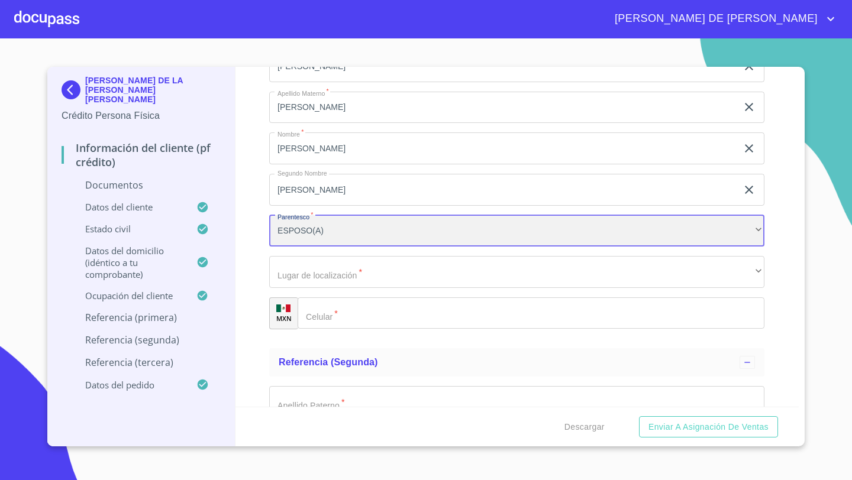
scroll to position [4889, 0]
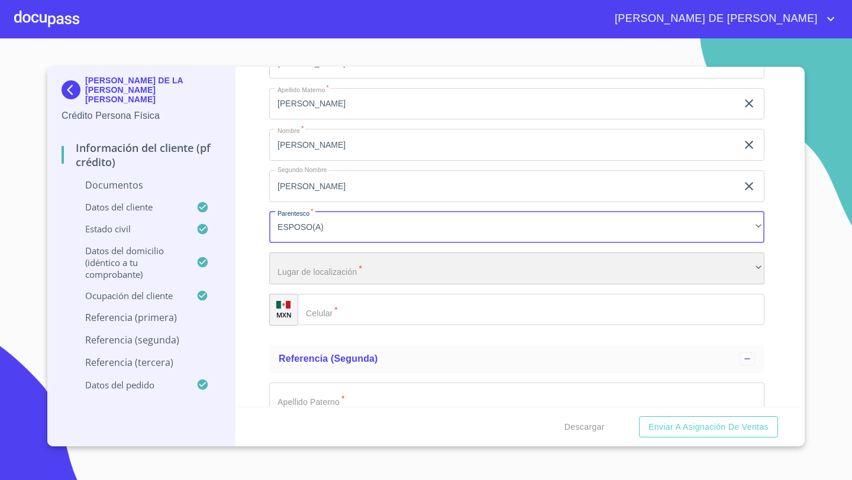
click at [292, 277] on div "​" at bounding box center [516, 269] width 495 height 32
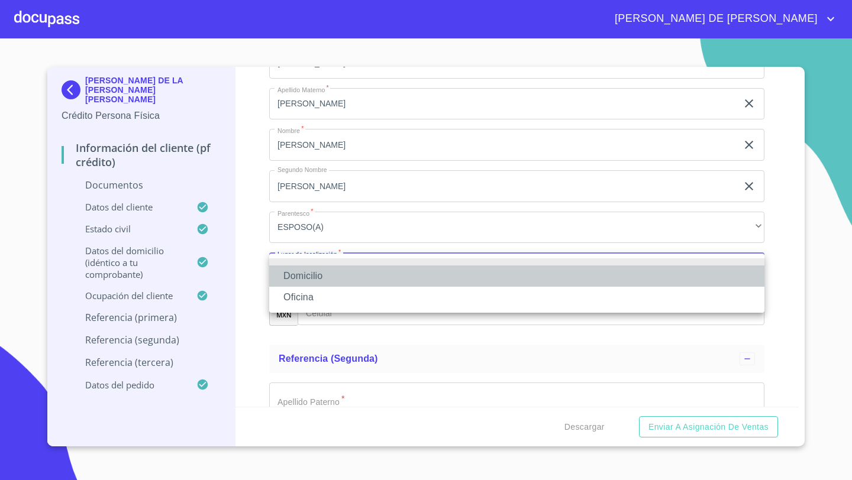
click at [293, 278] on li "Domicilio" at bounding box center [516, 276] width 495 height 21
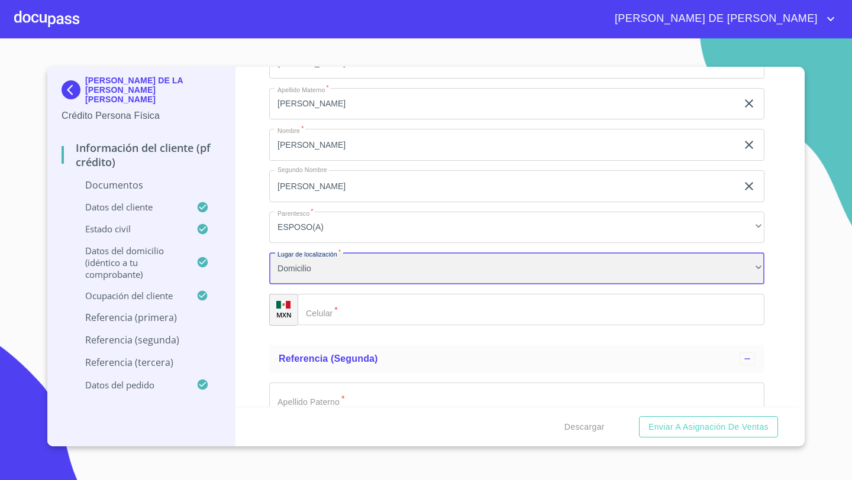
click at [287, 274] on div "Domicilio" at bounding box center [516, 269] width 495 height 32
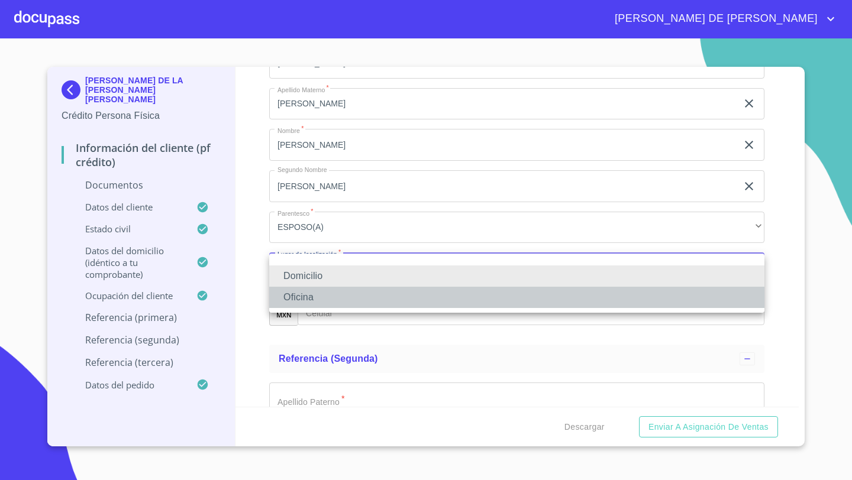
click at [290, 295] on li "Oficina" at bounding box center [516, 297] width 495 height 21
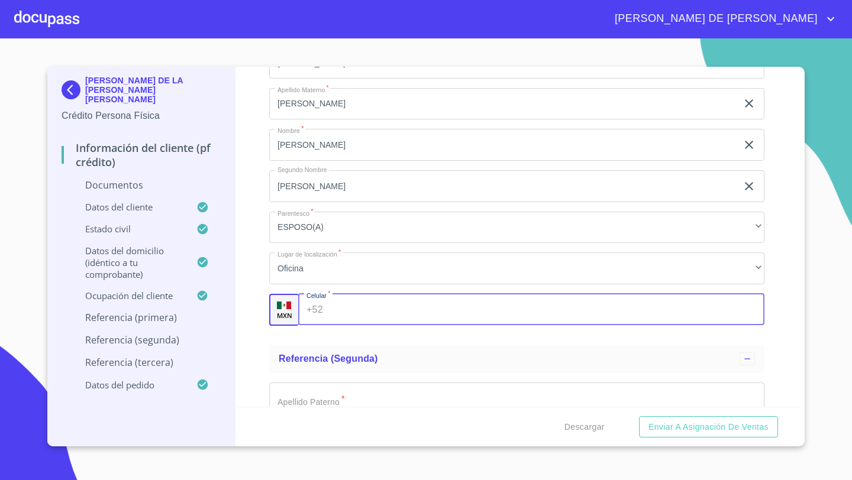
click at [332, 315] on input "Documento de identificación   *" at bounding box center [546, 310] width 437 height 32
type input "[PHONE_NUMBER]"
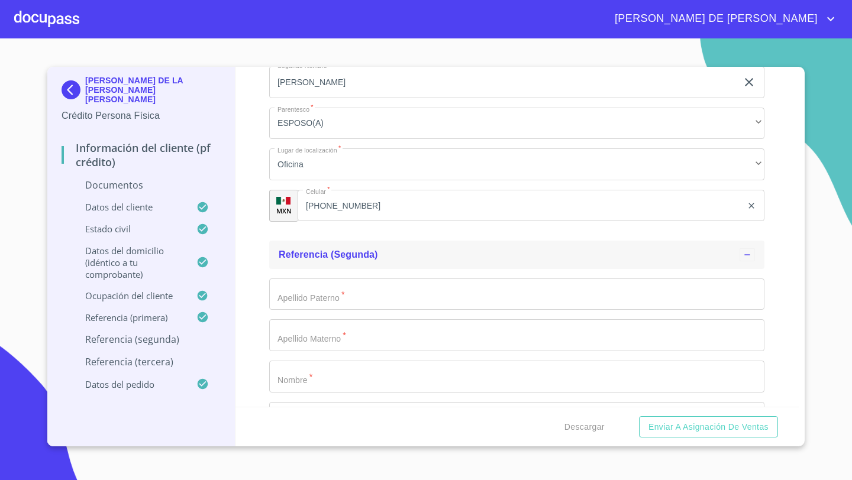
scroll to position [5015, 0]
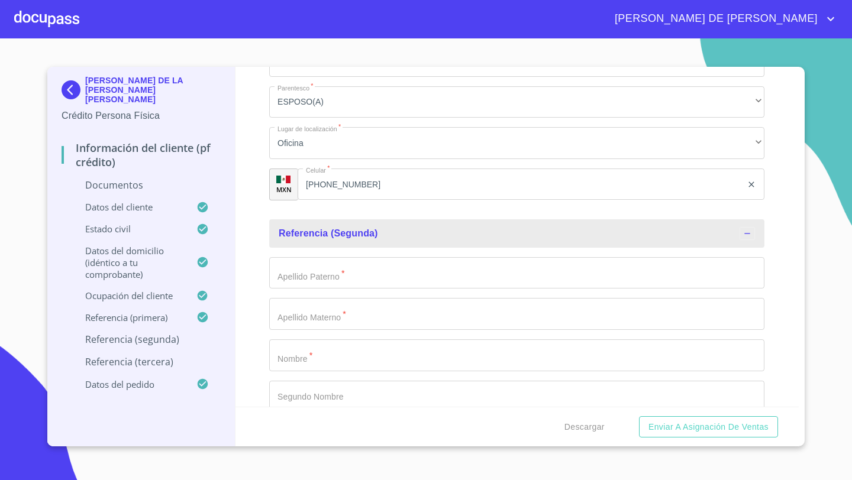
click at [306, 275] on input "Documento de identificación   *" at bounding box center [516, 273] width 495 height 32
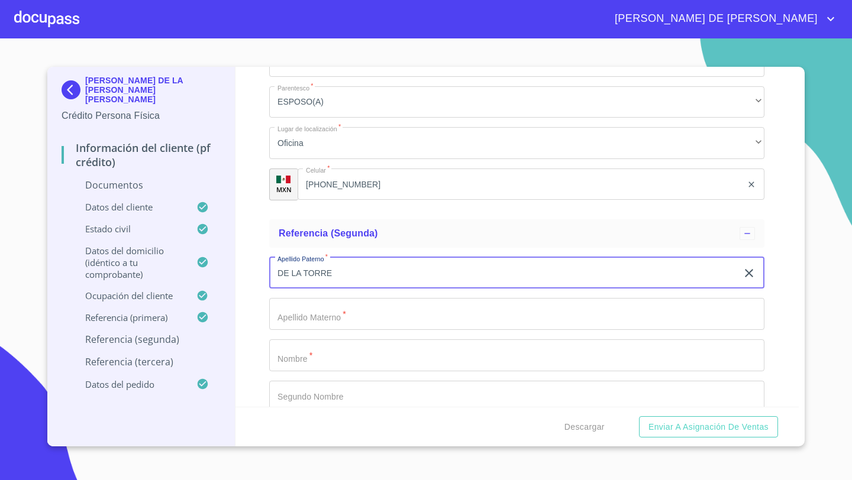
type input "DE LA TORRE"
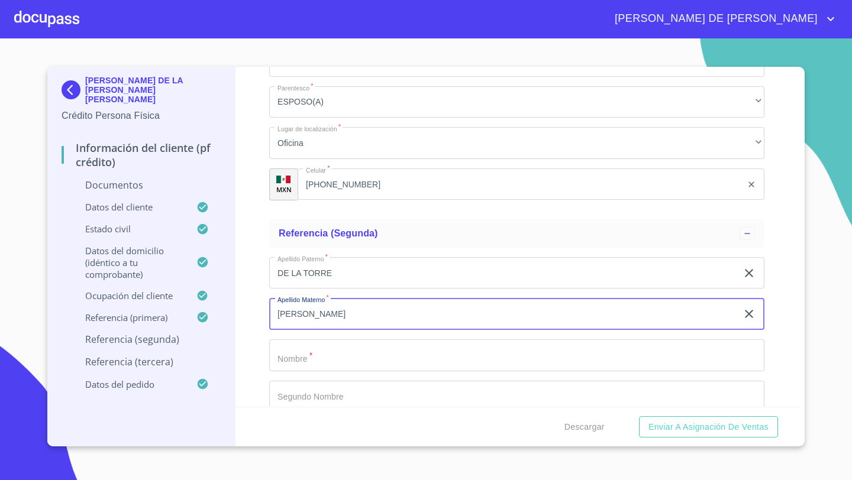
type input "[PERSON_NAME]"
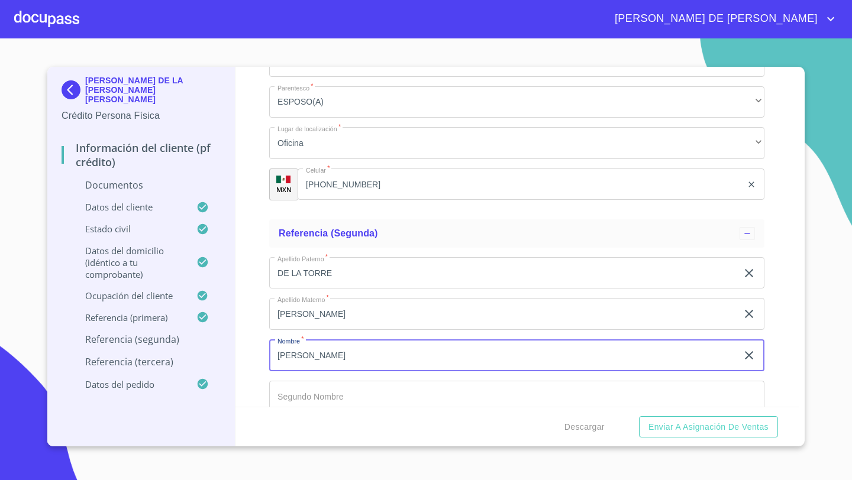
type input "[PERSON_NAME]"
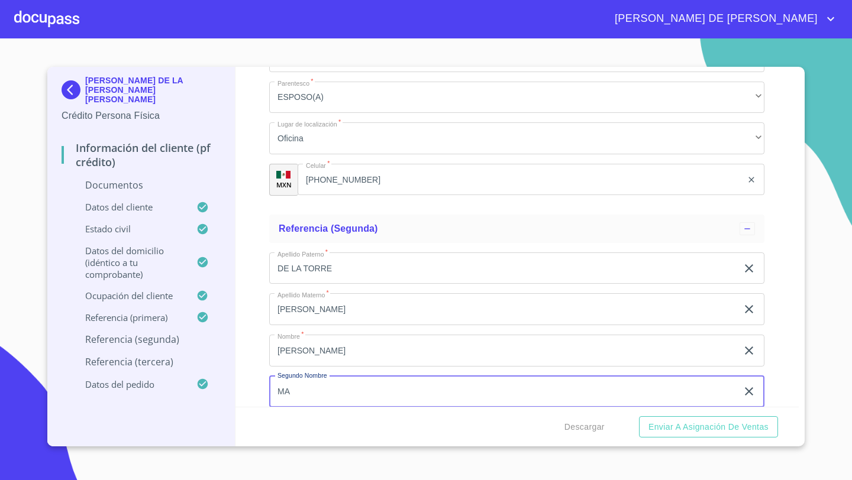
type input "M"
type input "DEL [PERSON_NAME]"
click at [313, 355] on input "[PERSON_NAME]" at bounding box center [503, 351] width 468 height 32
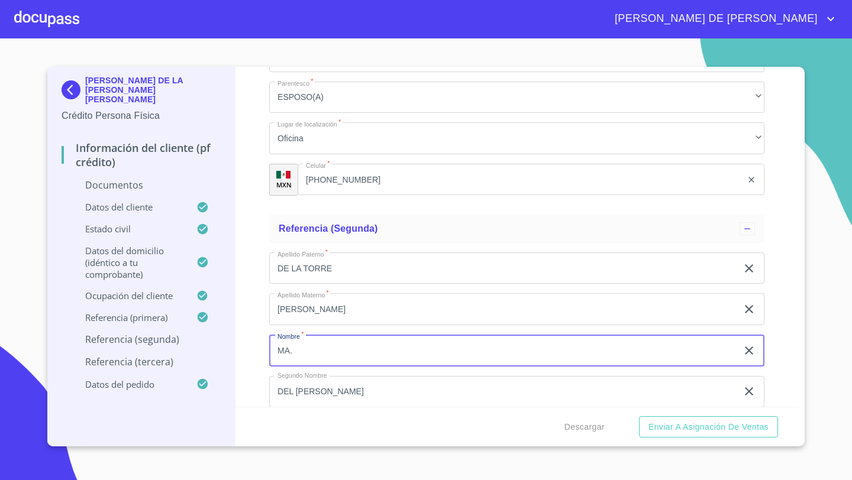
click at [245, 359] on div "Información del cliente (PF crédito) Documentos Documento de identificación   *…" at bounding box center [517, 237] width 564 height 340
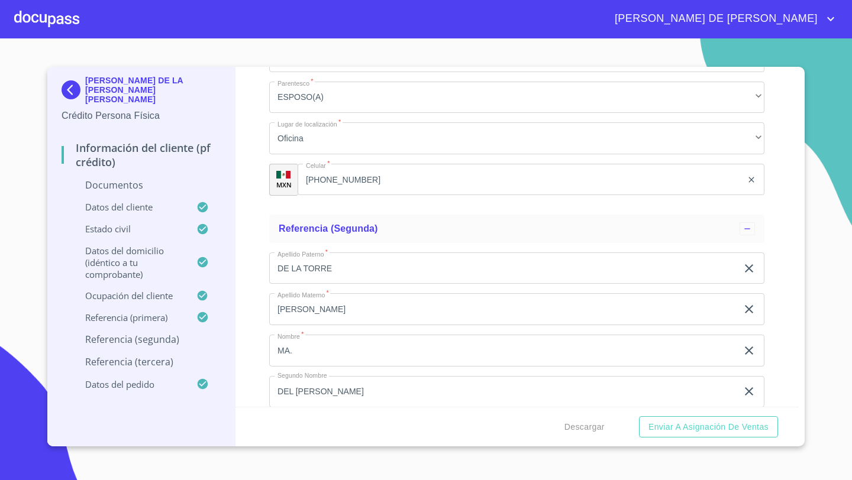
click at [301, 350] on input "MA." at bounding box center [503, 351] width 468 height 32
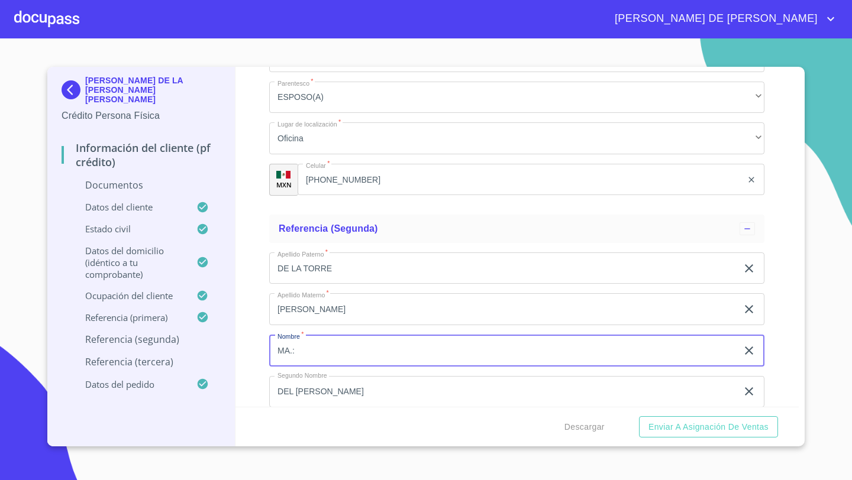
type input "MA."
click at [255, 337] on div "Información del cliente (PF crédito) Documentos Documento de identificación   *…" at bounding box center [517, 237] width 564 height 340
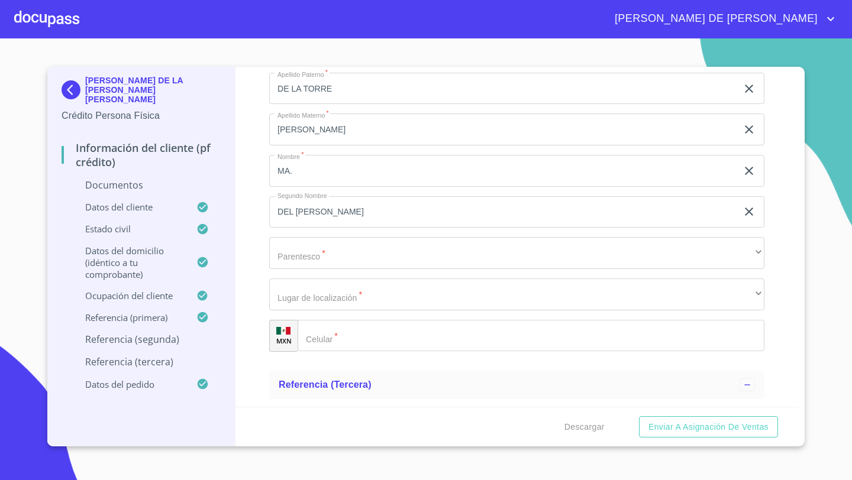
scroll to position [5195, 0]
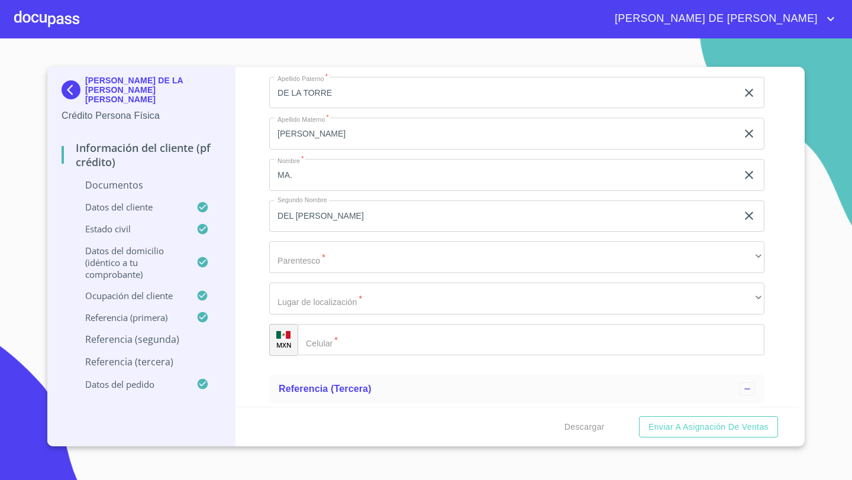
click at [289, 277] on div "Apellido [PERSON_NAME]   * DE LA TORRE ​ Apellido Materno   * [PERSON_NAME] ​ N…" at bounding box center [516, 216] width 495 height 298
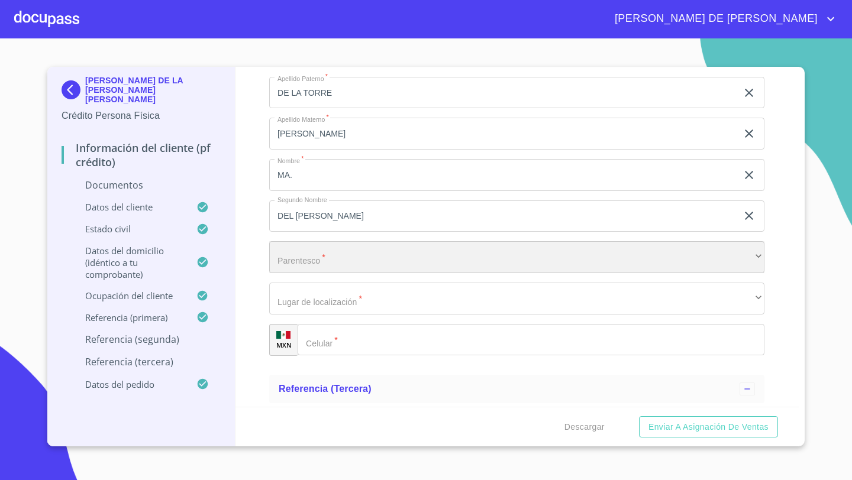
click at [289, 263] on div "​" at bounding box center [516, 257] width 495 height 32
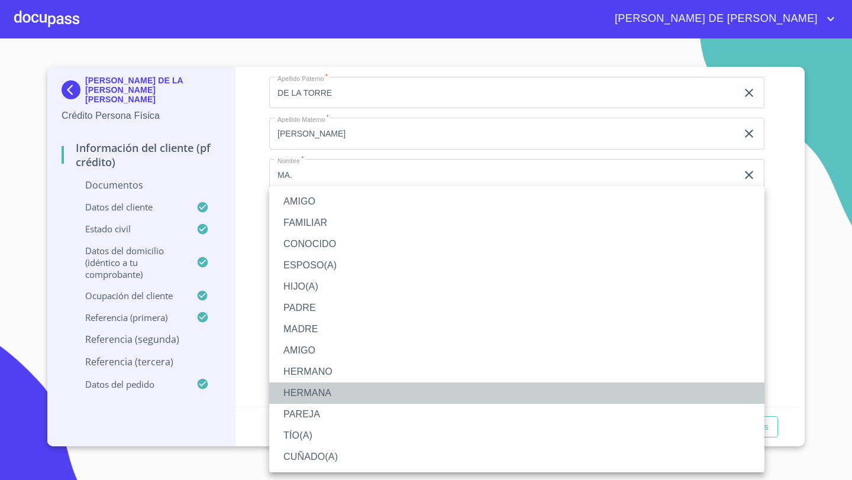
click at [312, 389] on li "HERMANA" at bounding box center [516, 393] width 495 height 21
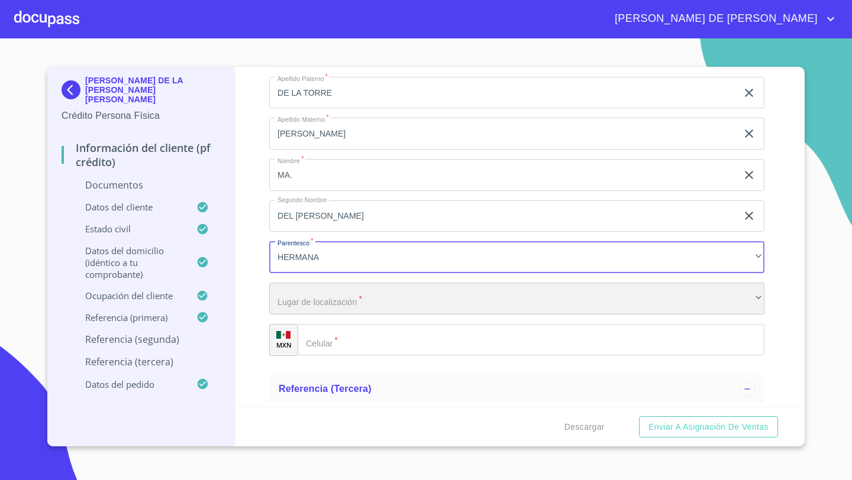
click at [313, 288] on div "​" at bounding box center [516, 299] width 495 height 32
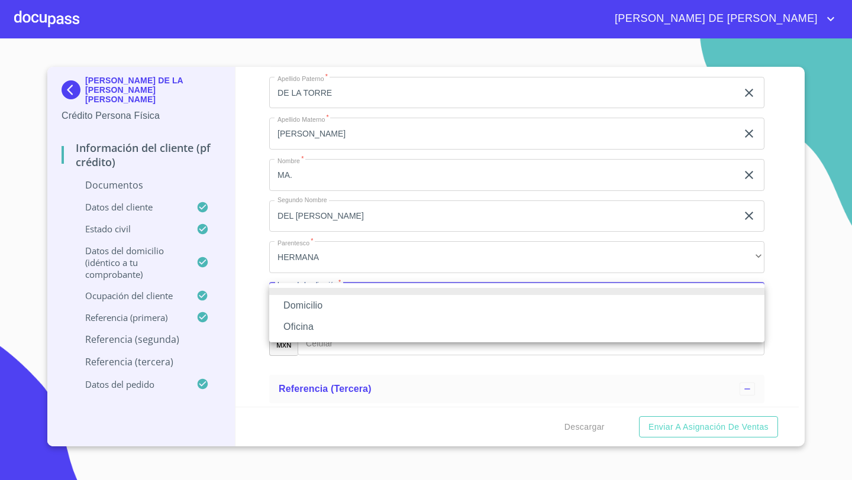
click at [320, 303] on li "Domicilio" at bounding box center [516, 305] width 495 height 21
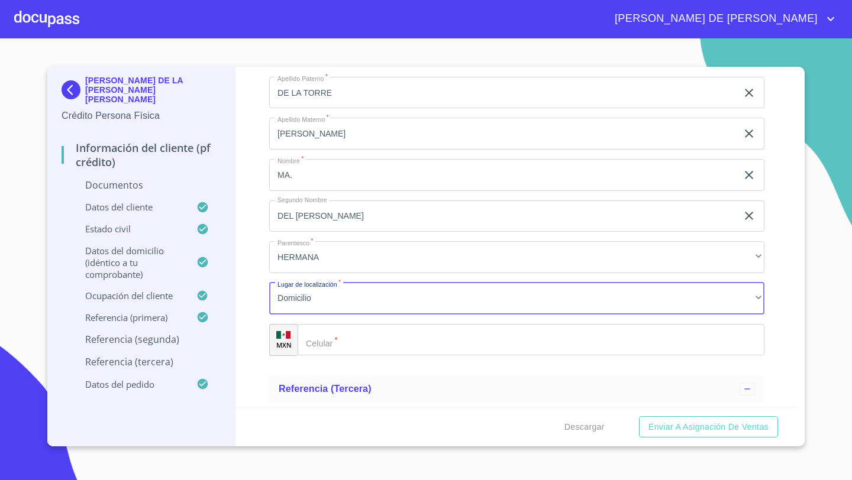
click at [323, 332] on div "​" at bounding box center [530, 340] width 467 height 32
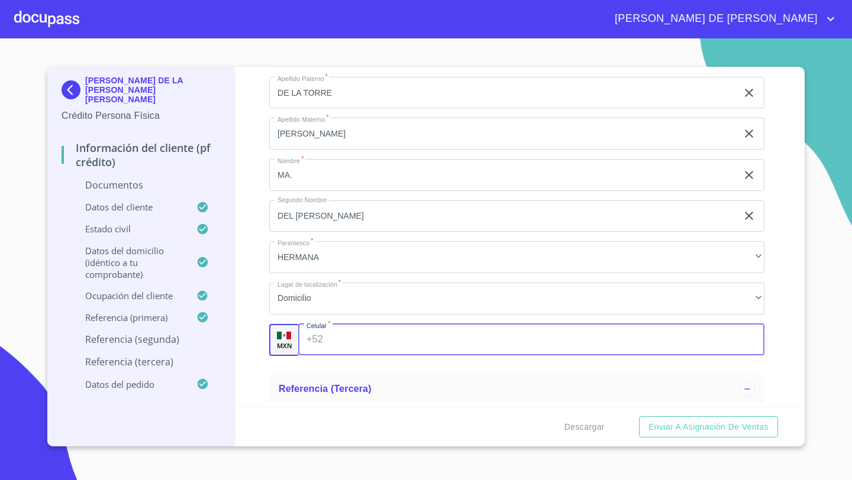
click at [265, 312] on div "Información del cliente (PF crédito) Documentos Documento de identificación   *…" at bounding box center [517, 237] width 564 height 340
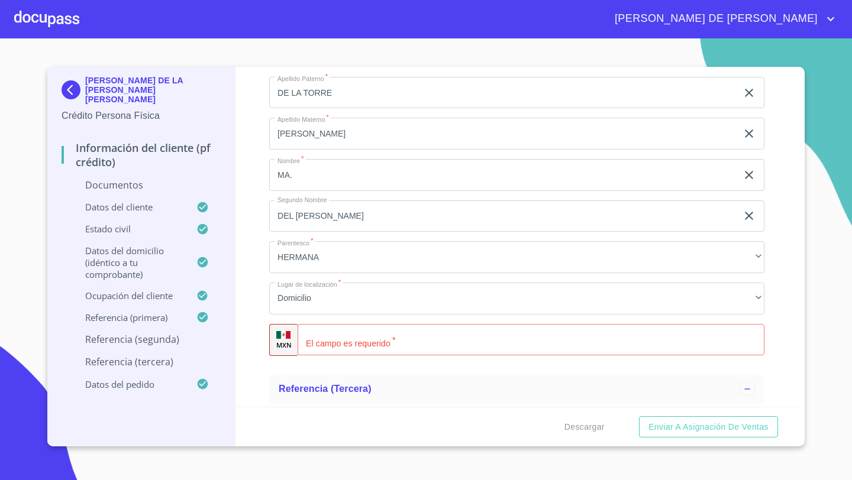
click at [327, 338] on input "Documento de identificación   *" at bounding box center [530, 340] width 467 height 32
type input "[PHONE_NUMBER]"
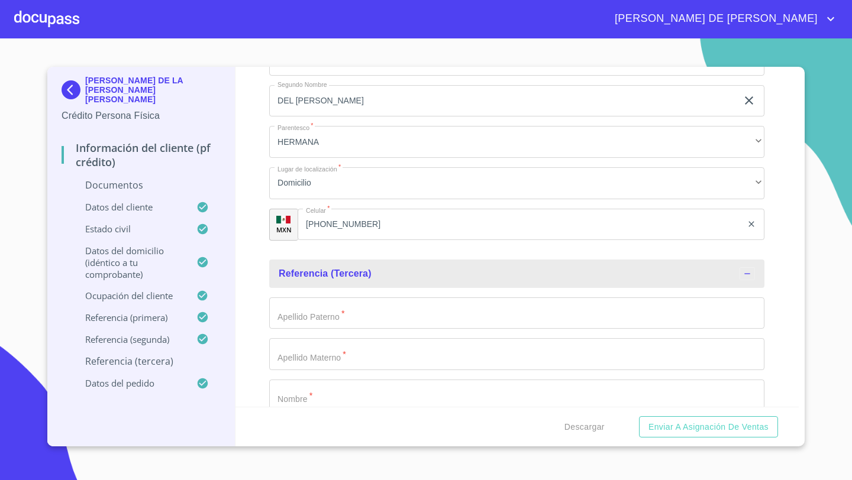
scroll to position [5316, 0]
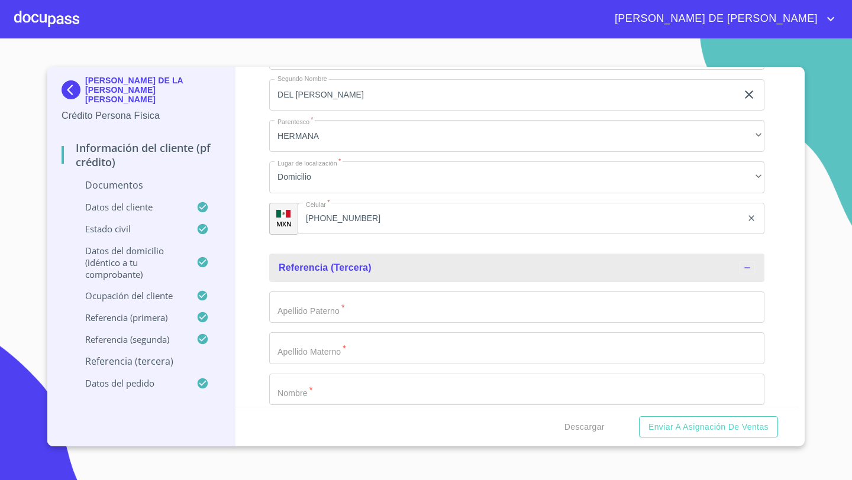
click at [302, 306] on input "Documento de identificación   *" at bounding box center [516, 308] width 495 height 32
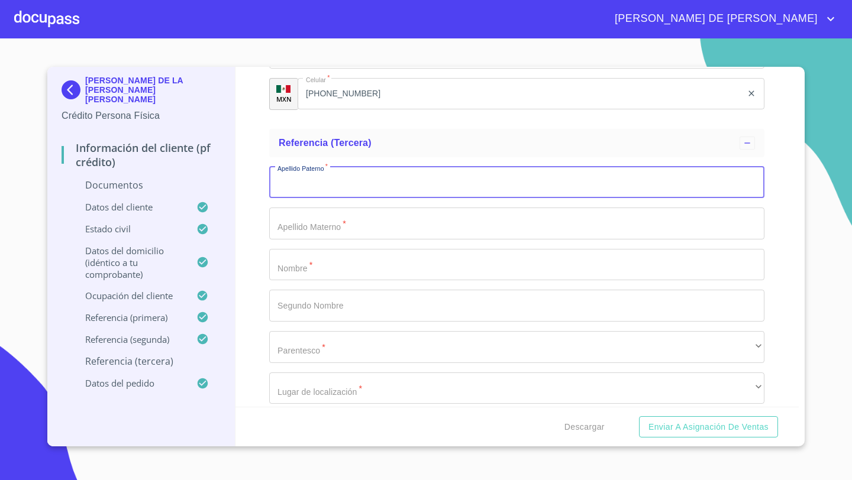
scroll to position [5461, 0]
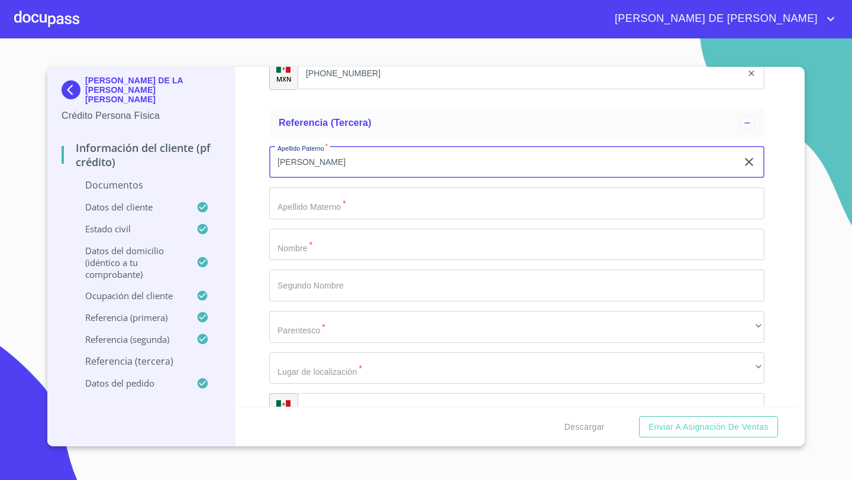
type input "[PERSON_NAME]"
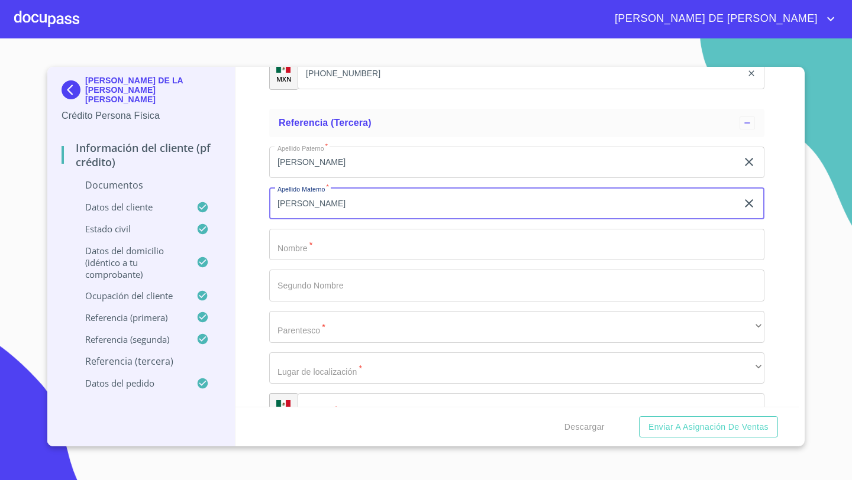
type input "[PERSON_NAME]"
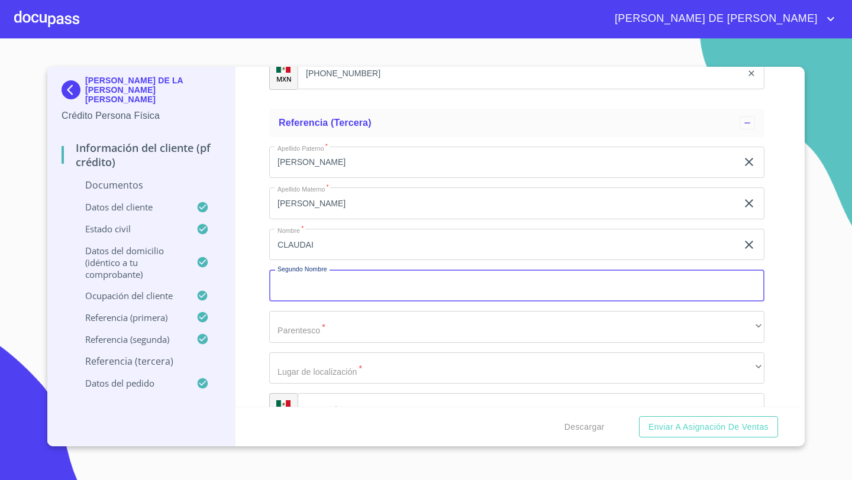
click at [321, 248] on input "CLAUDAI" at bounding box center [503, 245] width 468 height 32
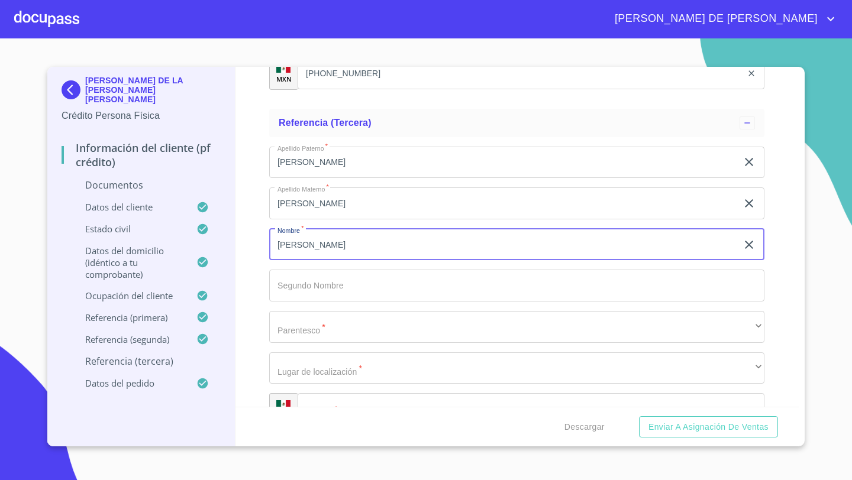
type input "[PERSON_NAME]"
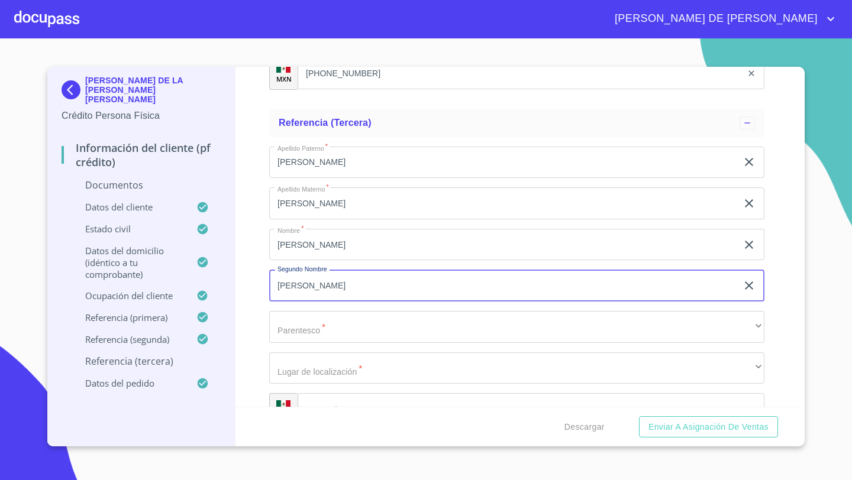
type input "[PERSON_NAME]"
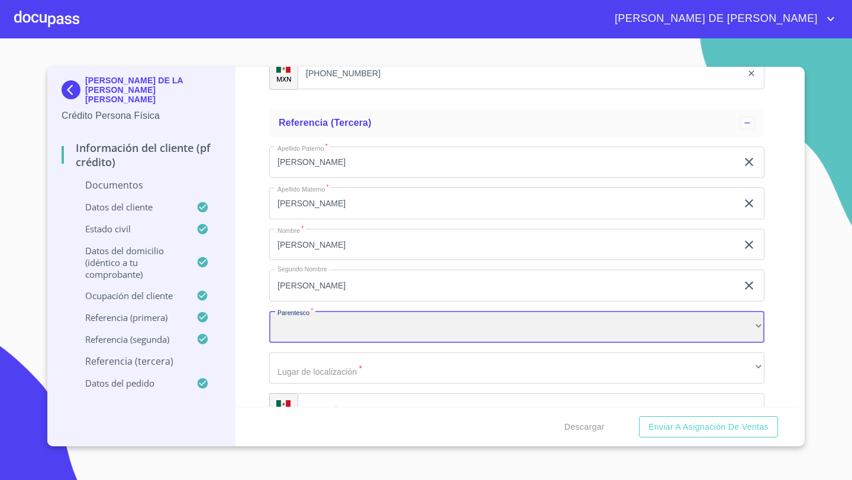
click at [305, 319] on div "​" at bounding box center [516, 327] width 495 height 32
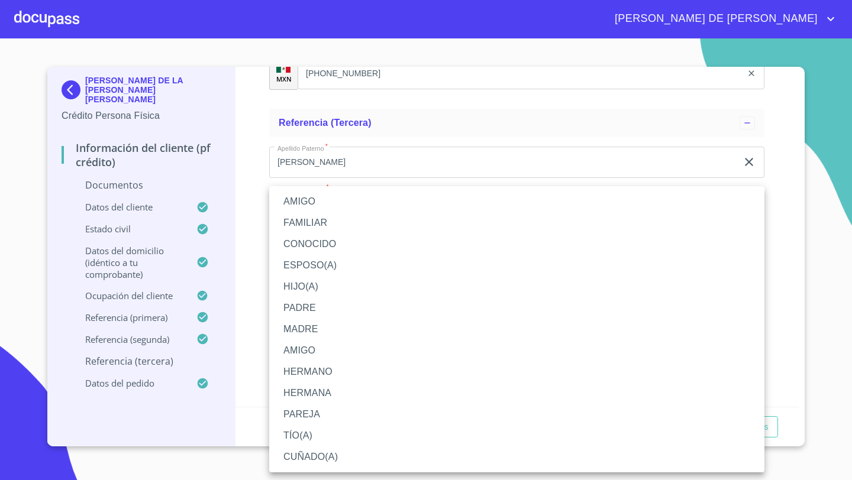
click at [312, 452] on li "CUÑADO(A)" at bounding box center [516, 457] width 495 height 21
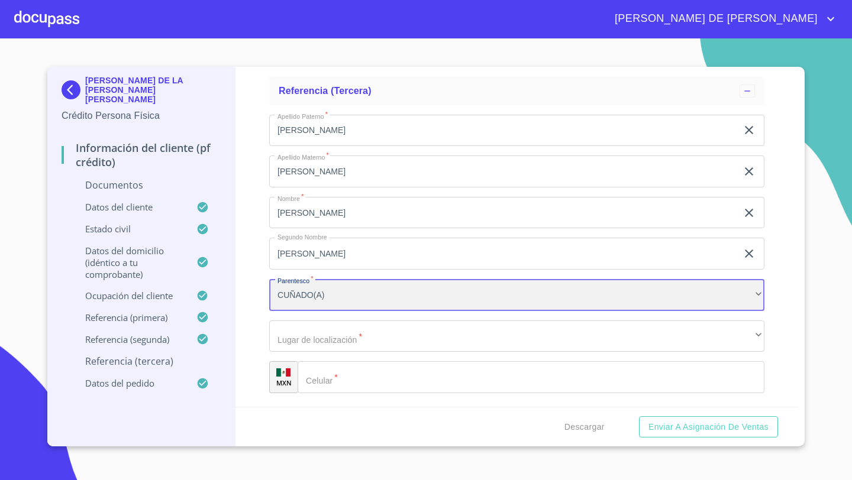
scroll to position [5535, 0]
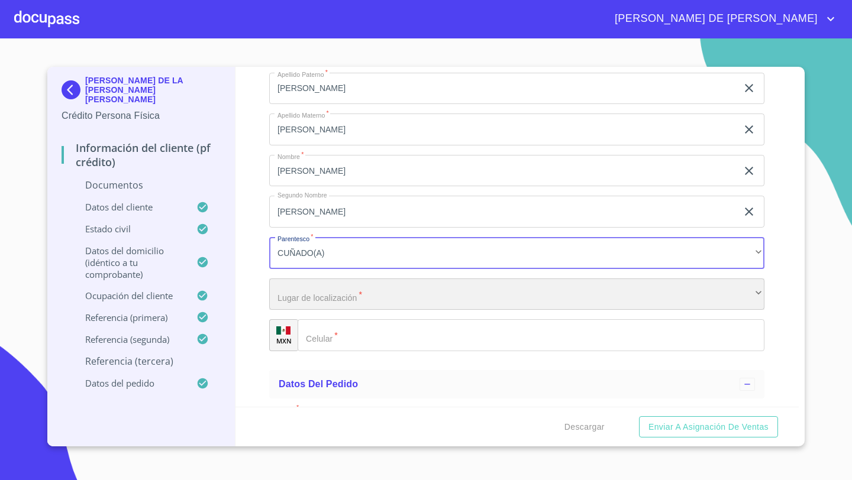
click at [295, 300] on div "​" at bounding box center [516, 295] width 495 height 32
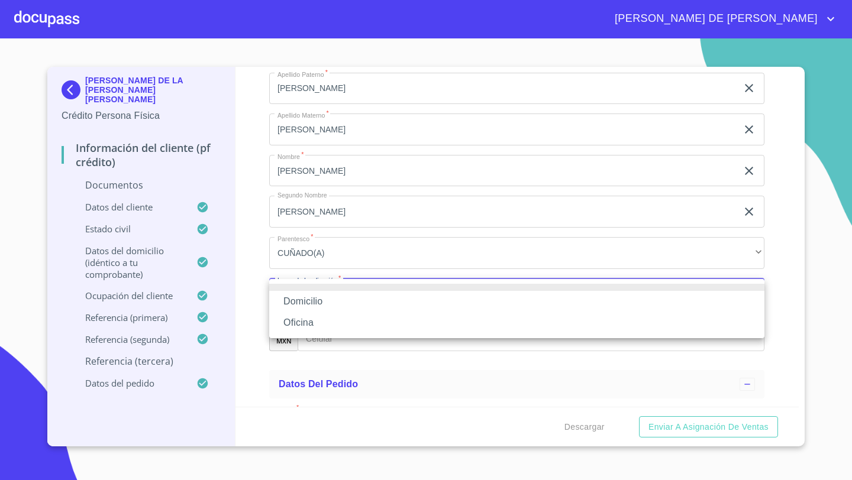
click at [305, 316] on li "Oficina" at bounding box center [516, 322] width 495 height 21
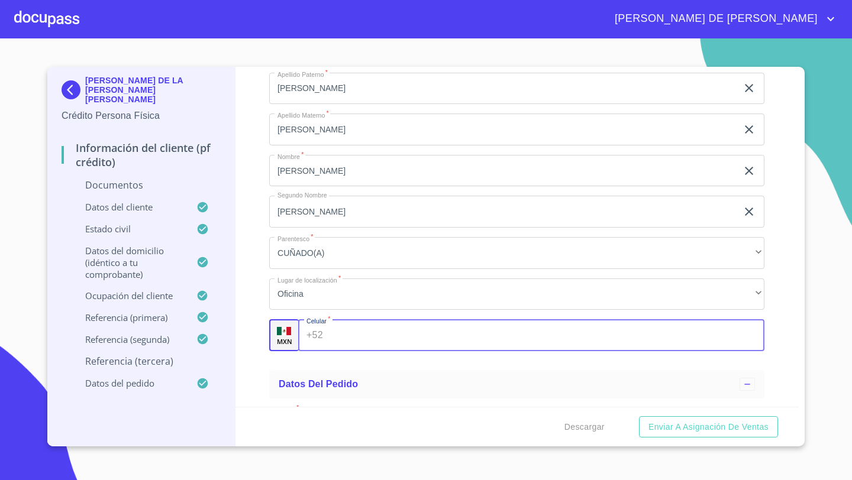
click at [318, 336] on div "+52 ​" at bounding box center [531, 335] width 466 height 32
type input "[PHONE_NUMBER]"
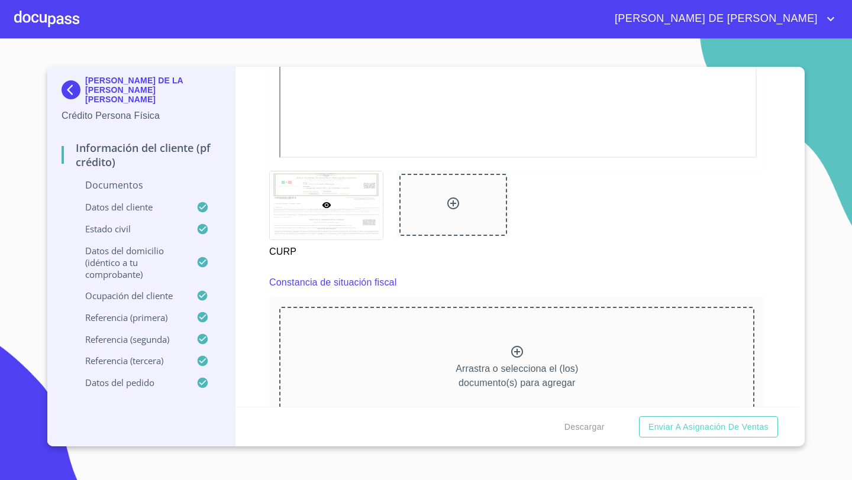
scroll to position [2025, 0]
click at [478, 346] on div "Arrastra o selecciona el (los) documento(s) para agregar" at bounding box center [516, 370] width 475 height 121
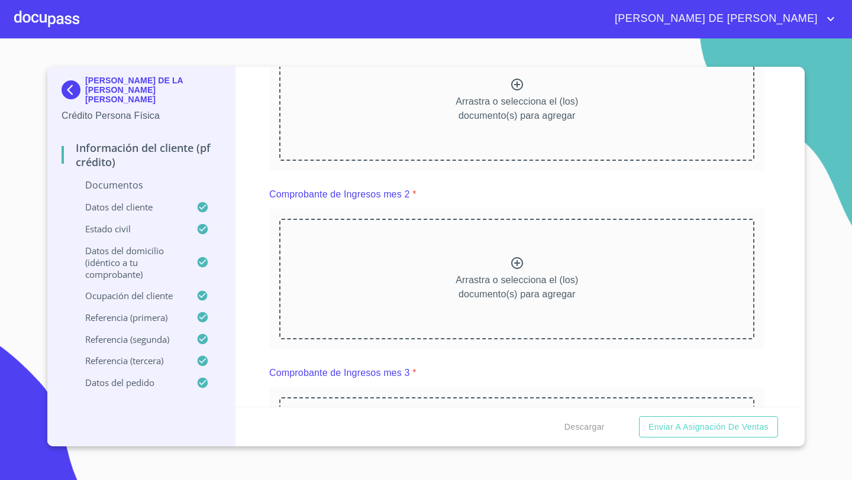
scroll to position [1153, 0]
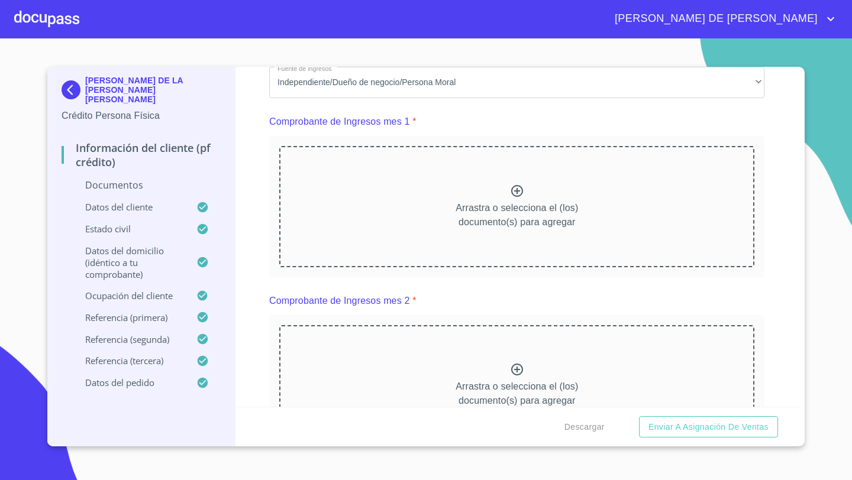
click at [495, 228] on div "Arrastra o selecciona el (los) documento(s) para agregar" at bounding box center [516, 206] width 475 height 121
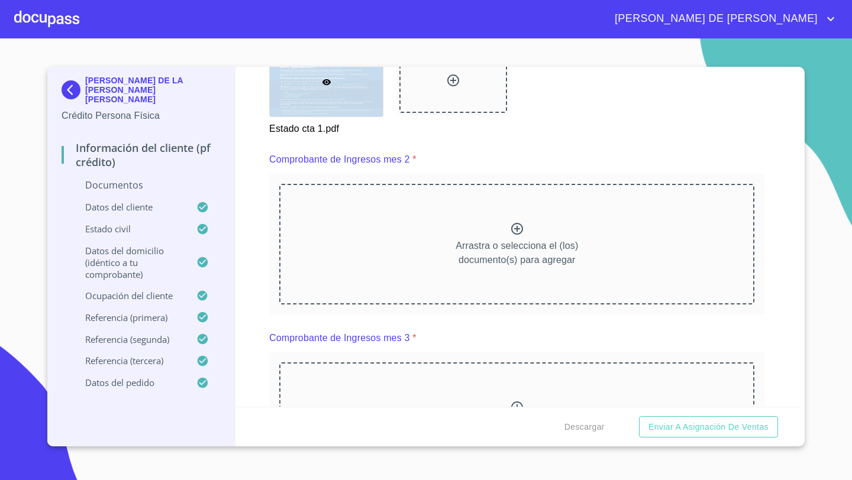
scroll to position [1629, 0]
click at [513, 226] on icon at bounding box center [517, 229] width 14 height 14
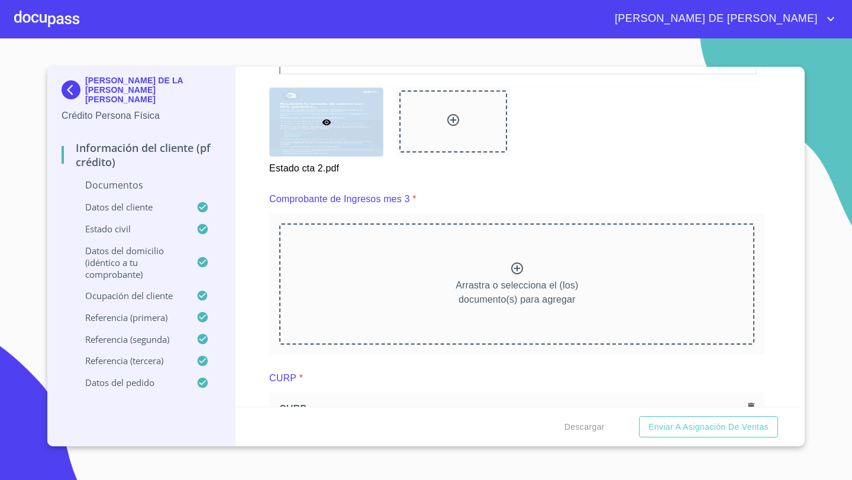
scroll to position [2099, 0]
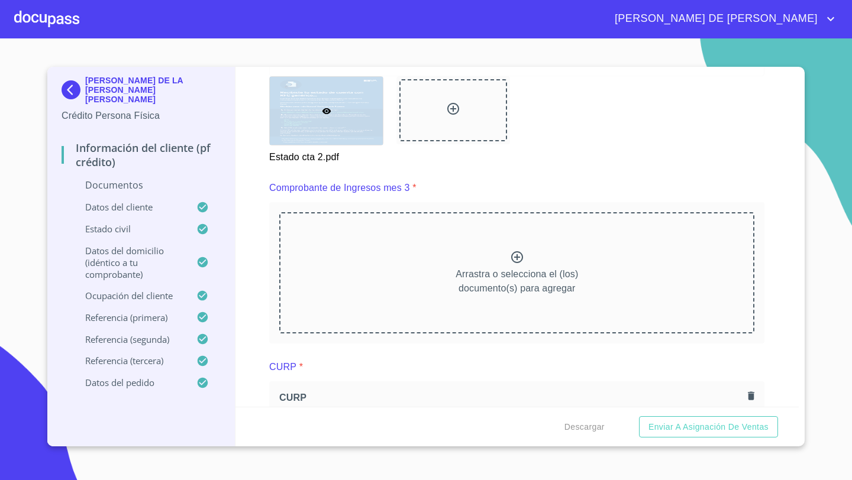
click at [487, 264] on div "Arrastra o selecciona el (los) documento(s) para agregar" at bounding box center [516, 272] width 475 height 121
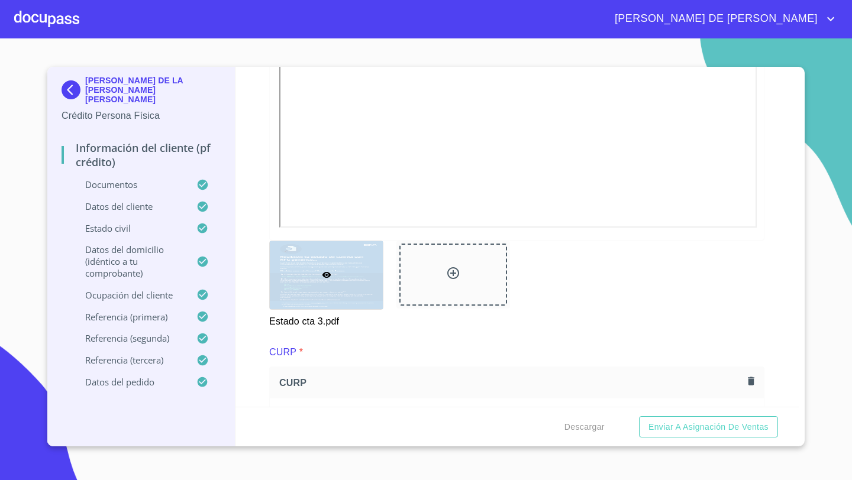
scroll to position [2460, 0]
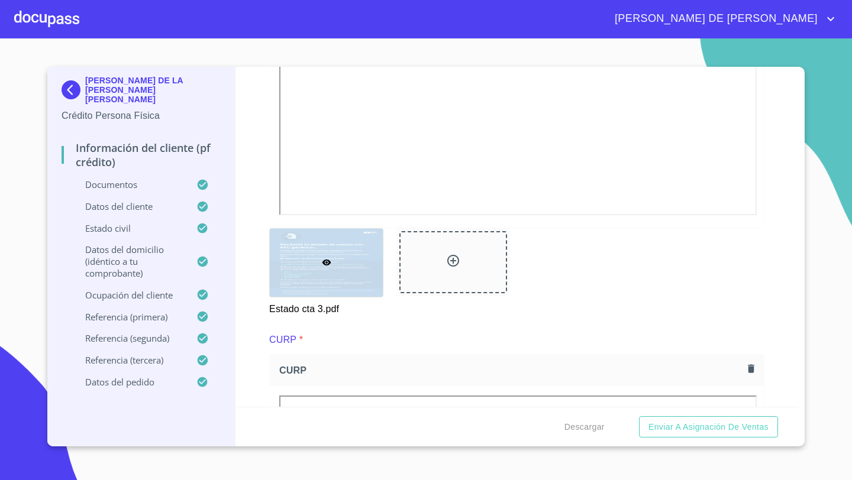
click at [455, 276] on div at bounding box center [452, 262] width 107 height 62
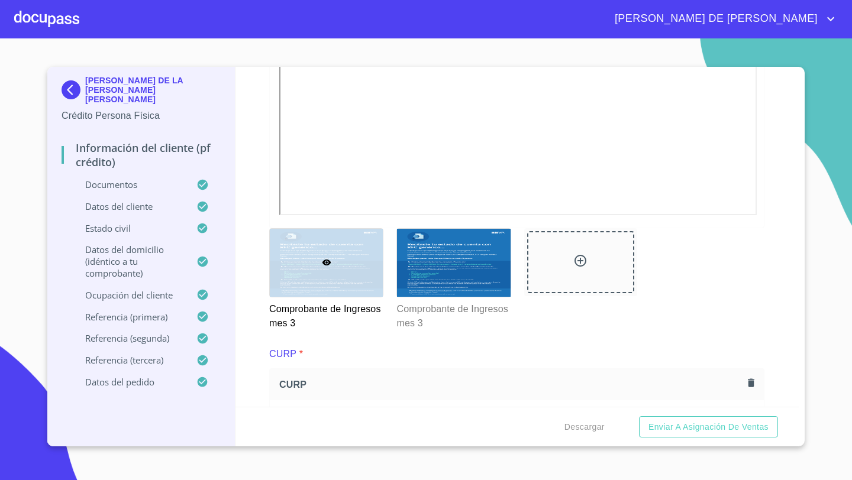
click at [360, 255] on div at bounding box center [326, 263] width 113 height 68
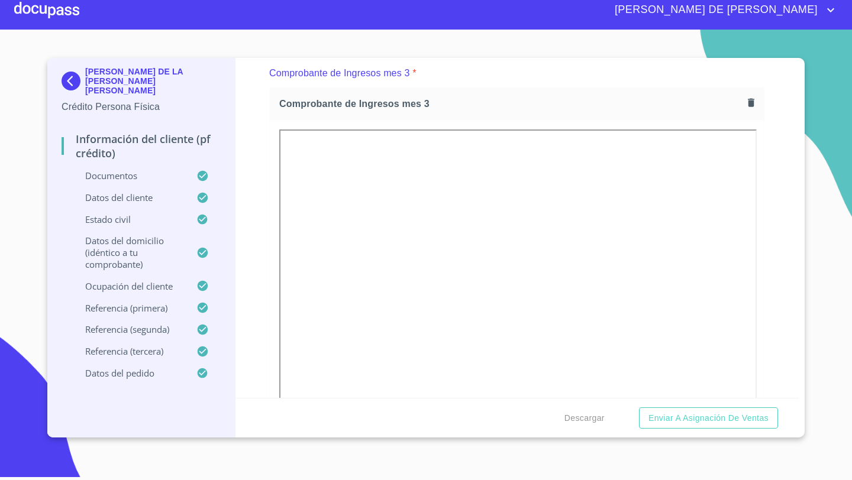
click at [263, 166] on div "Información del cliente (PF crédito) Documentos Documento de identificación   *…" at bounding box center [517, 228] width 564 height 340
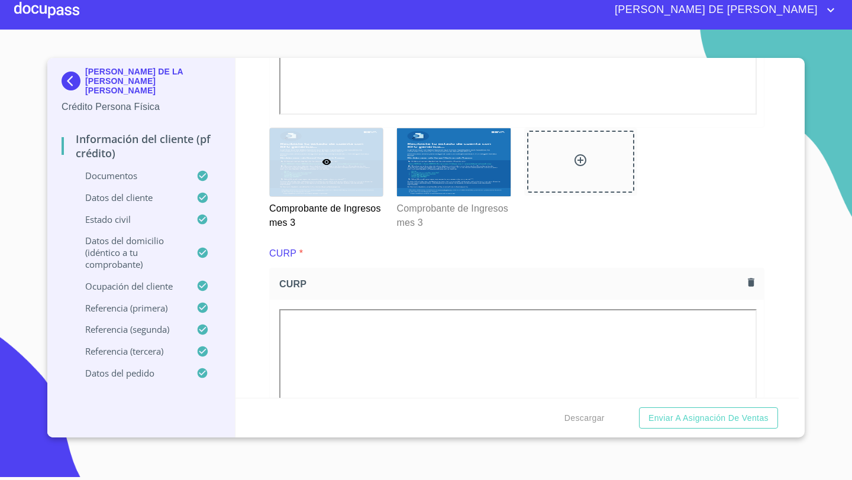
click at [347, 170] on div at bounding box center [326, 162] width 113 height 68
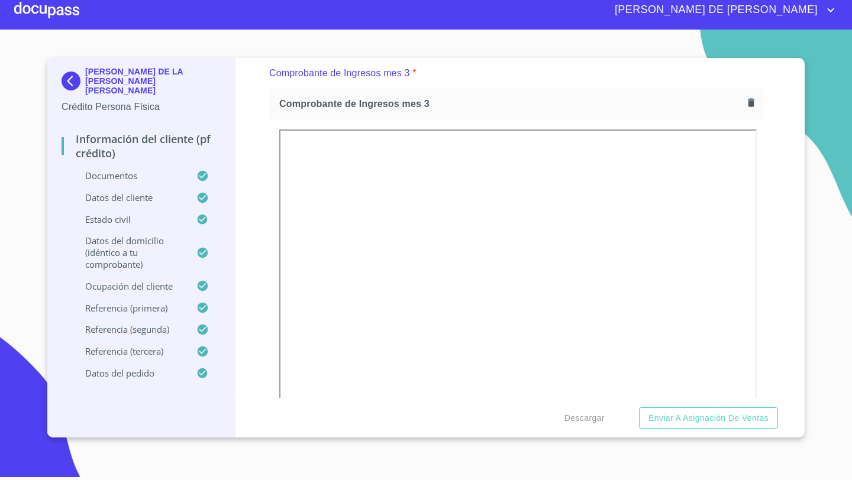
click at [250, 209] on div "Información del cliente (PF crédito) Documentos Documento de identificación   *…" at bounding box center [517, 228] width 564 height 340
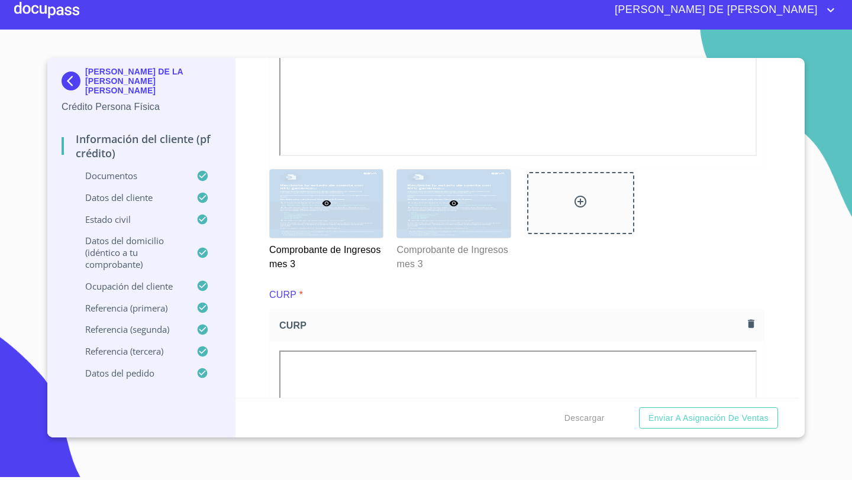
click at [420, 223] on div at bounding box center [453, 204] width 113 height 68
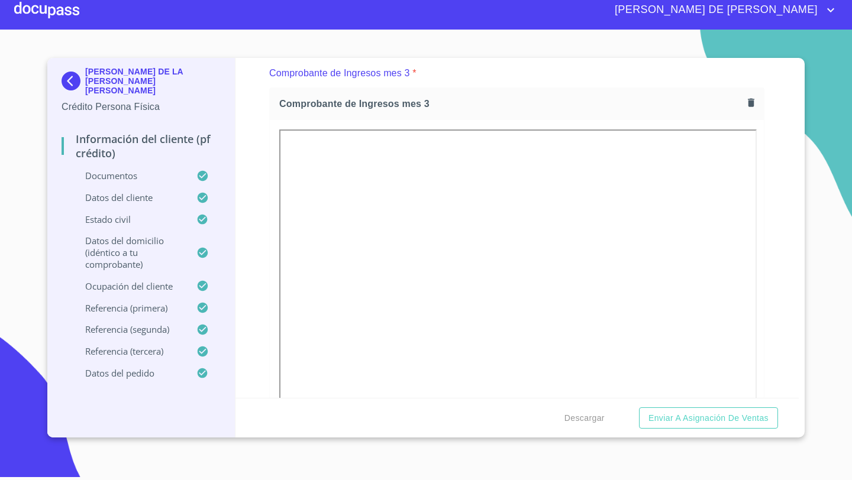
click at [245, 227] on div "Información del cliente (PF crédito) Documentos Documento de identificación   *…" at bounding box center [517, 228] width 564 height 340
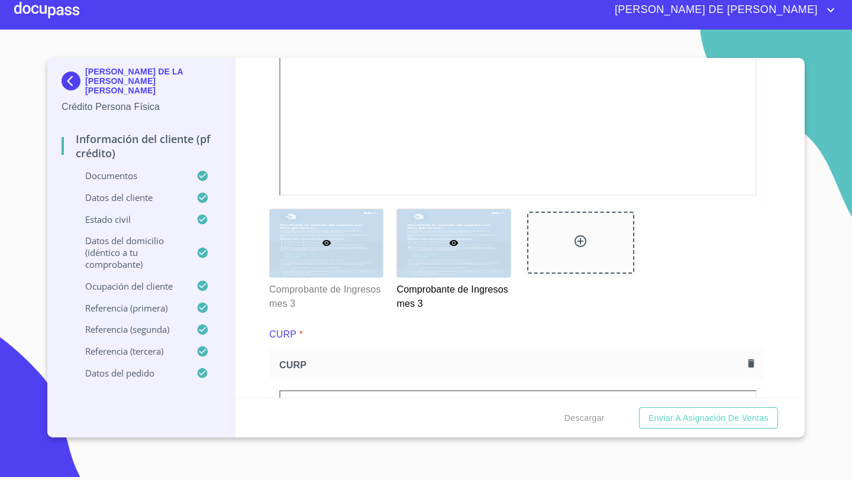
click at [315, 257] on div at bounding box center [326, 243] width 113 height 68
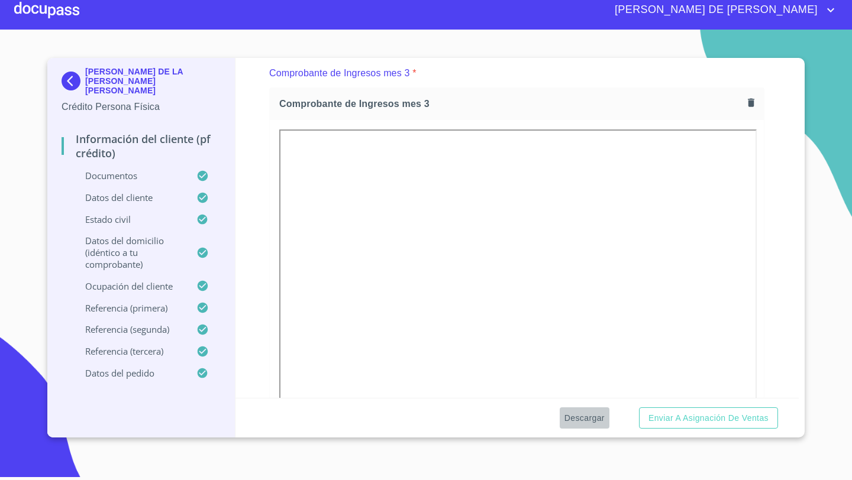
click at [568, 419] on span "Descargar" at bounding box center [584, 418] width 40 height 15
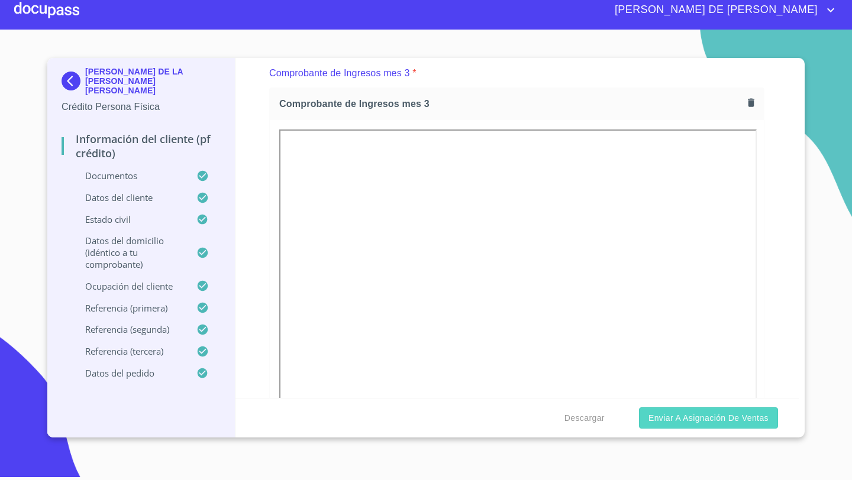
click at [651, 424] on span "Enviar a Asignación de Ventas" at bounding box center [708, 418] width 120 height 15
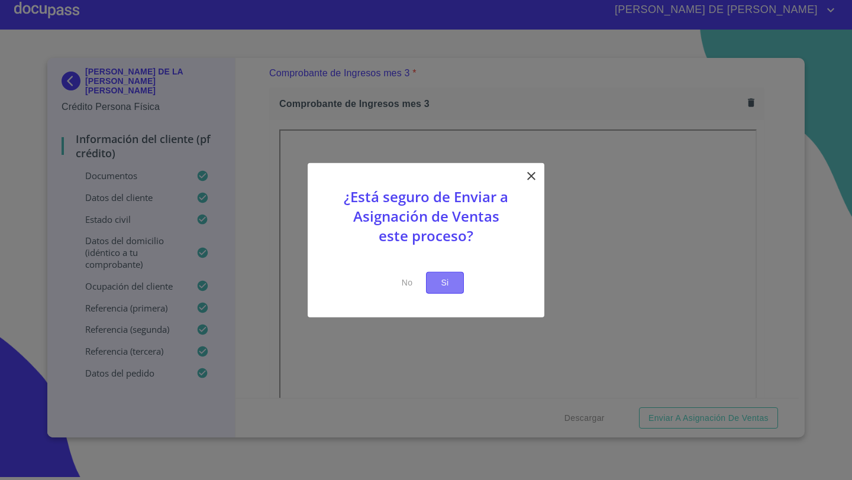
click at [463, 285] on button "Si" at bounding box center [445, 283] width 38 height 22
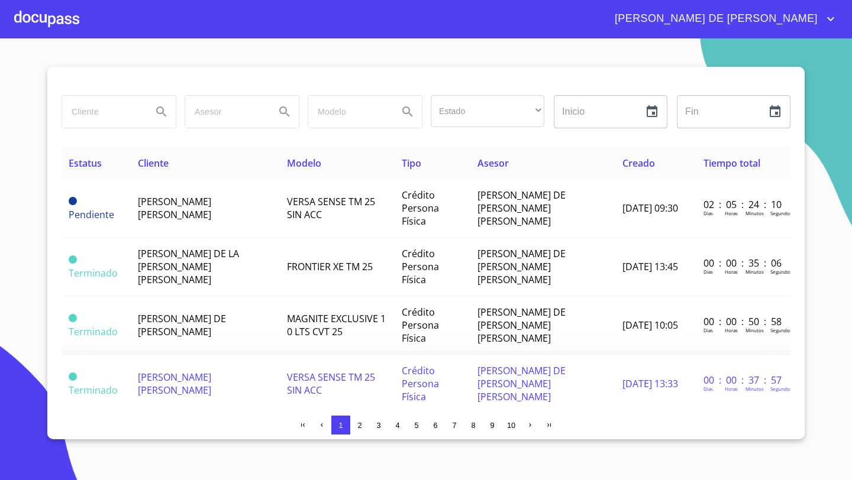
click at [182, 371] on span "[PERSON_NAME] [PERSON_NAME]" at bounding box center [174, 384] width 73 height 26
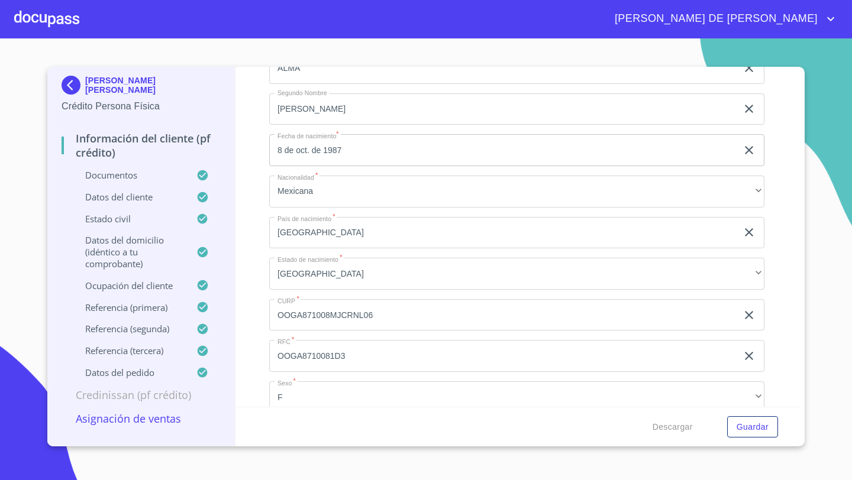
scroll to position [3218, 0]
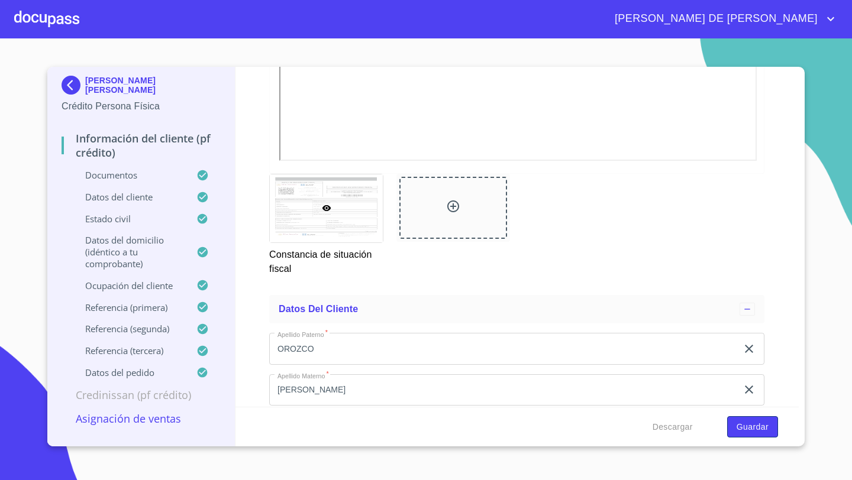
click at [762, 426] on span "Guardar" at bounding box center [752, 427] width 32 height 15
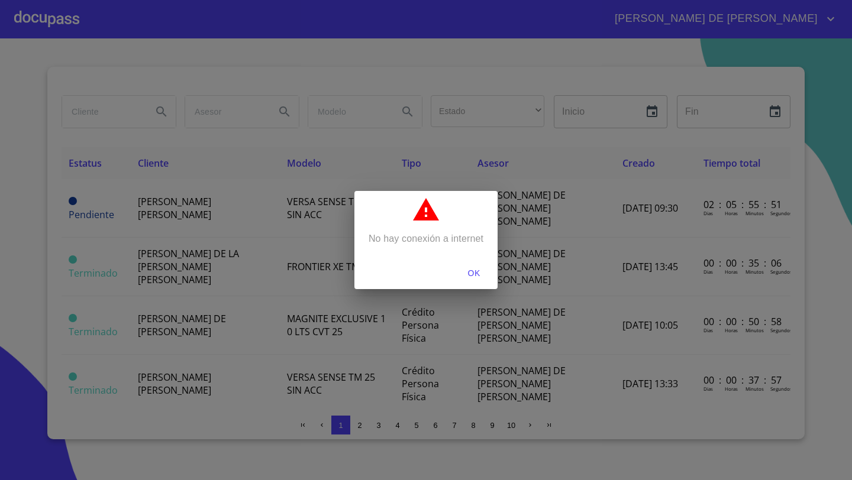
click at [473, 274] on span "OK" at bounding box center [474, 273] width 28 height 15
